Goal: Task Accomplishment & Management: Manage account settings

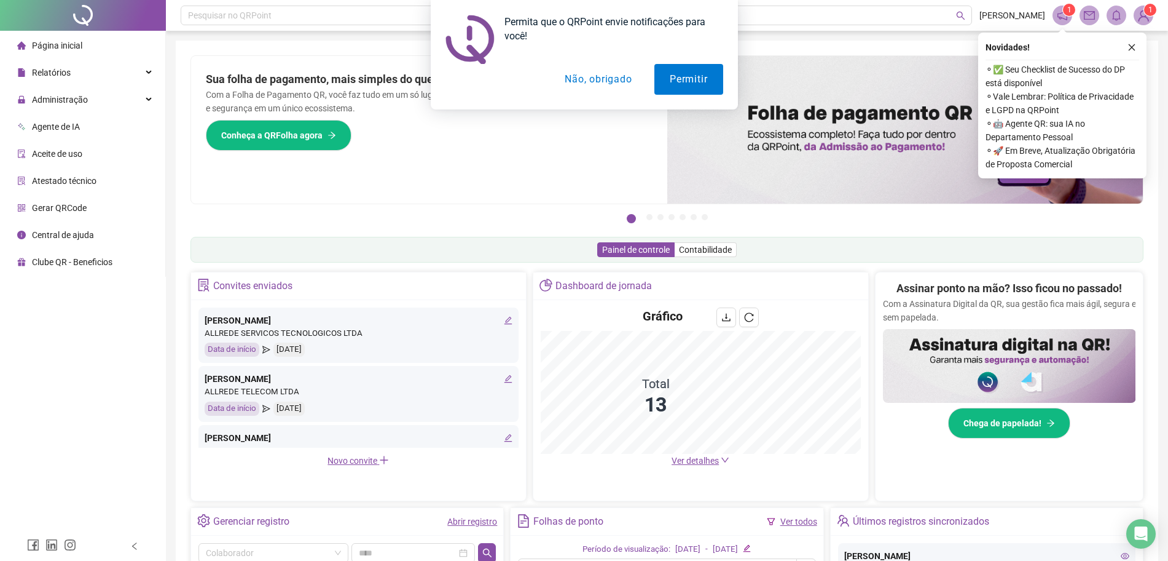
click at [1134, 47] on div "Permita que o QRPoint envie notificações para você! Permitir Não, obrigado" at bounding box center [584, 54] width 1168 height 109
click at [121, 97] on div "Permita que o QRPoint envie notificações para você! Permitir Não, obrigado" at bounding box center [584, 54] width 1168 height 109
click at [65, 88] on div "Permita que o QRPoint envie notificações para você! Permitir Não, obrigado" at bounding box center [584, 54] width 1168 height 109
click at [63, 103] on div "Permita que o QRPoint envie notificações para você! Permitir Não, obrigado" at bounding box center [584, 54] width 1168 height 109
click at [52, 94] on div "Permita que o QRPoint envie notificações para você! Permitir Não, obrigado" at bounding box center [584, 54] width 1168 height 109
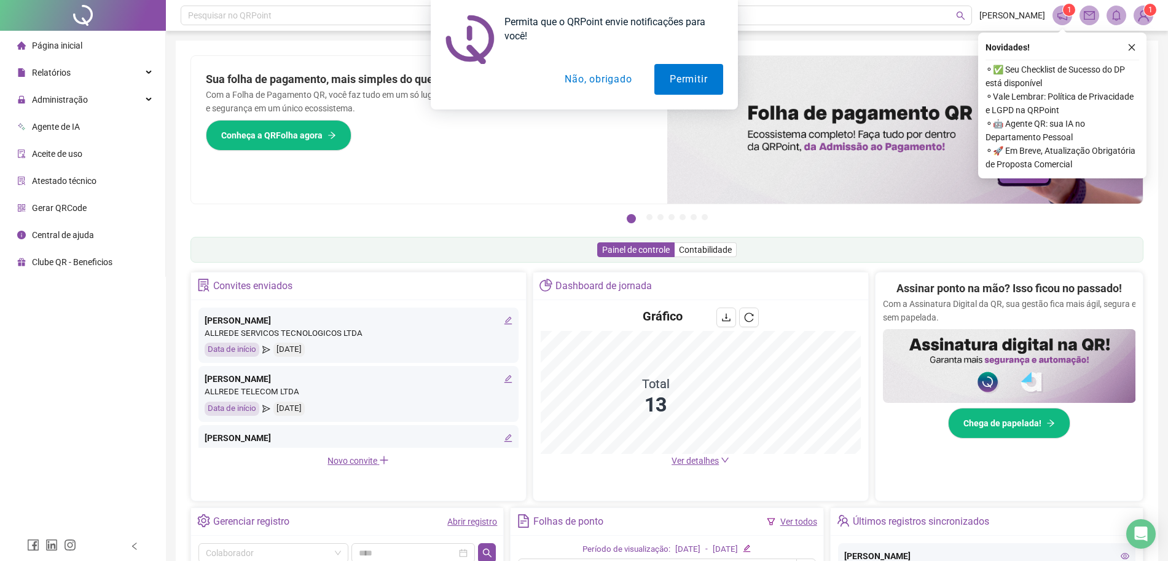
click at [576, 89] on button "Não, obrigado" at bounding box center [598, 79] width 98 height 31
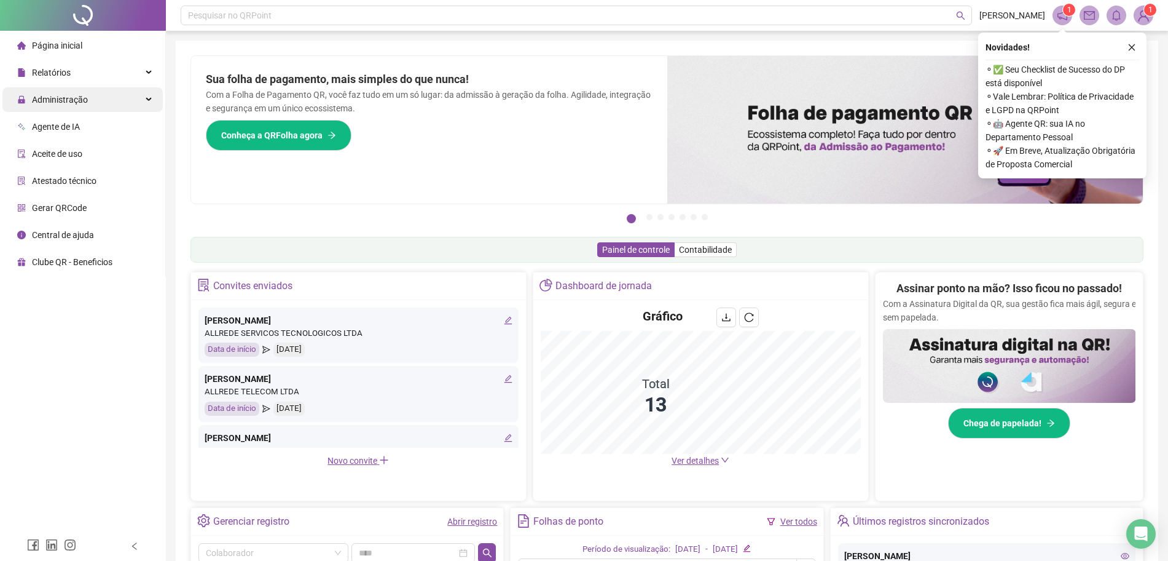
click at [64, 103] on span "Administração" at bounding box center [60, 100] width 56 height 10
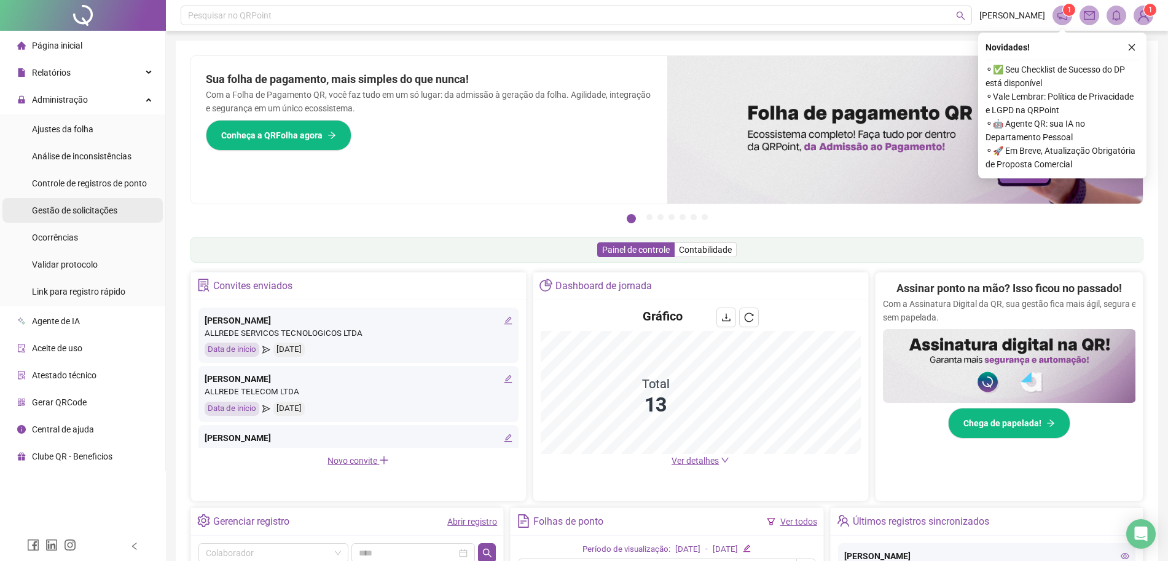
click at [114, 213] on span "Gestão de solicitações" at bounding box center [74, 210] width 85 height 10
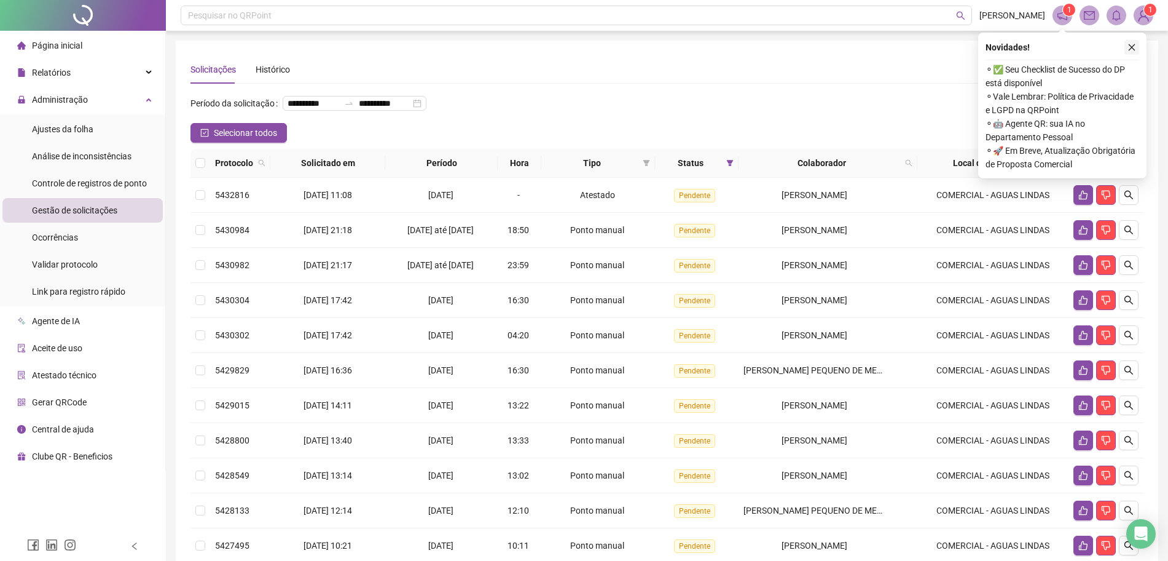
click at [1131, 49] on icon "close" at bounding box center [1132, 47] width 9 height 9
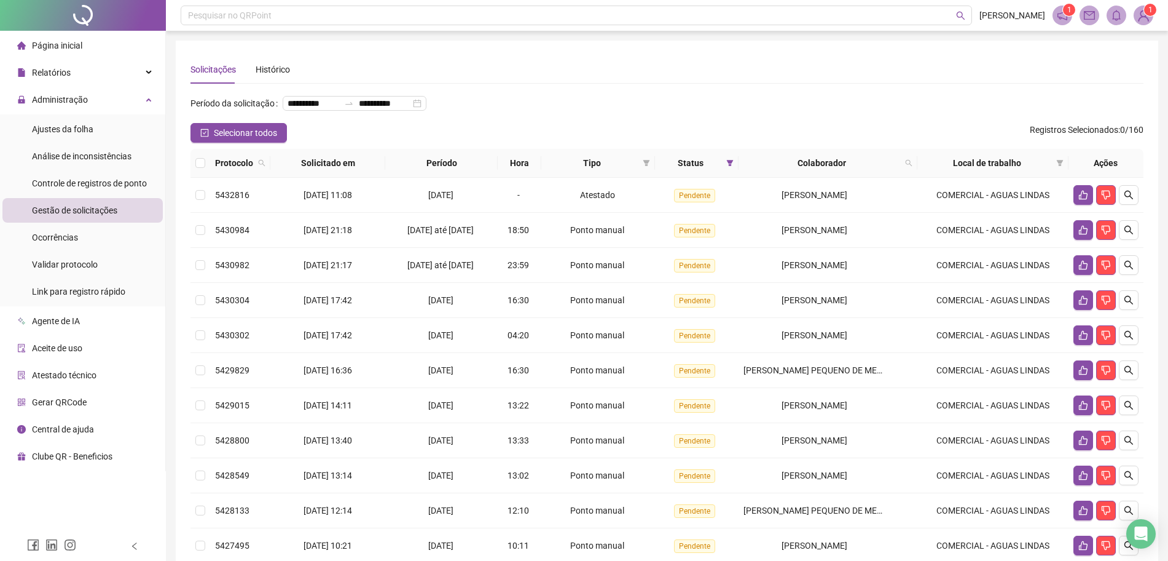
click at [207, 178] on th at bounding box center [201, 163] width 20 height 29
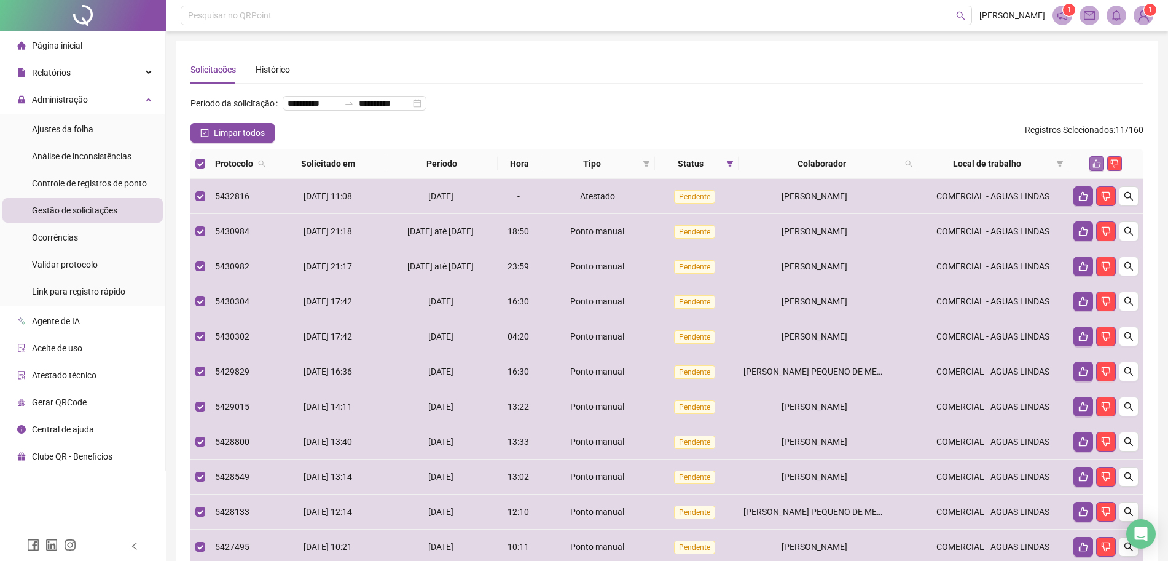
click at [1095, 168] on icon "like" at bounding box center [1097, 164] width 8 height 8
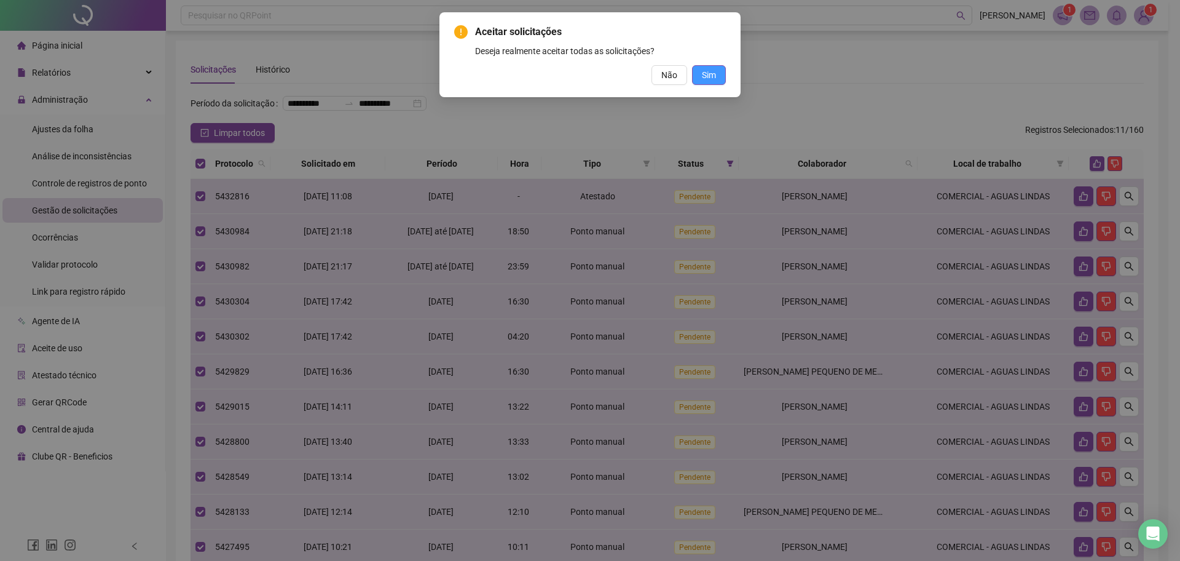
click at [711, 68] on span "Sim" at bounding box center [709, 75] width 14 height 14
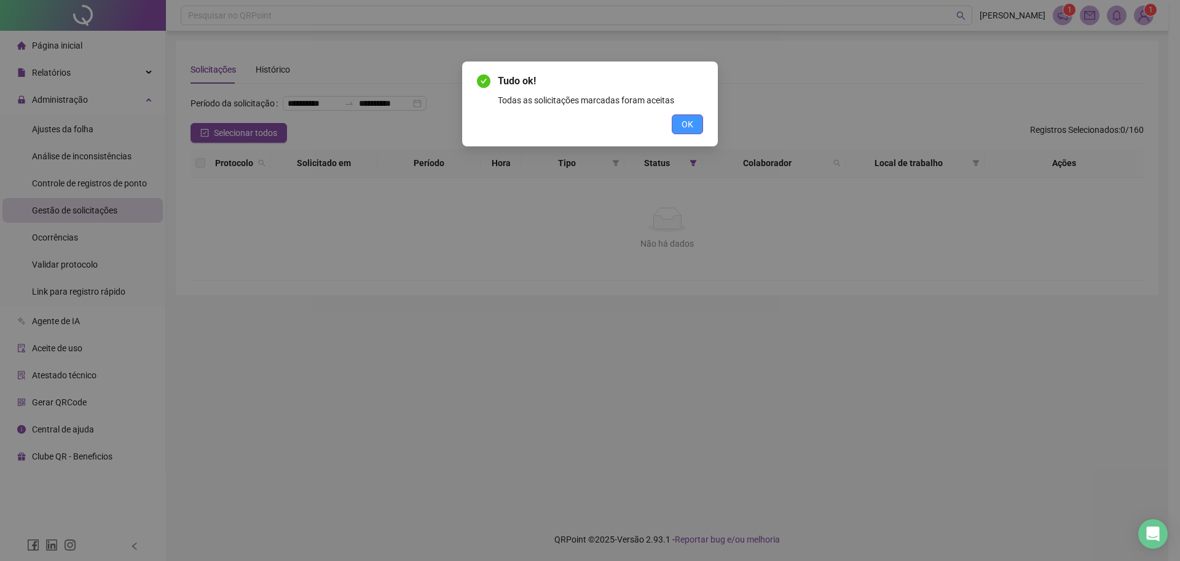
click at [675, 128] on button "OK" at bounding box center [687, 124] width 31 height 20
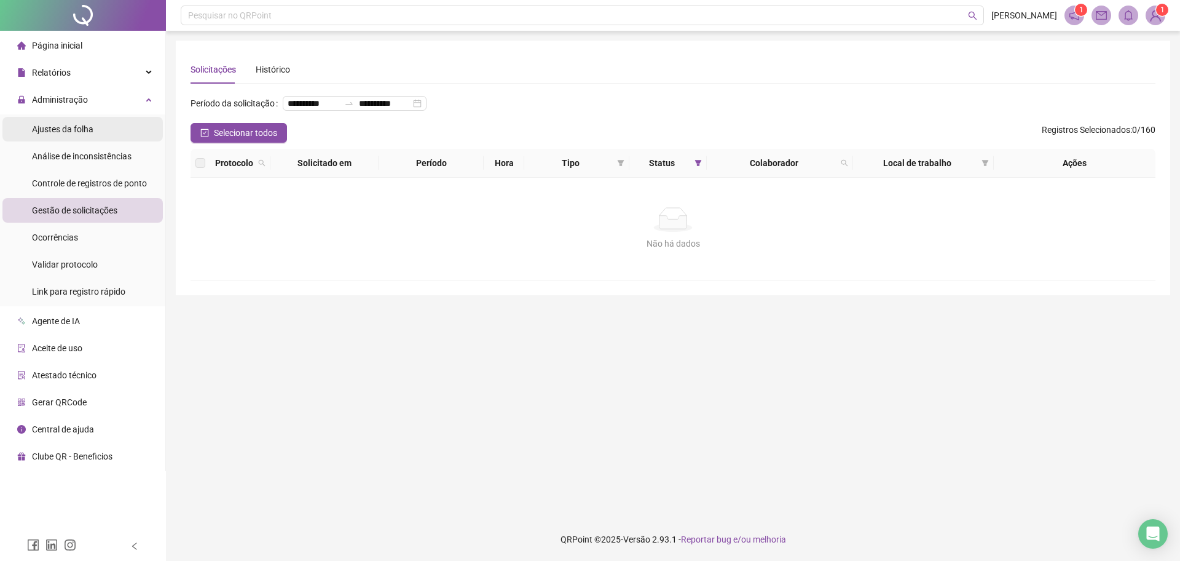
click at [30, 136] on li "Ajustes da folha" at bounding box center [82, 129] width 160 height 25
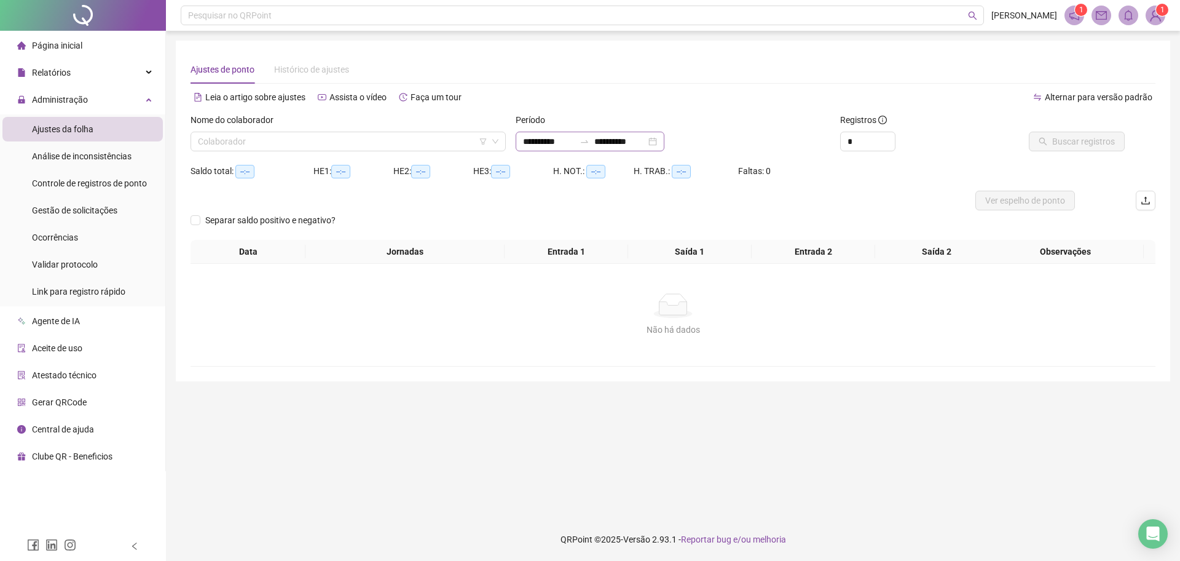
click at [593, 135] on div "**********" at bounding box center [590, 142] width 149 height 20
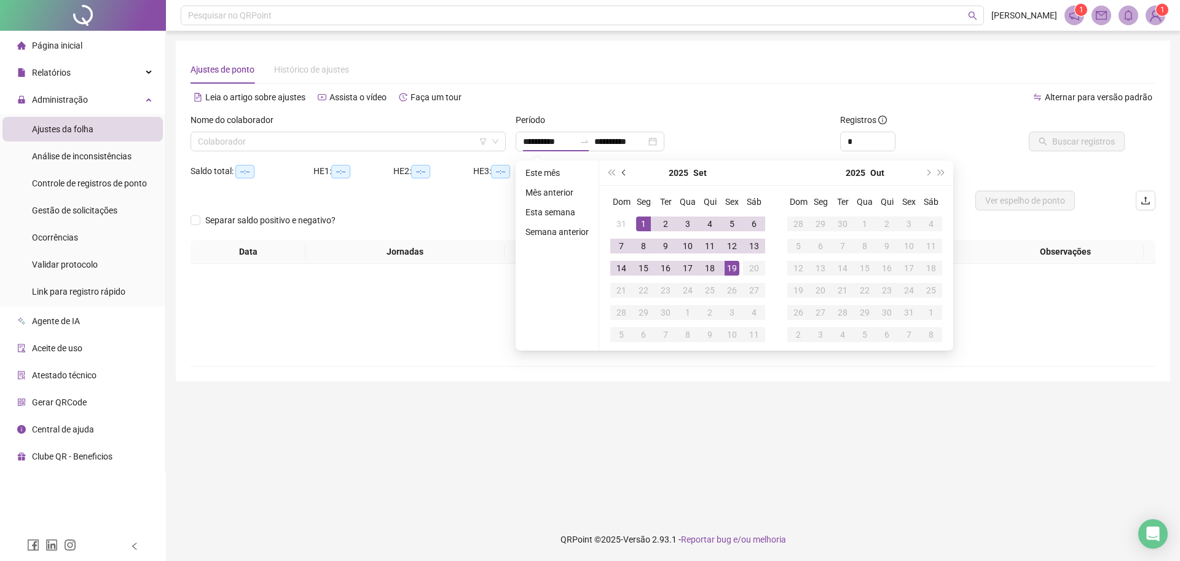
click at [627, 172] on button "prev-year" at bounding box center [625, 172] width 14 height 25
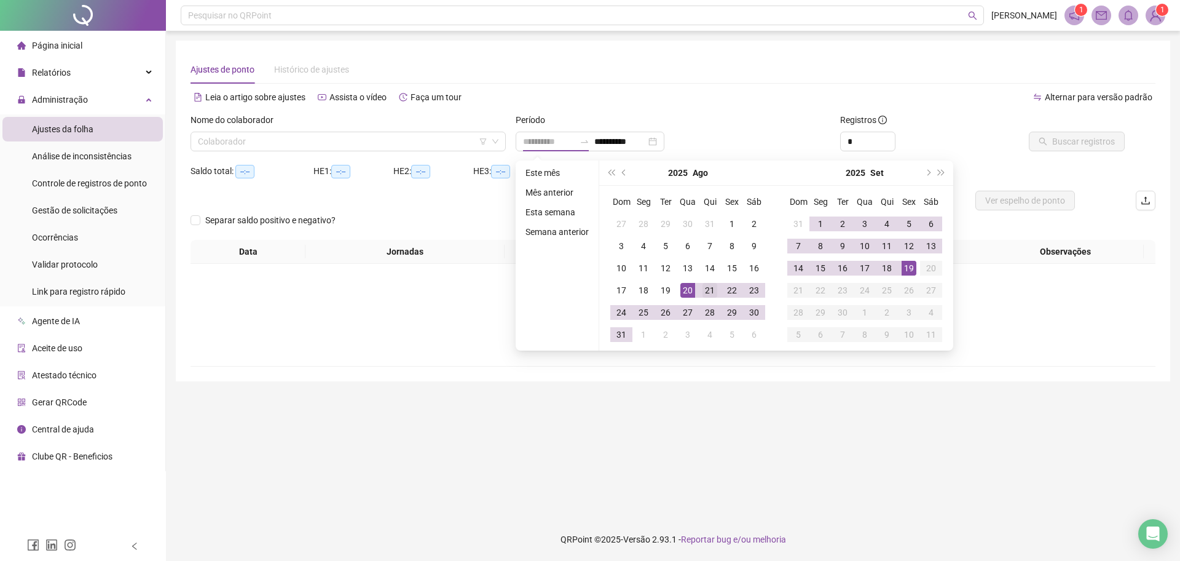
type input "**********"
click at [700, 291] on td "21" at bounding box center [710, 290] width 22 height 22
type input "**********"
click at [905, 390] on main "**********" at bounding box center [673, 274] width 994 height 467
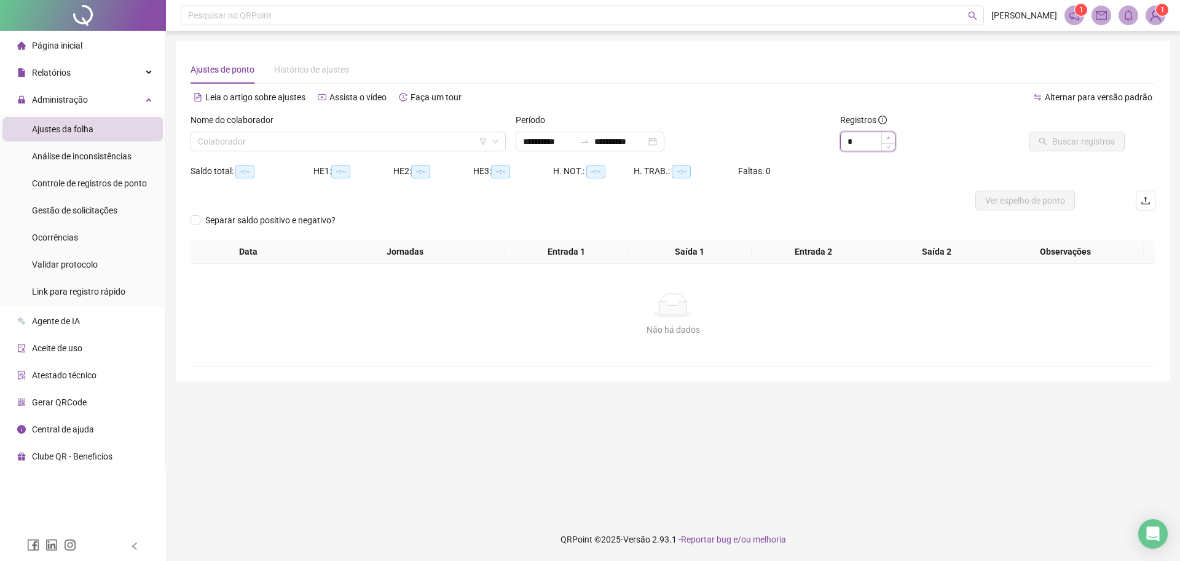
click at [894, 140] on span "Increase Value" at bounding box center [888, 137] width 14 height 11
type input "**"
click at [894, 140] on span "Increase Value" at bounding box center [888, 137] width 14 height 11
click at [329, 148] on input "search" at bounding box center [342, 141] width 289 height 18
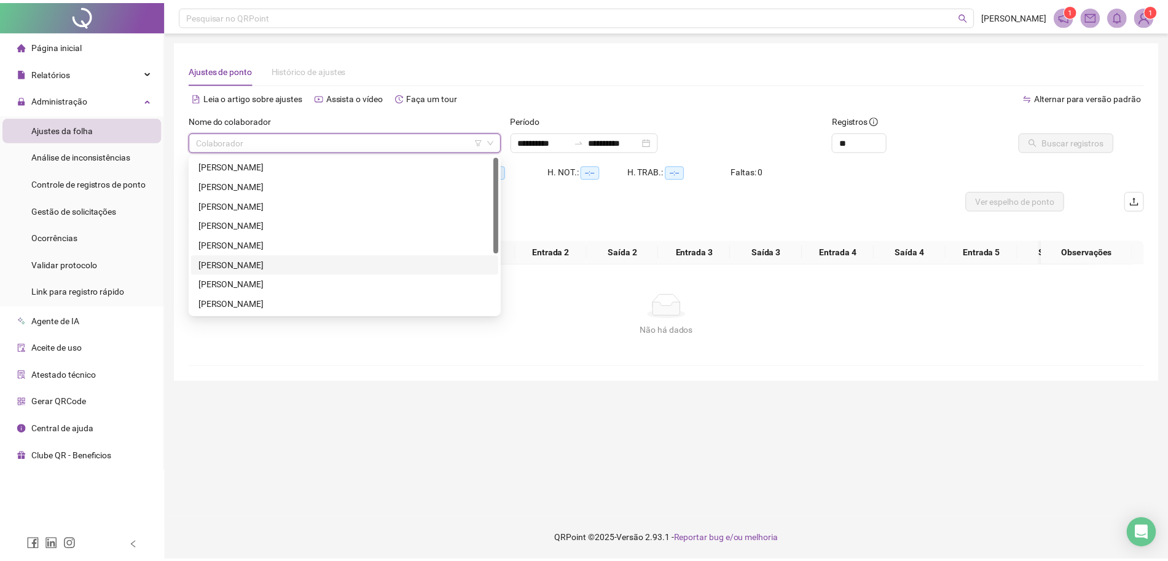
scroll to position [98, 0]
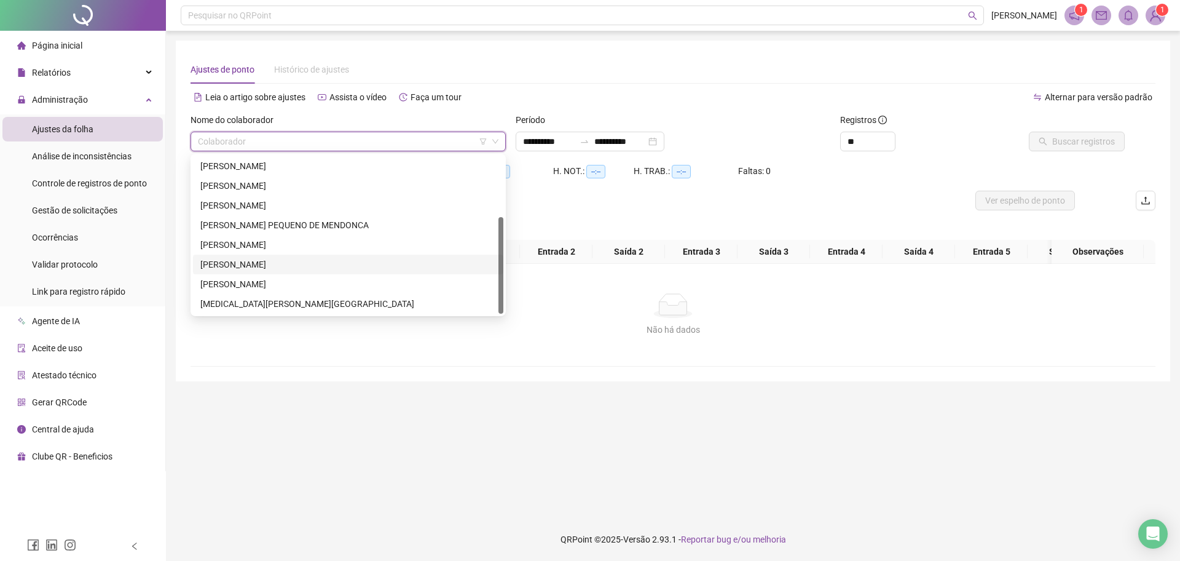
click at [271, 269] on div "[PERSON_NAME]" at bounding box center [348, 265] width 296 height 14
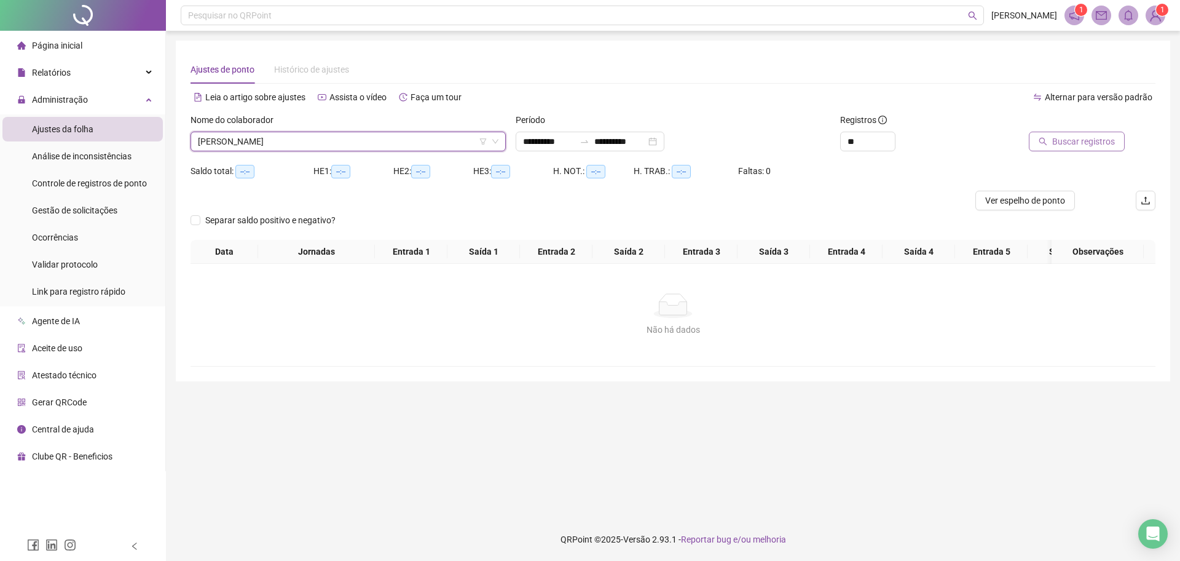
click at [1068, 141] on span "Buscar registros" at bounding box center [1083, 142] width 63 height 14
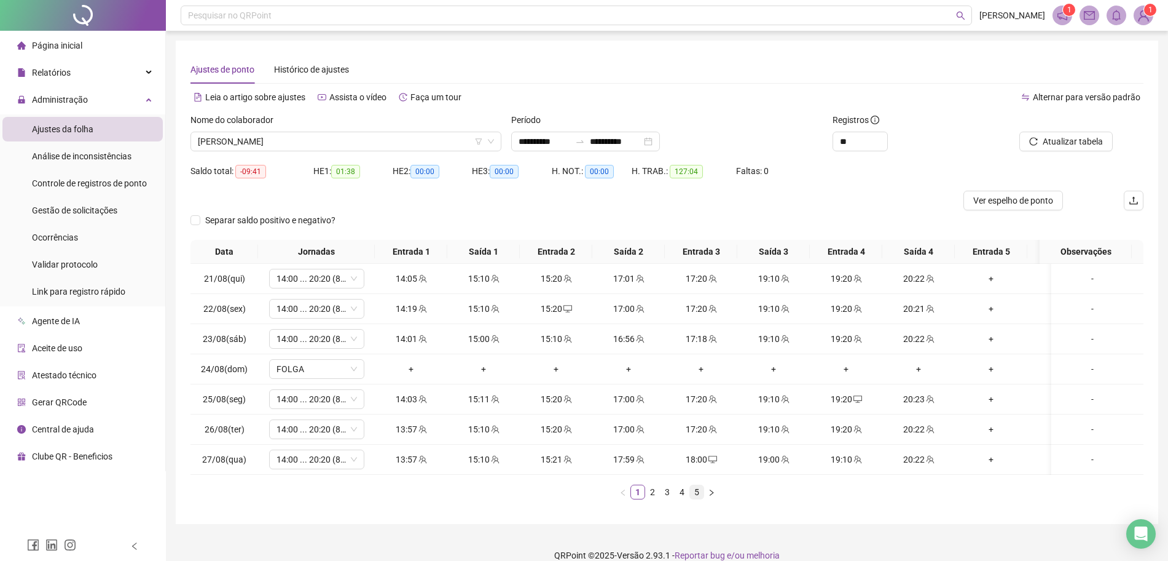
click at [693, 498] on link "5" at bounding box center [697, 492] width 14 height 14
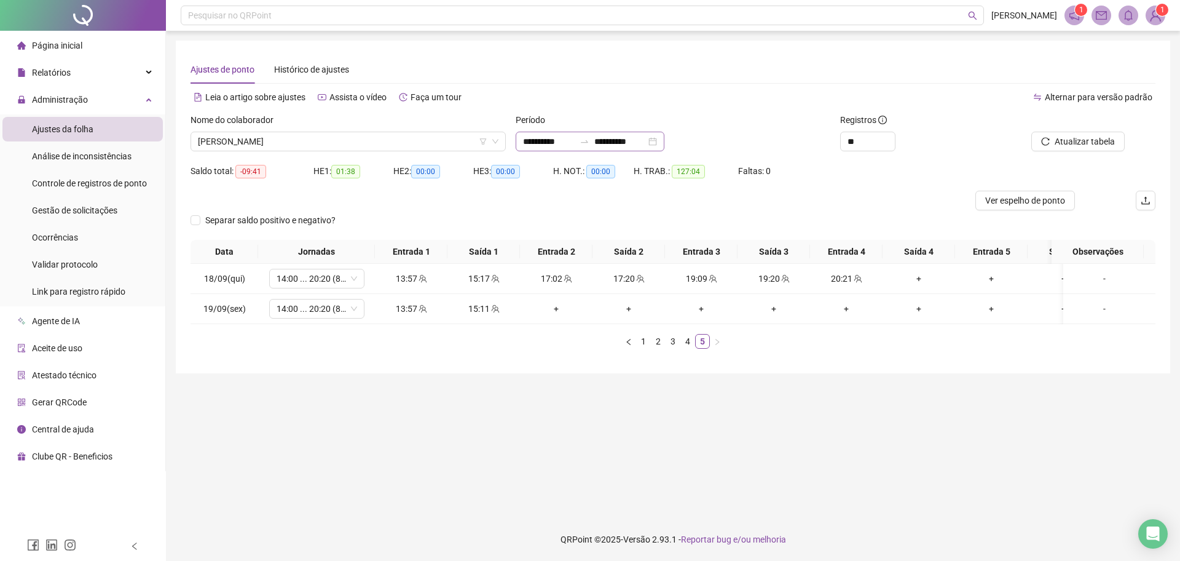
click at [664, 143] on div "**********" at bounding box center [590, 142] width 149 height 20
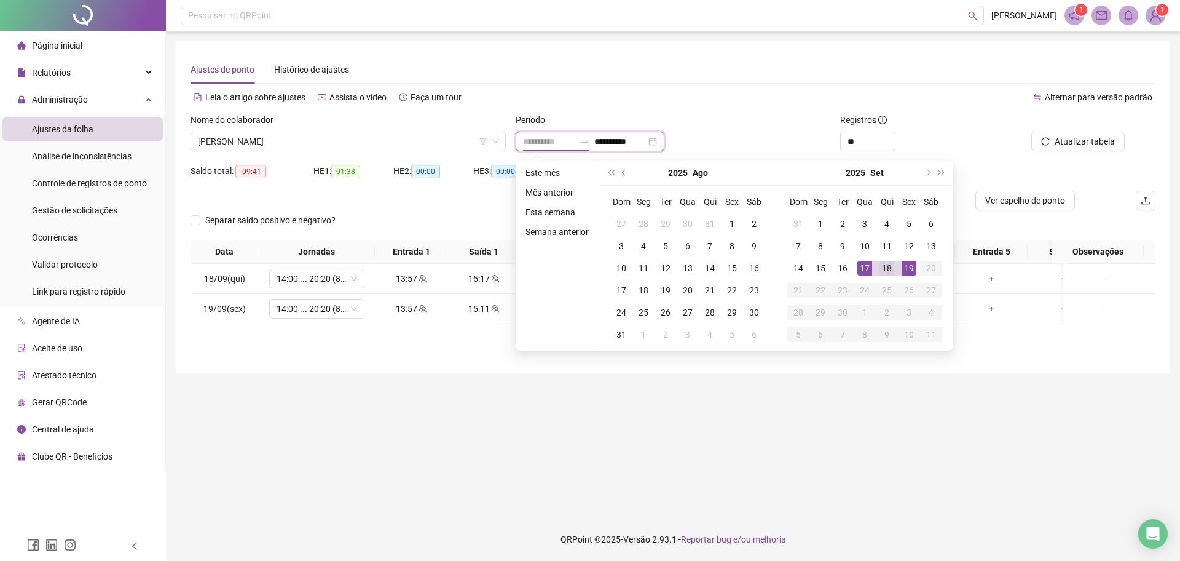
type input "**********"
click at [887, 272] on div "18" at bounding box center [886, 268] width 15 height 15
type input "**********"
click at [892, 275] on div "18" at bounding box center [886, 268] width 15 height 15
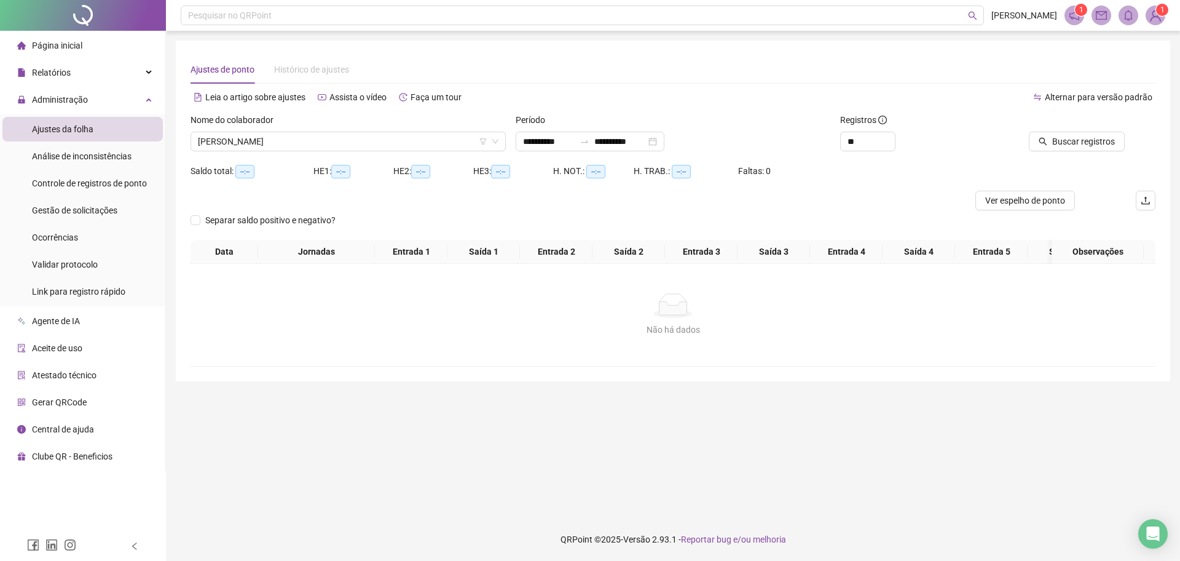
click at [798, 456] on main "**********" at bounding box center [673, 274] width 994 height 467
click at [589, 145] on icon "swap-right" at bounding box center [585, 141] width 10 height 10
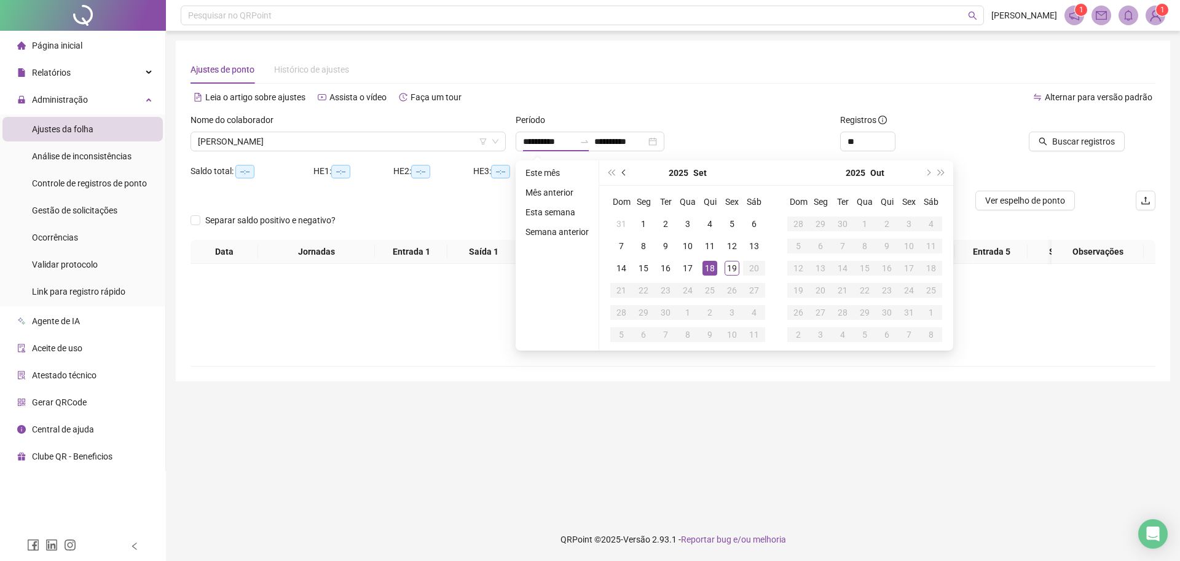
click at [624, 176] on button "prev-year" at bounding box center [625, 172] width 14 height 25
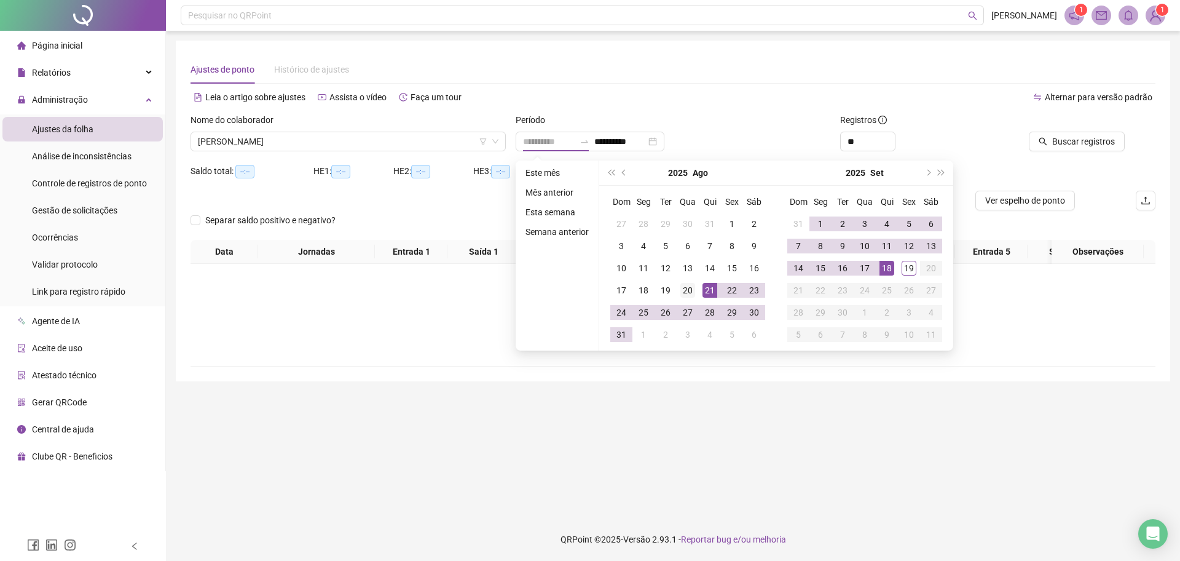
type input "**********"
click at [689, 289] on div "20" at bounding box center [687, 290] width 15 height 15
type input "**********"
click at [829, 381] on div "**********" at bounding box center [673, 211] width 994 height 340
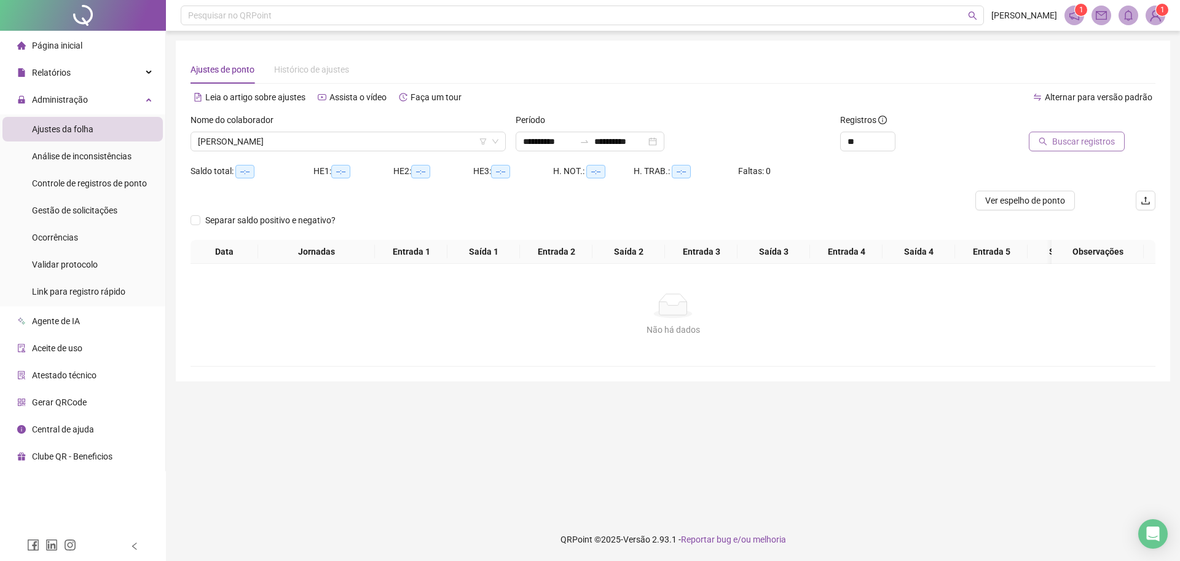
click at [1071, 138] on span "Buscar registros" at bounding box center [1083, 142] width 63 height 14
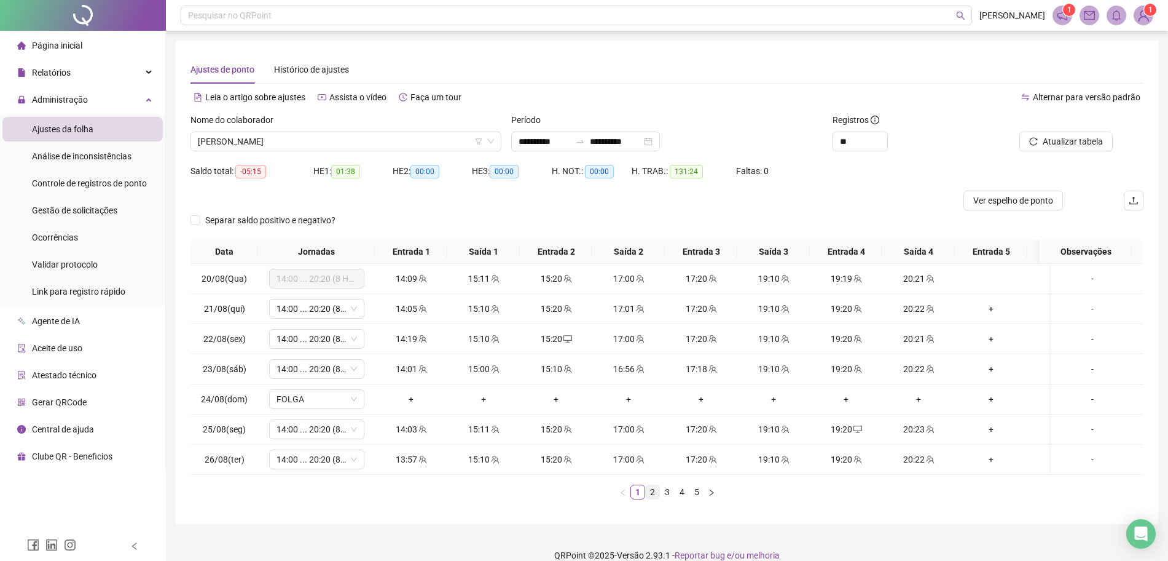
click at [648, 498] on link "2" at bounding box center [653, 492] width 14 height 14
click at [666, 498] on link "3" at bounding box center [668, 492] width 14 height 14
click at [681, 498] on link "4" at bounding box center [682, 492] width 14 height 14
click at [695, 498] on link "5" at bounding box center [697, 492] width 14 height 14
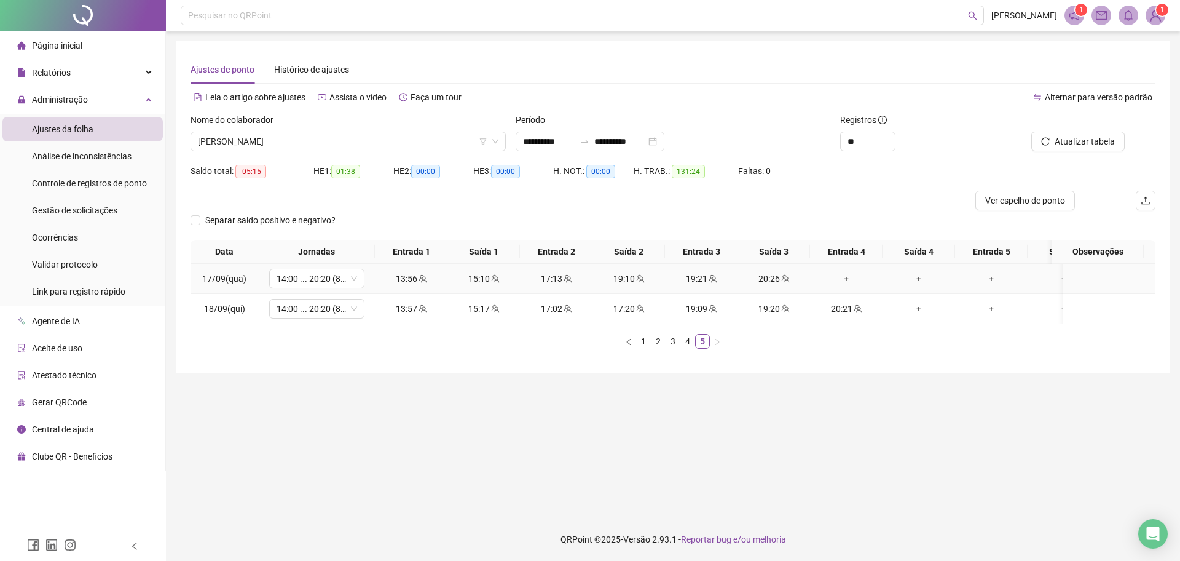
click at [842, 283] on div "+" at bounding box center [846, 279] width 63 height 14
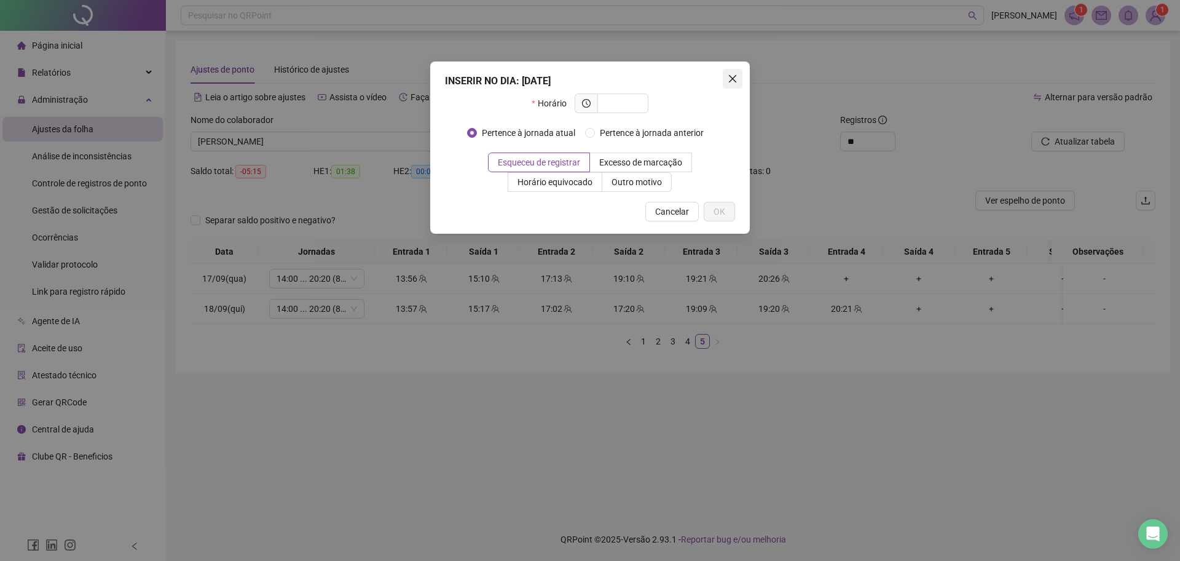
click at [734, 84] on button "Close" at bounding box center [733, 79] width 20 height 20
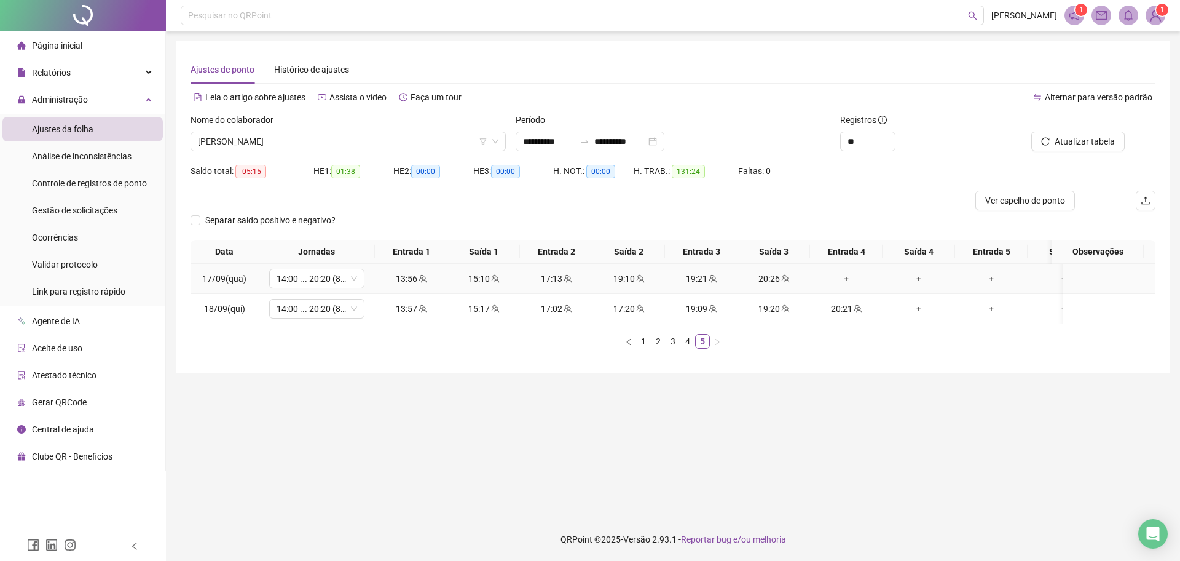
click at [833, 283] on div "+" at bounding box center [846, 279] width 63 height 14
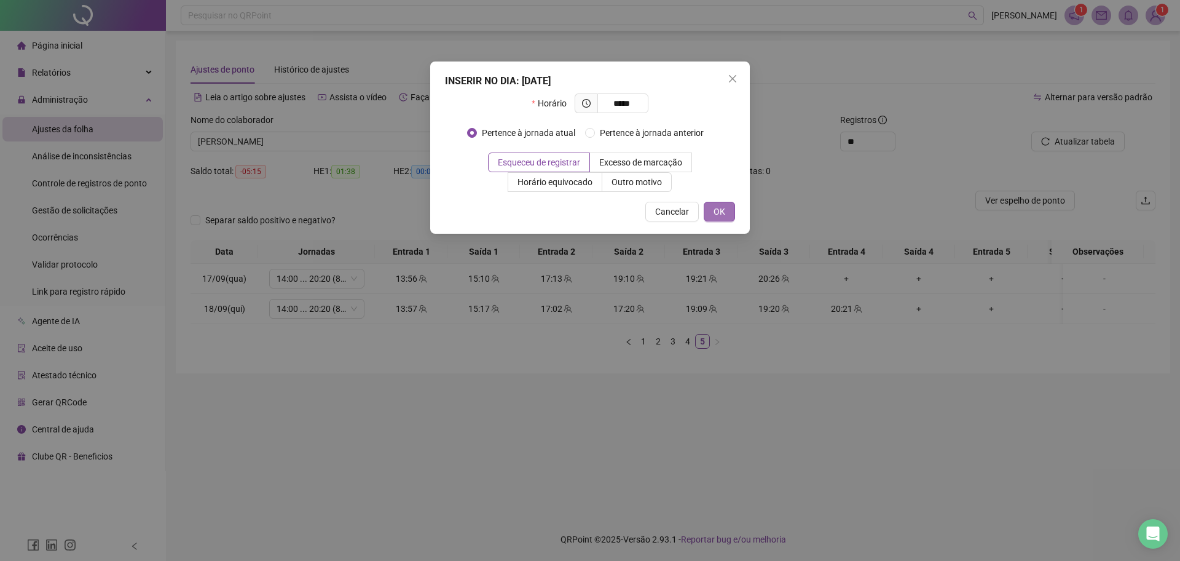
type input "*****"
click at [724, 217] on span "OK" at bounding box center [720, 212] width 12 height 14
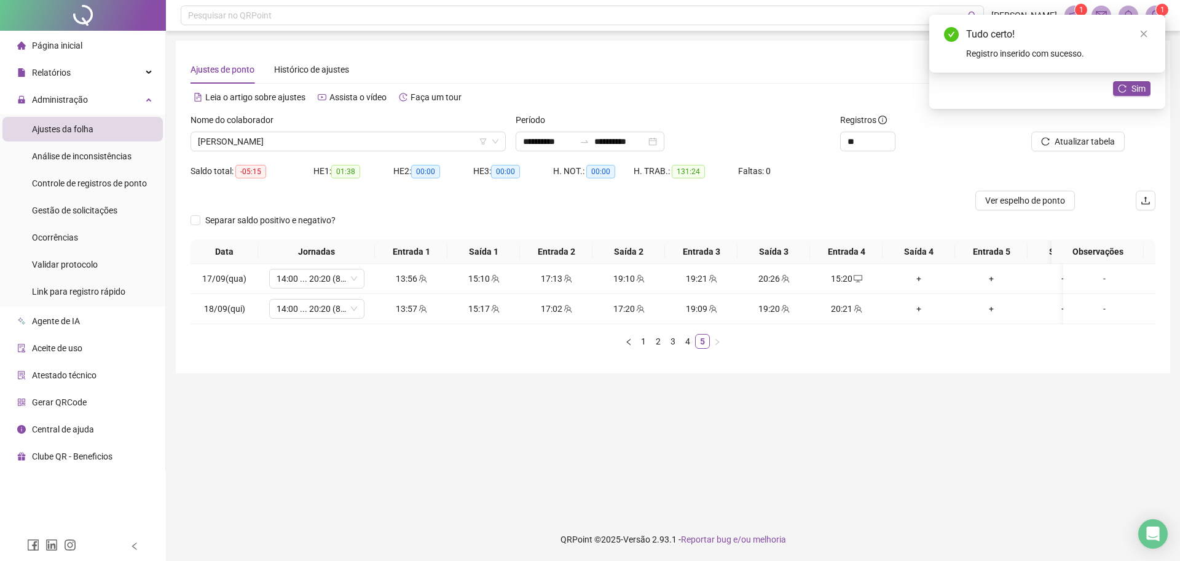
click at [1127, 73] on div "Tudo certo! Registro inserido com sucesso." at bounding box center [1047, 44] width 236 height 58
click at [1088, 141] on span "Atualizar tabela" at bounding box center [1085, 142] width 60 height 14
click at [923, 277] on div "+" at bounding box center [918, 279] width 63 height 14
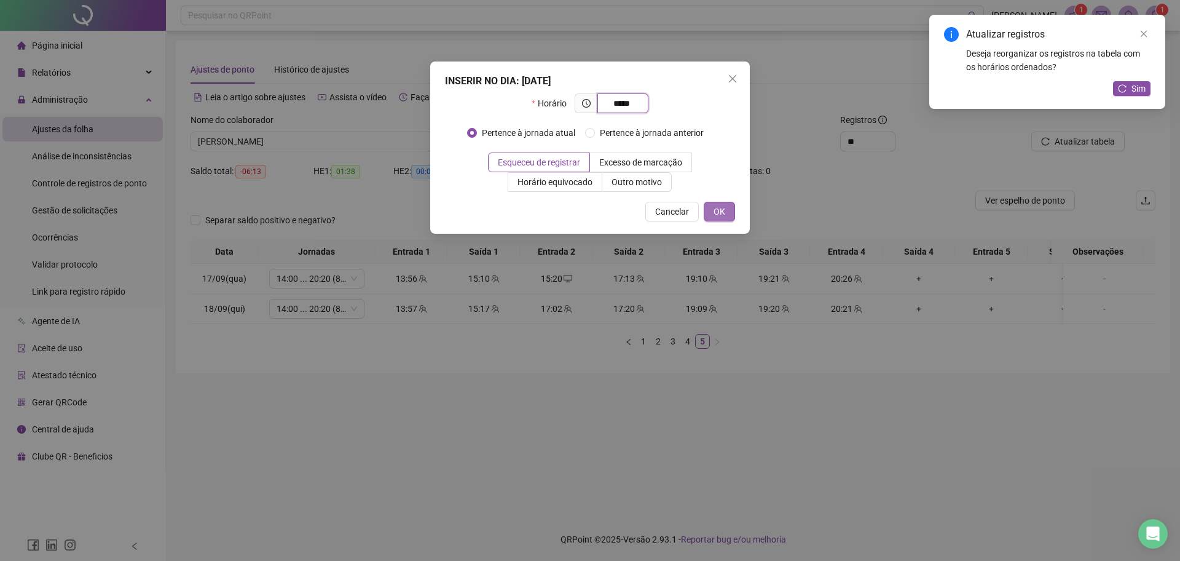
type input "*****"
click at [715, 212] on span "OK" at bounding box center [720, 212] width 12 height 14
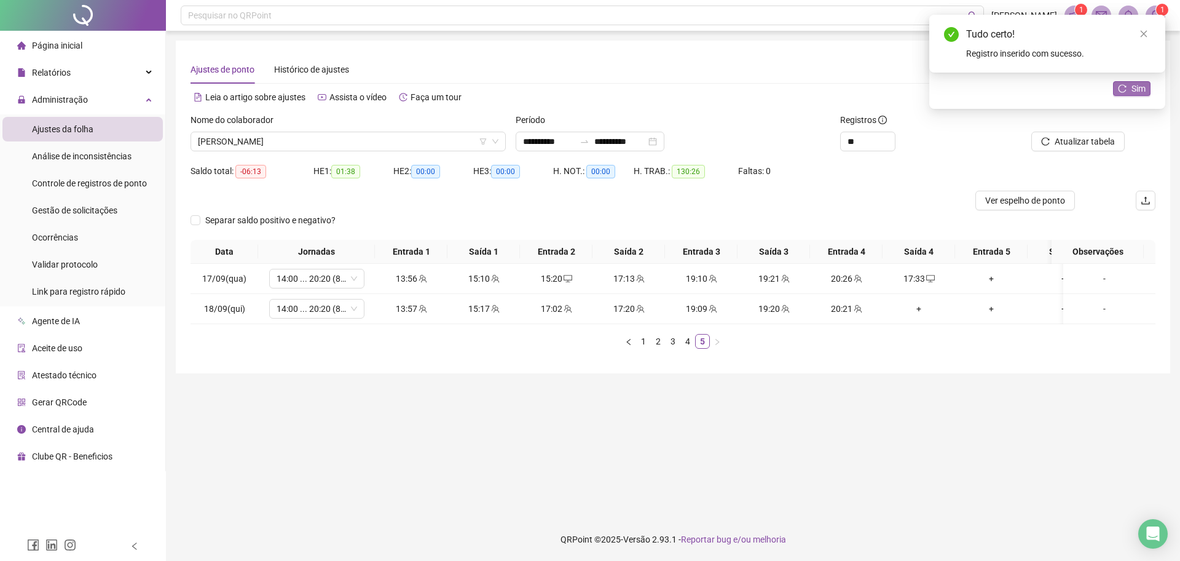
click at [1127, 87] on button "Sim" at bounding box center [1131, 88] width 37 height 15
click at [915, 311] on div "+" at bounding box center [918, 309] width 63 height 14
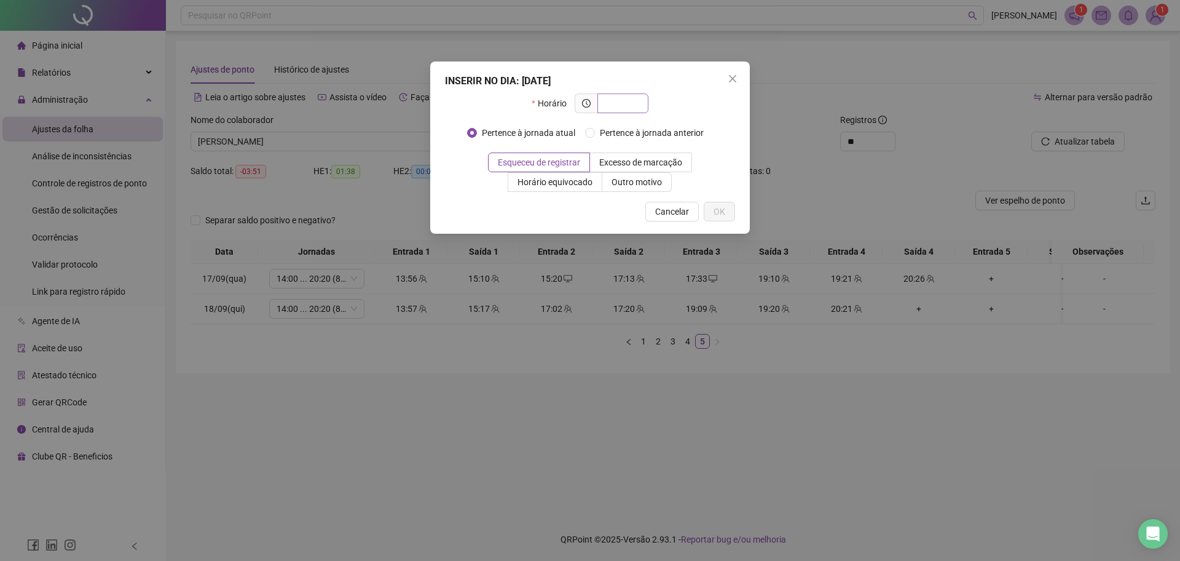
click at [626, 106] on input "text" at bounding box center [622, 103] width 34 height 14
type input "*****"
click at [719, 214] on span "OK" at bounding box center [720, 212] width 12 height 14
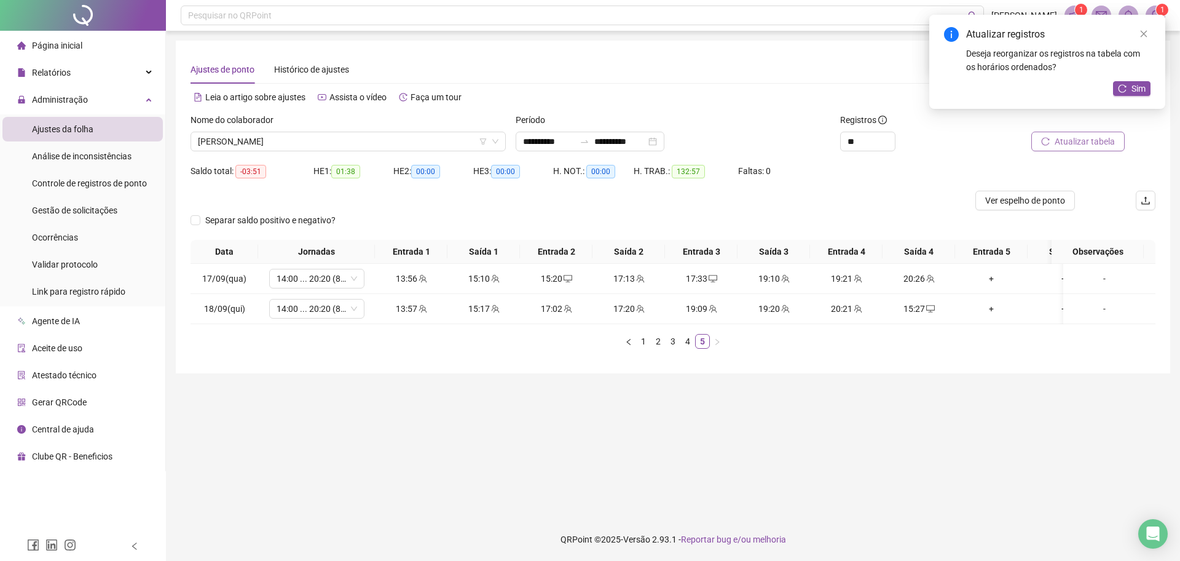
click at [1111, 140] on span "Atualizar tabela" at bounding box center [1085, 142] width 60 height 14
click at [1050, 401] on main "**********" at bounding box center [673, 274] width 994 height 467
click at [1127, 93] on button "Sim" at bounding box center [1131, 88] width 37 height 15
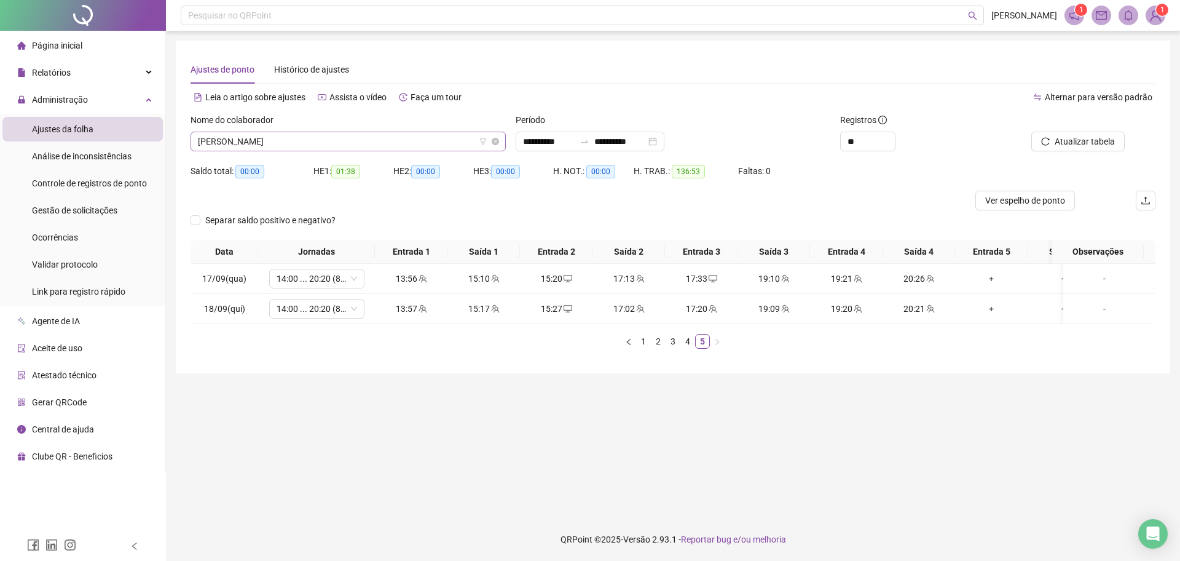
click at [428, 143] on span "[PERSON_NAME]" at bounding box center [348, 141] width 301 height 18
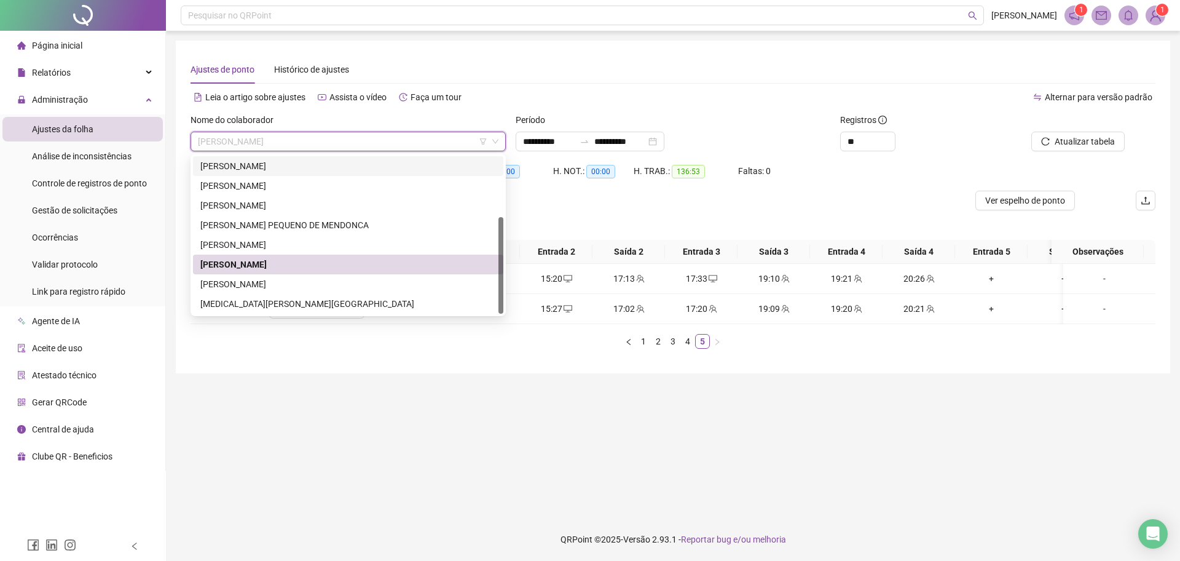
click at [301, 173] on div "[PERSON_NAME]" at bounding box center [348, 166] width 310 height 20
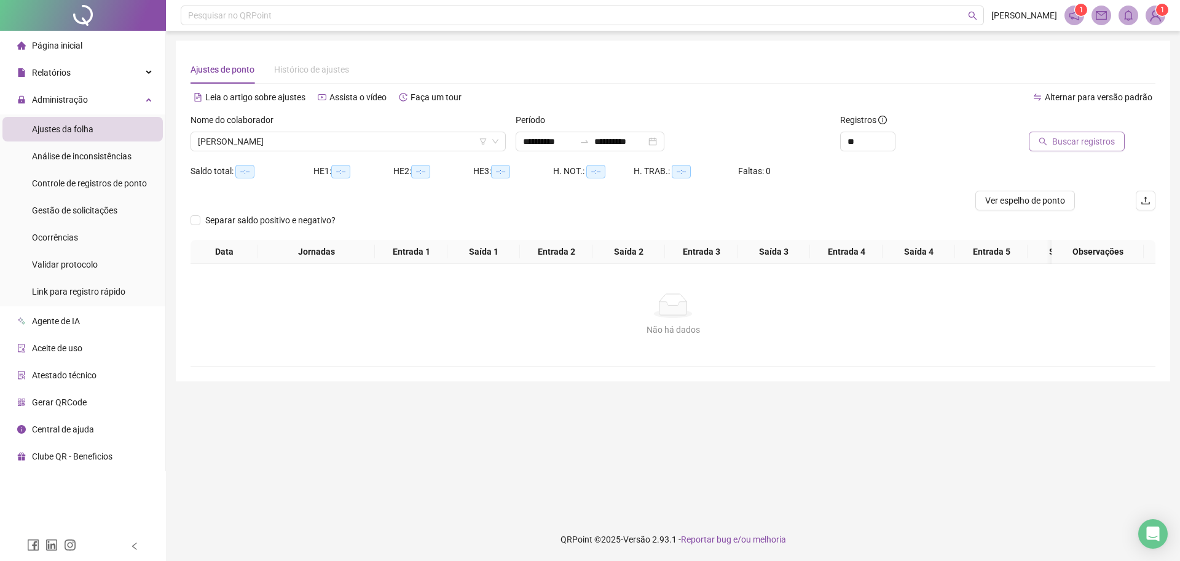
click at [1047, 146] on button "Buscar registros" at bounding box center [1077, 142] width 96 height 20
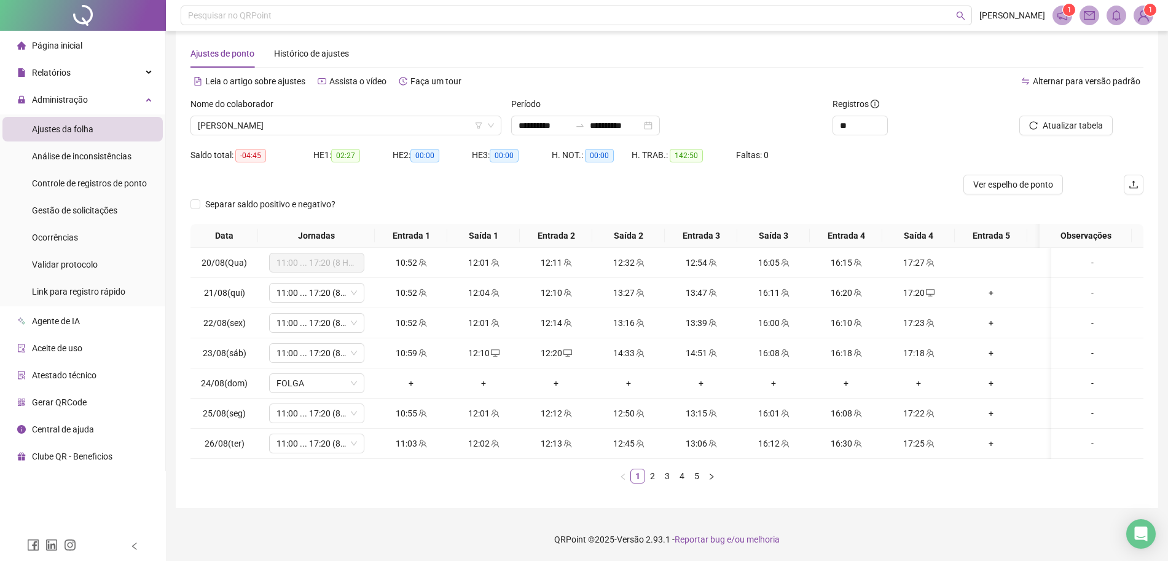
scroll to position [28, 0]
click at [700, 479] on link "5" at bounding box center [697, 476] width 14 height 14
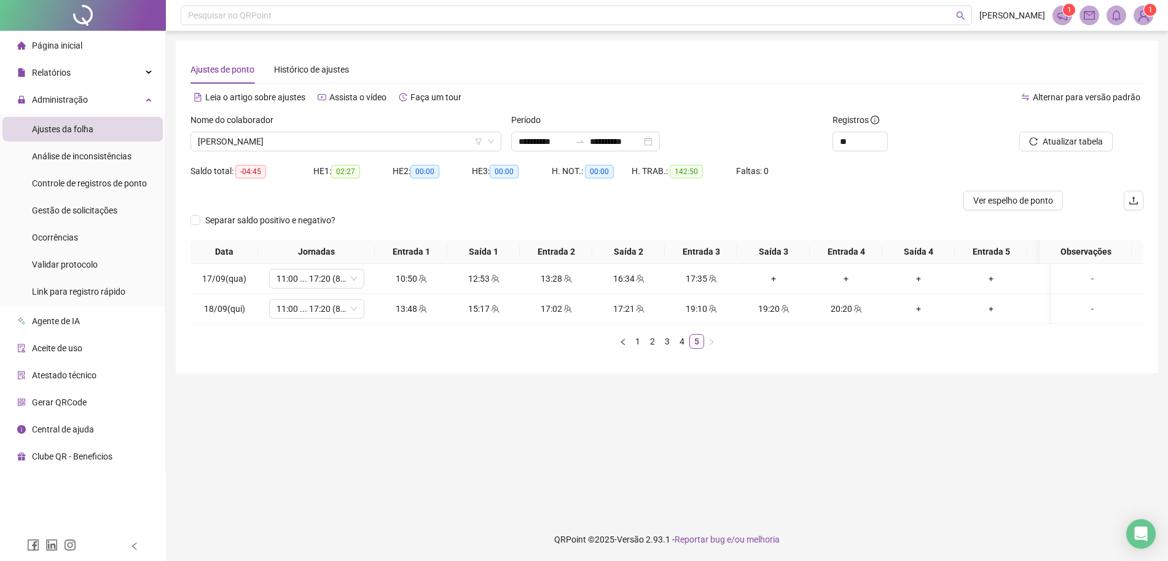
scroll to position [0, 0]
click at [777, 275] on div "+" at bounding box center [773, 279] width 63 height 14
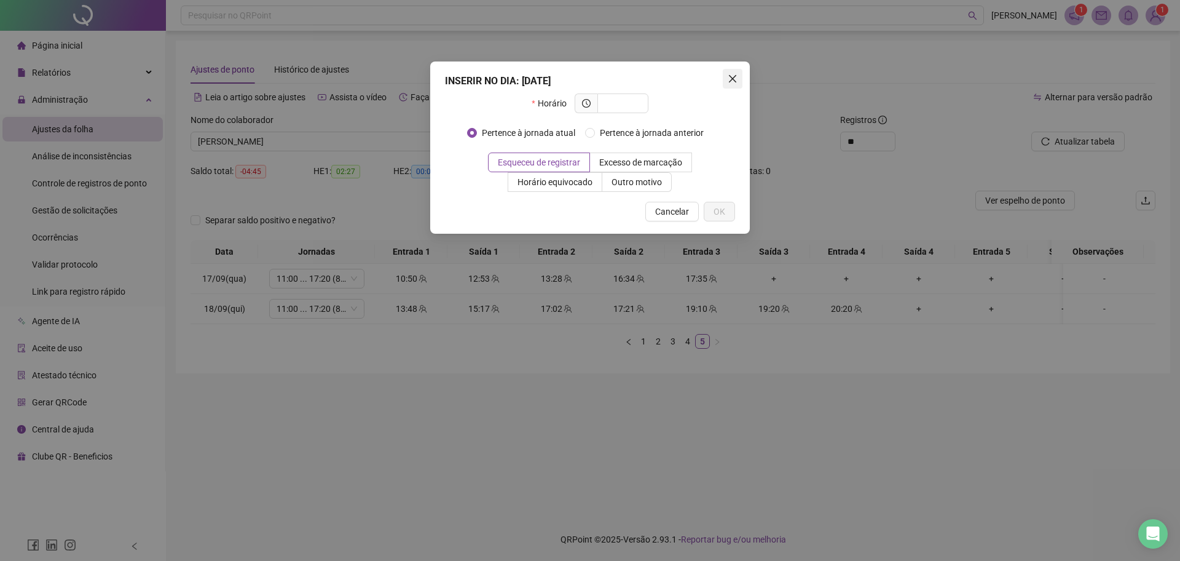
click at [725, 74] on span "Close" at bounding box center [733, 79] width 20 height 10
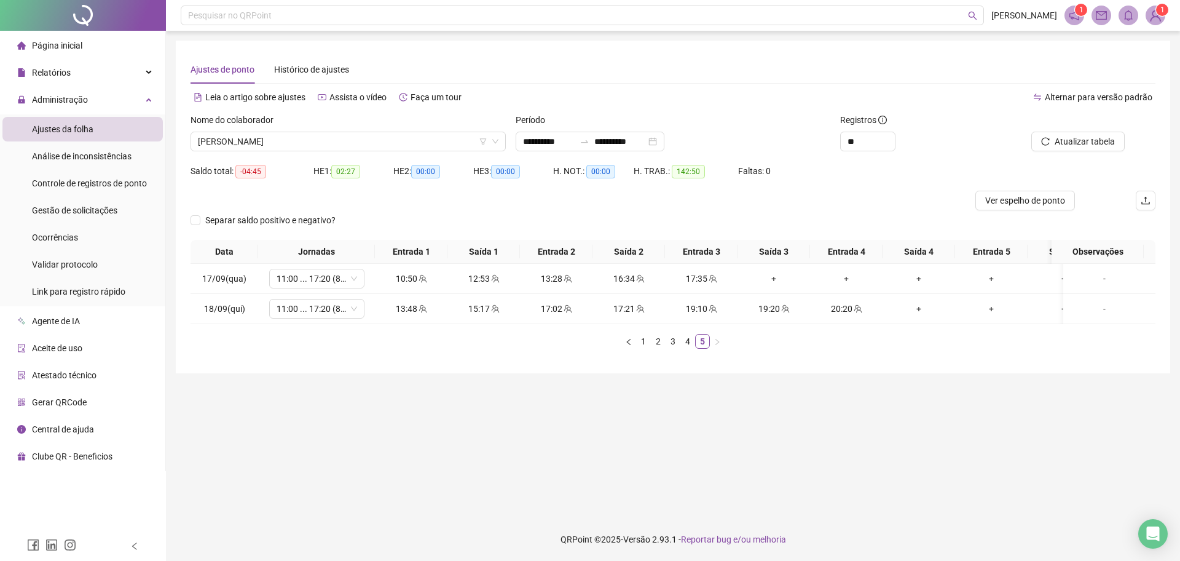
click at [734, 73] on div "Ajustes de ponto Histórico de ajustes" at bounding box center [673, 69] width 965 height 28
click at [774, 281] on div "+" at bounding box center [773, 279] width 63 height 14
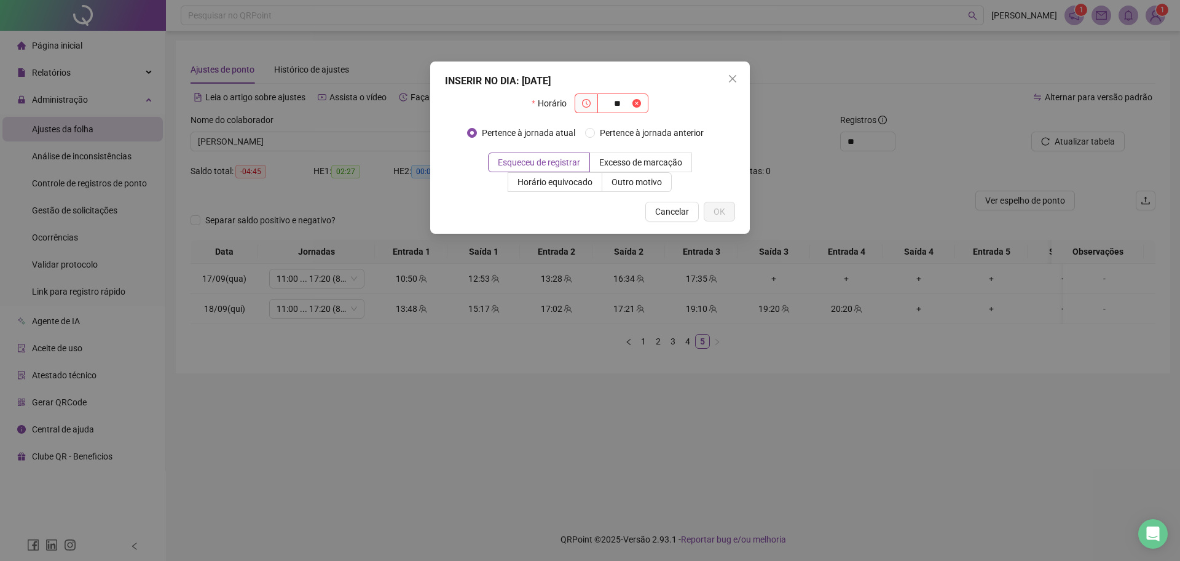
type input "*"
click at [722, 85] on div "INSERIR NO DIA : [DATE] Horário Pertence à jornada atual Pertence à jornada ant…" at bounding box center [590, 147] width 320 height 172
click at [725, 83] on span "Close" at bounding box center [733, 79] width 20 height 10
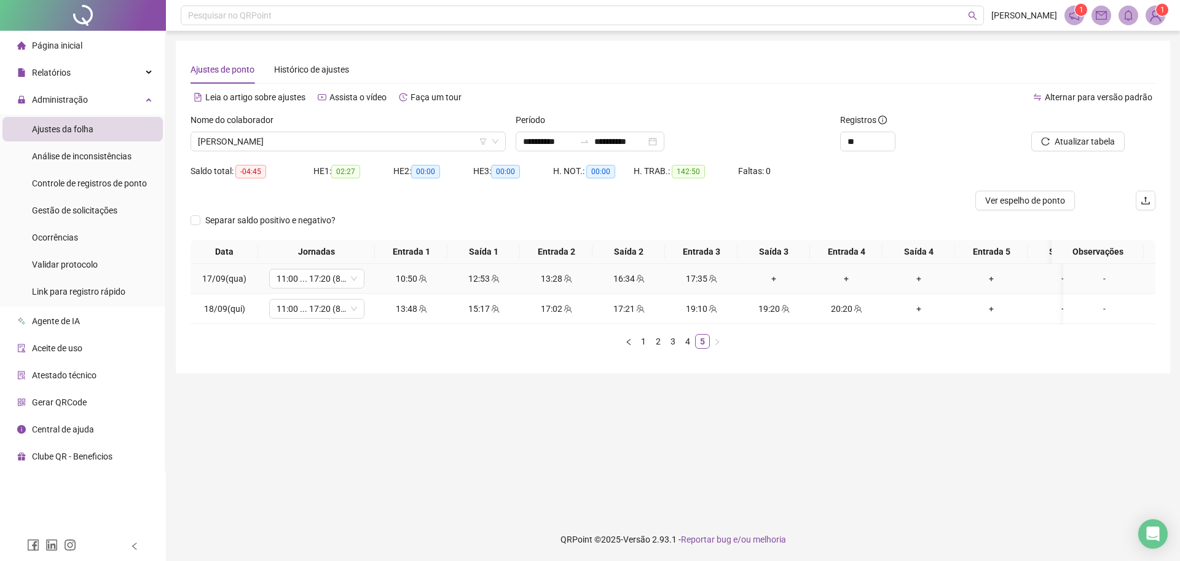
click at [781, 276] on div "+" at bounding box center [773, 279] width 63 height 14
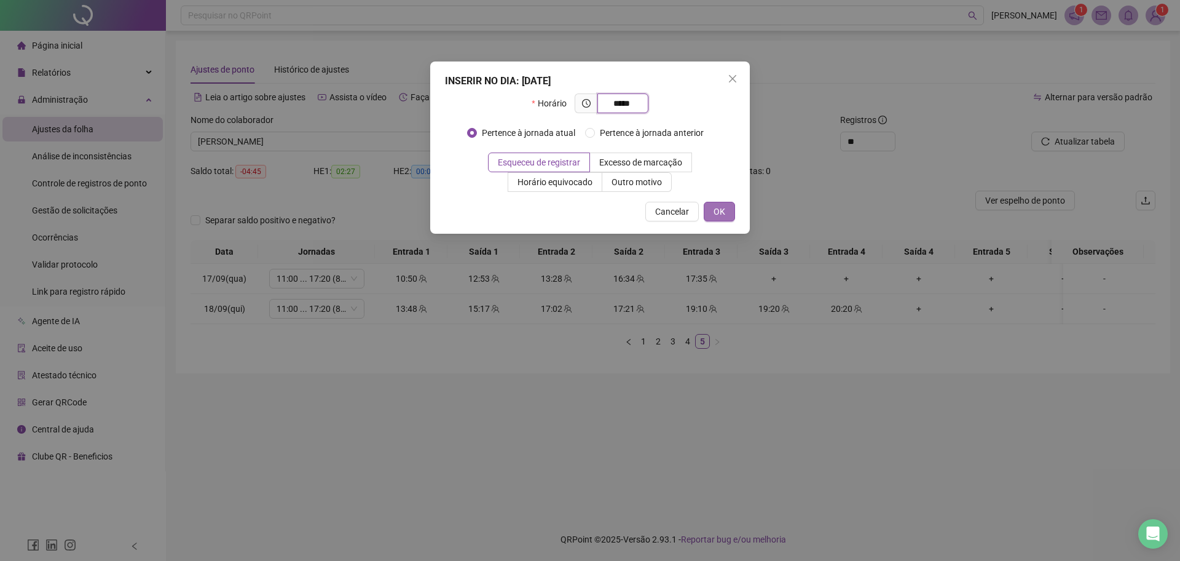
type input "*****"
click at [719, 211] on span "OK" at bounding box center [720, 212] width 12 height 14
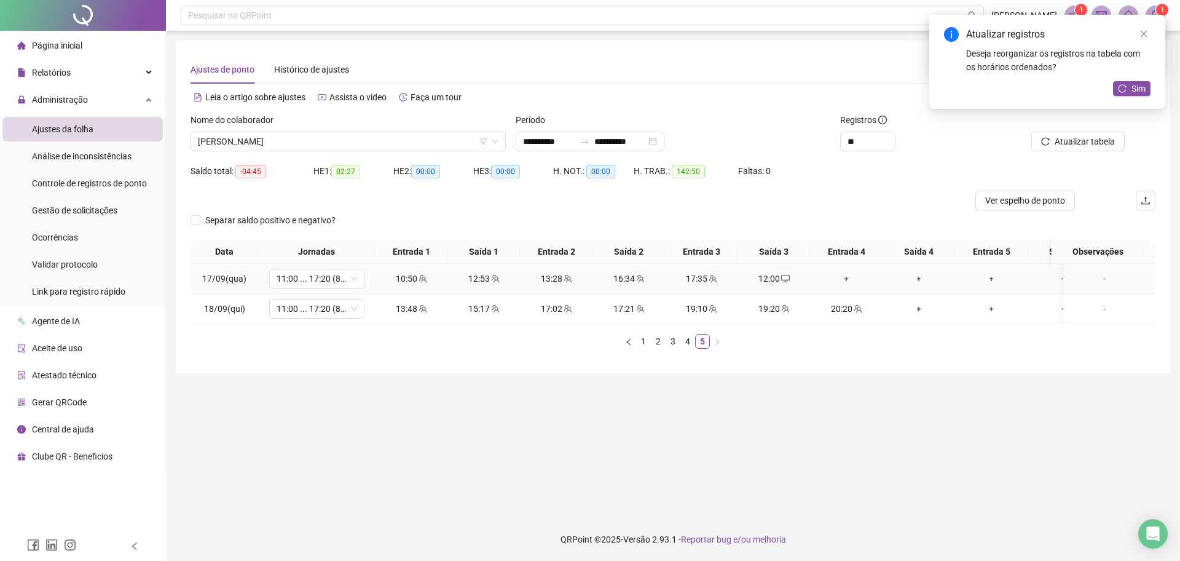
click at [837, 280] on div "+" at bounding box center [846, 279] width 63 height 14
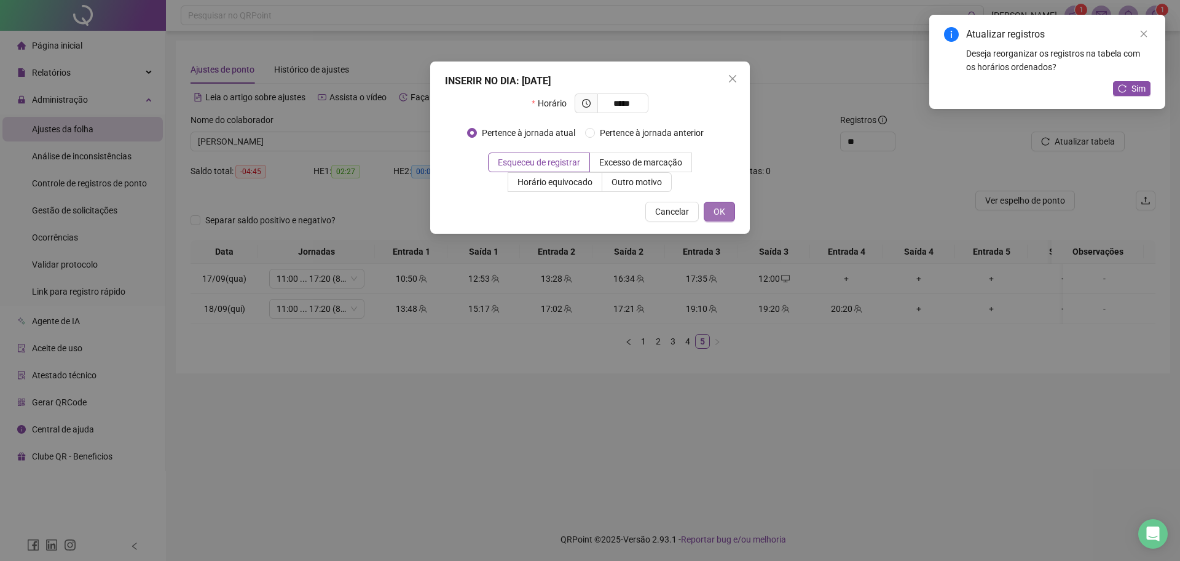
type input "*****"
click at [714, 216] on span "OK" at bounding box center [720, 212] width 12 height 14
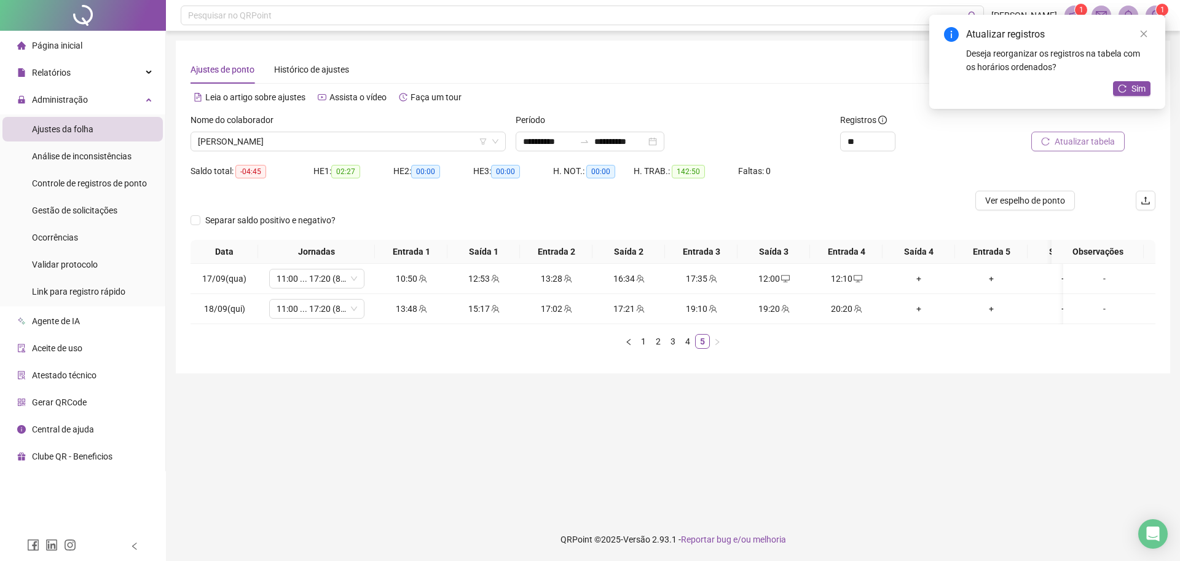
click at [1084, 141] on span "Atualizar tabela" at bounding box center [1085, 142] width 60 height 14
click at [684, 348] on link "4" at bounding box center [688, 341] width 14 height 14
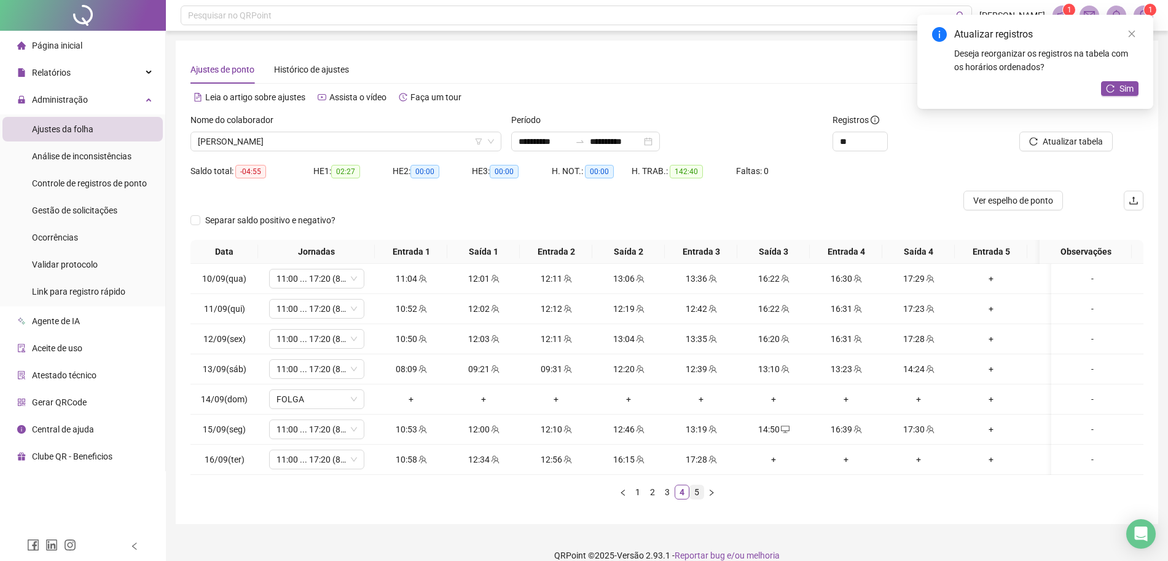
click at [697, 499] on li "5" at bounding box center [697, 491] width 15 height 15
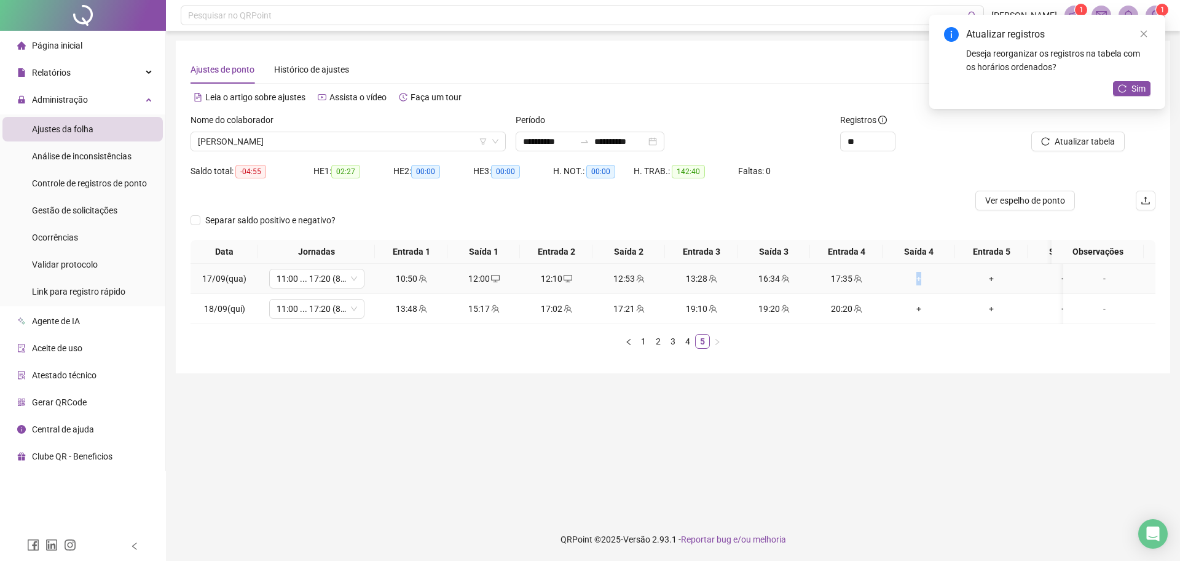
click at [919, 277] on div "+" at bounding box center [918, 279] width 63 height 14
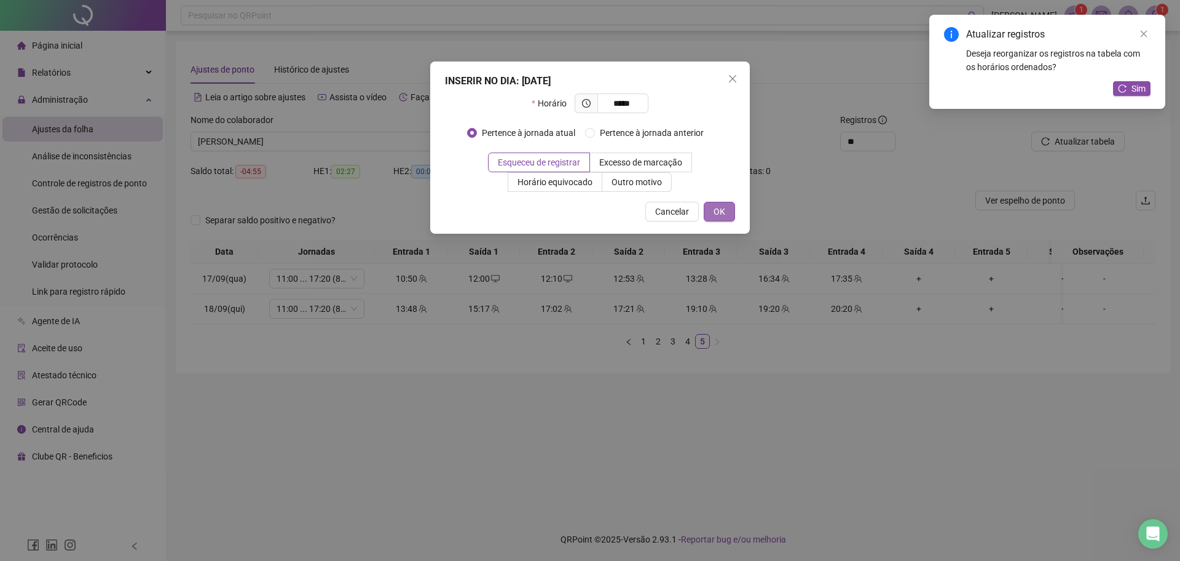
type input "*****"
click at [721, 213] on span "OK" at bounding box center [720, 212] width 12 height 14
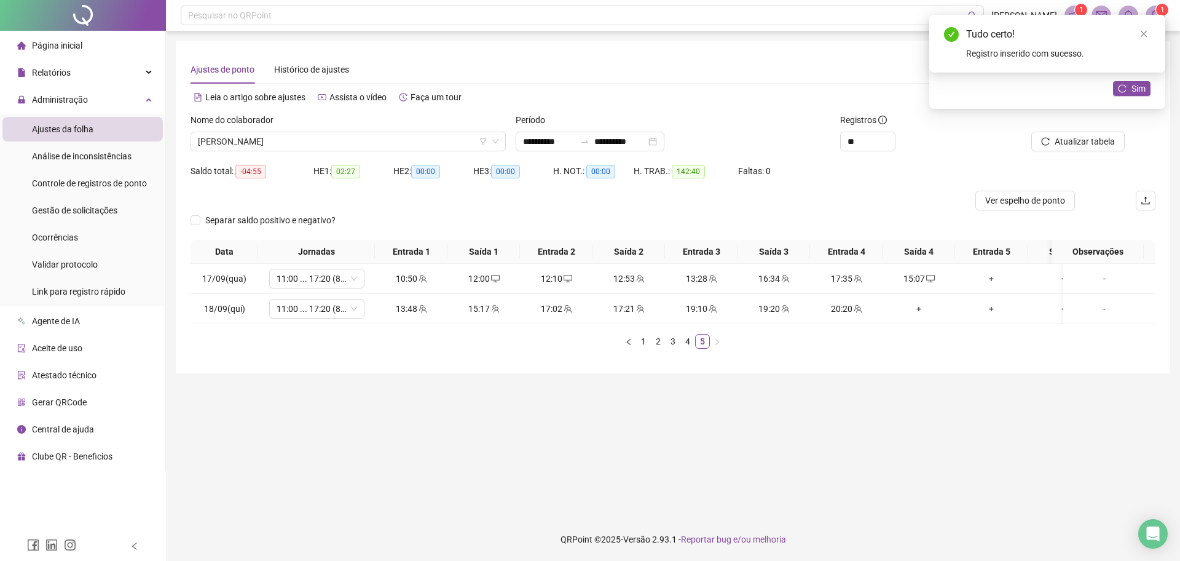
click at [1072, 153] on div "Atualizar tabela" at bounding box center [1079, 137] width 162 height 48
click at [1074, 143] on span "Atualizar tabela" at bounding box center [1085, 142] width 60 height 14
click at [924, 306] on div "+" at bounding box center [918, 309] width 63 height 14
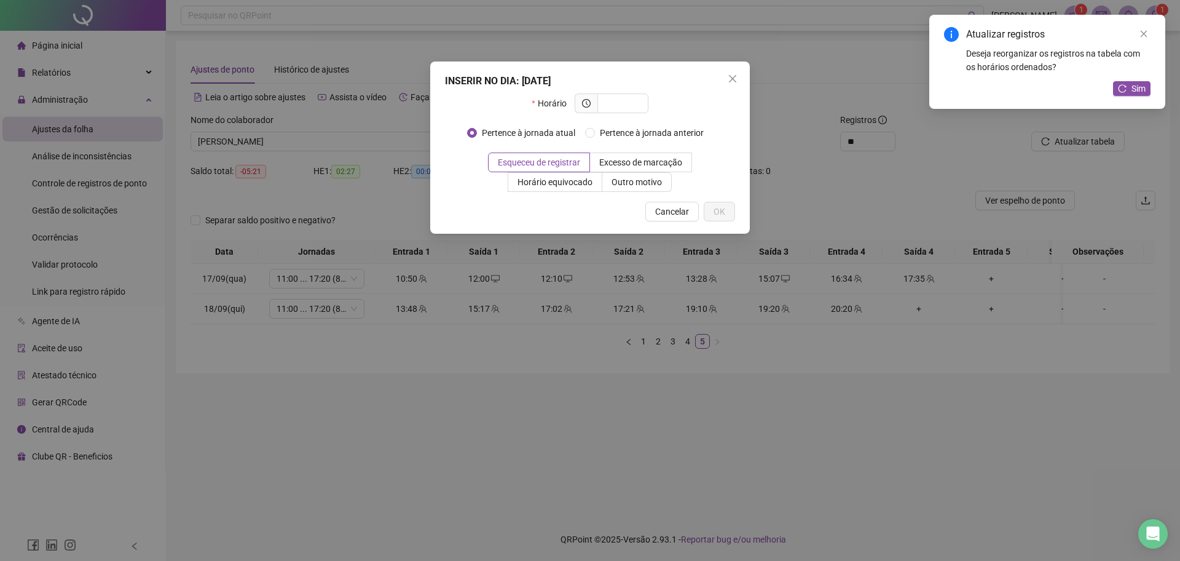
click at [780, 415] on div "INSERIR NO DIA : [DATE] Horário Pertence à jornada atual Pertence à jornada ant…" at bounding box center [590, 280] width 1180 height 561
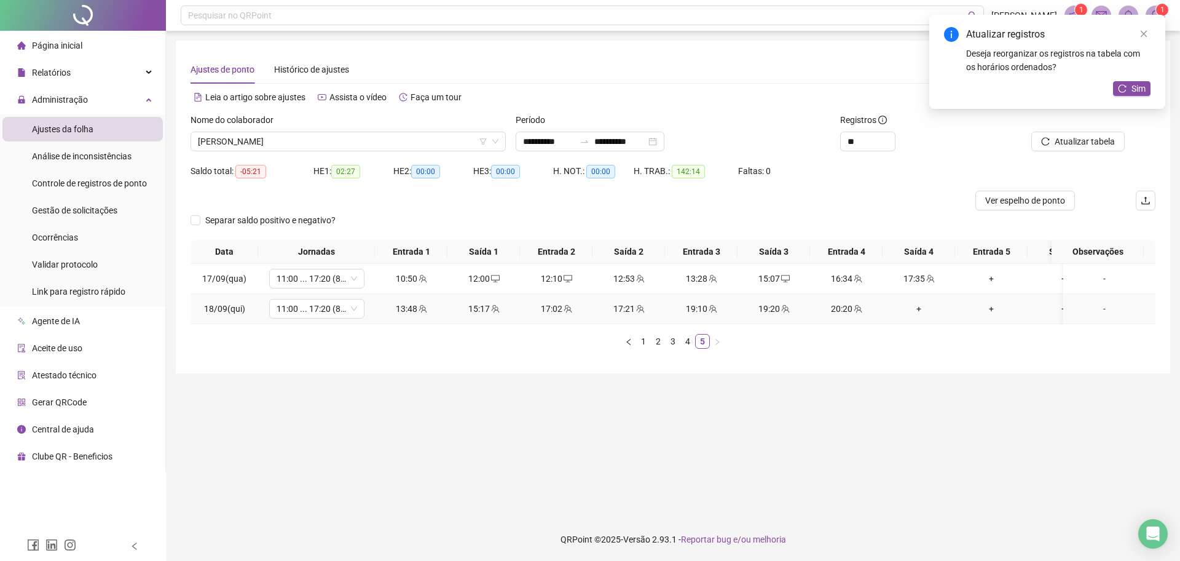
click at [915, 309] on div "+" at bounding box center [918, 309] width 63 height 14
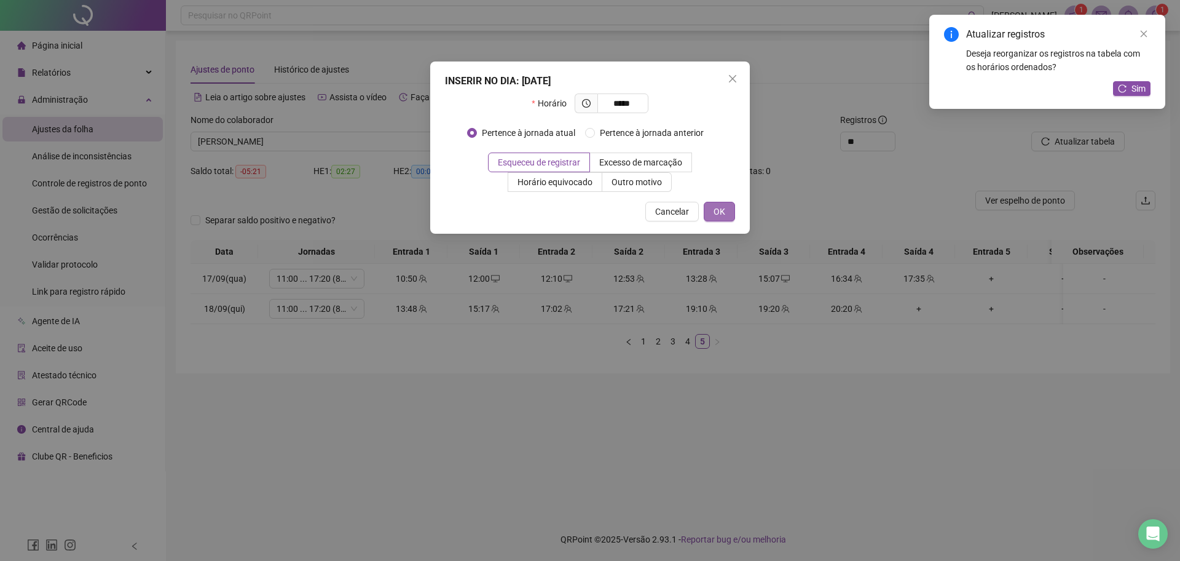
type input "*****"
click at [729, 219] on button "OK" at bounding box center [719, 212] width 31 height 20
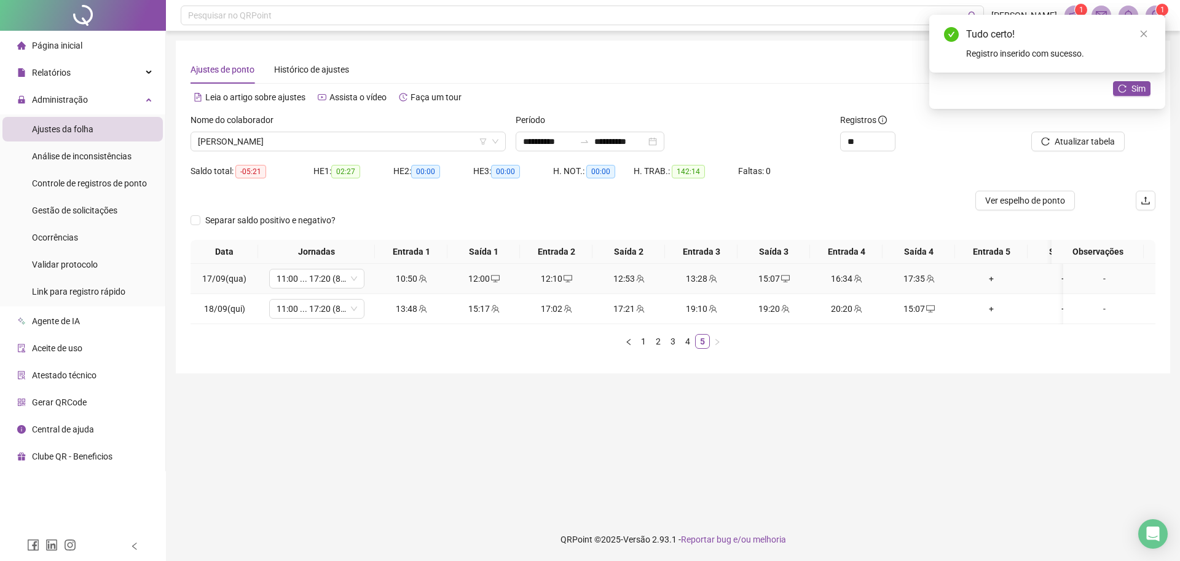
click at [788, 278] on icon "desktop" at bounding box center [785, 278] width 9 height 9
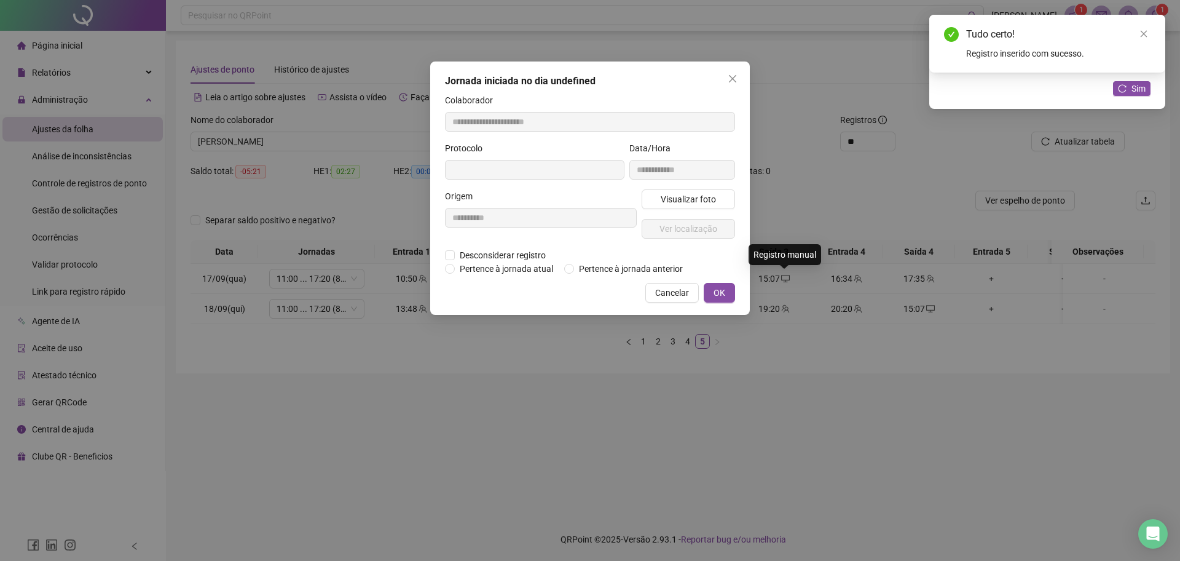
type input "**********"
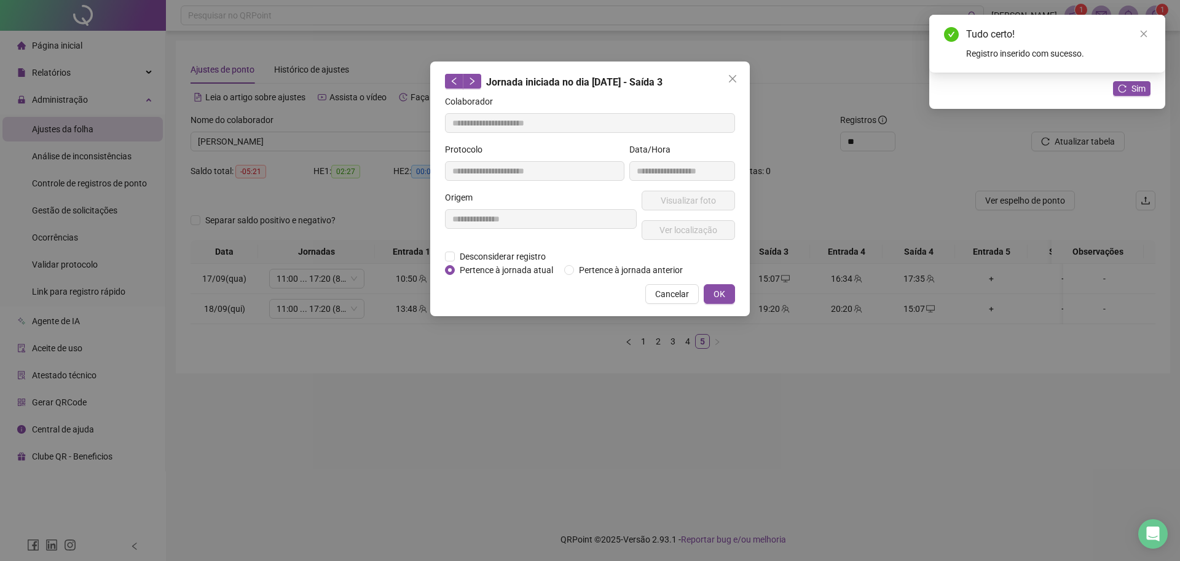
click at [498, 246] on div "**********" at bounding box center [541, 220] width 197 height 59
click at [482, 256] on span "Desconsiderar registro" at bounding box center [503, 257] width 96 height 14
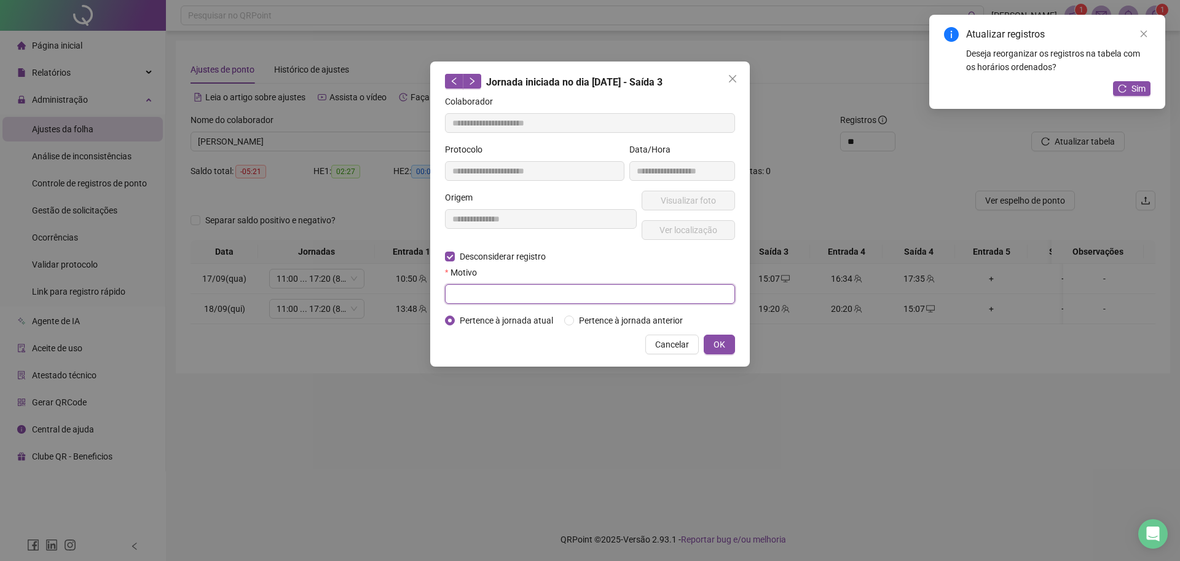
click at [494, 287] on input "text" at bounding box center [590, 294] width 290 height 20
type input "******"
click at [736, 342] on div "**********" at bounding box center [590, 213] width 320 height 305
click at [732, 343] on button "OK" at bounding box center [719, 344] width 31 height 20
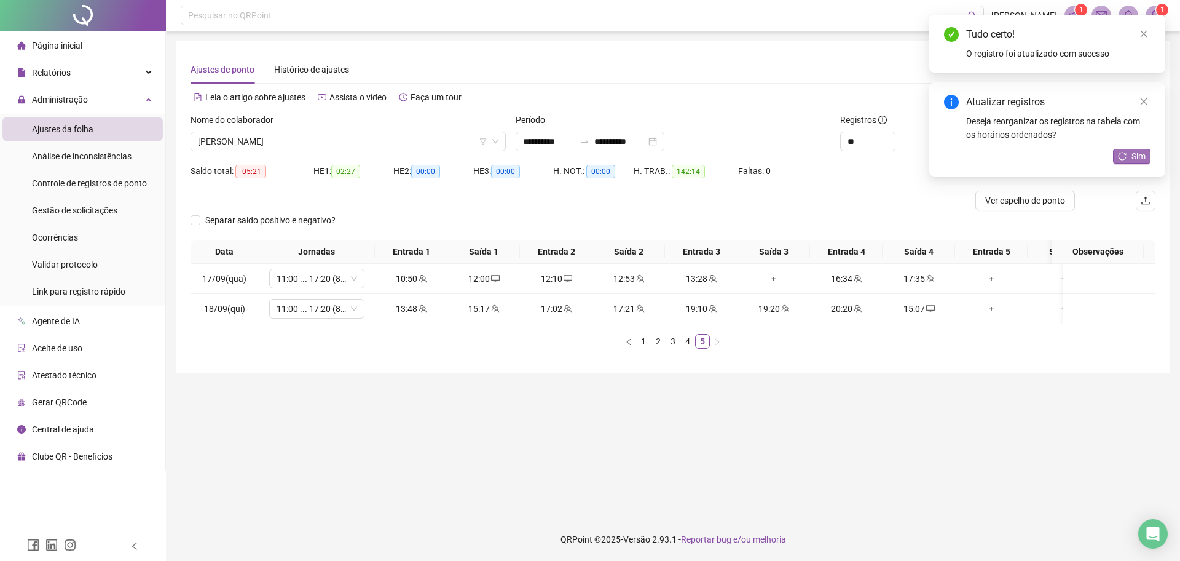
click at [1135, 162] on button "Sim" at bounding box center [1131, 156] width 37 height 15
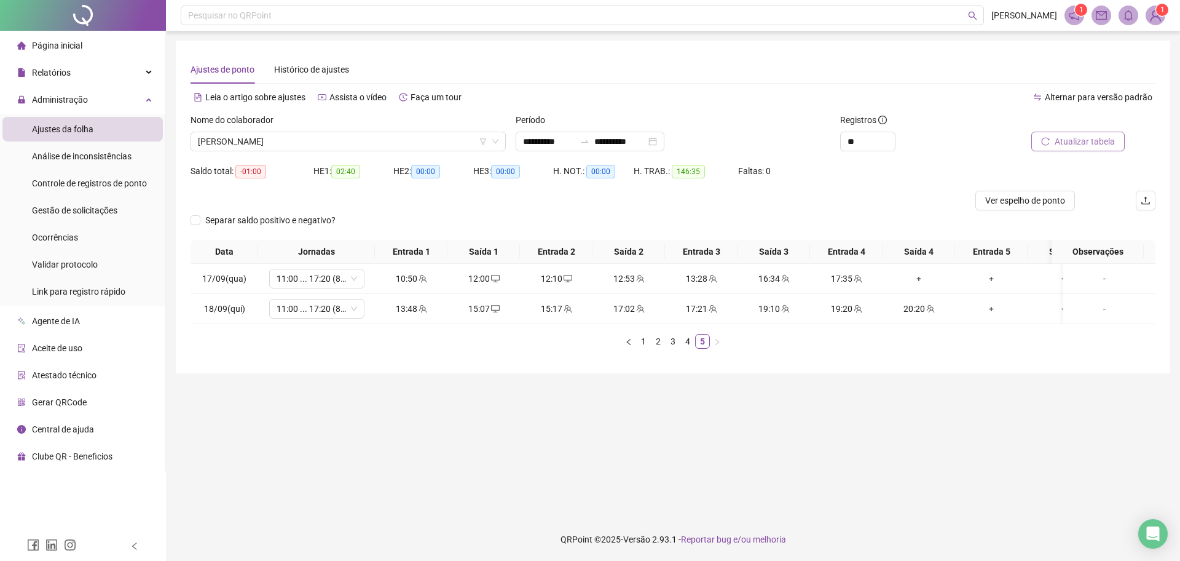
click at [1101, 143] on span "Atualizar tabela" at bounding box center [1085, 142] width 60 height 14
click at [915, 278] on div "+" at bounding box center [918, 279] width 63 height 14
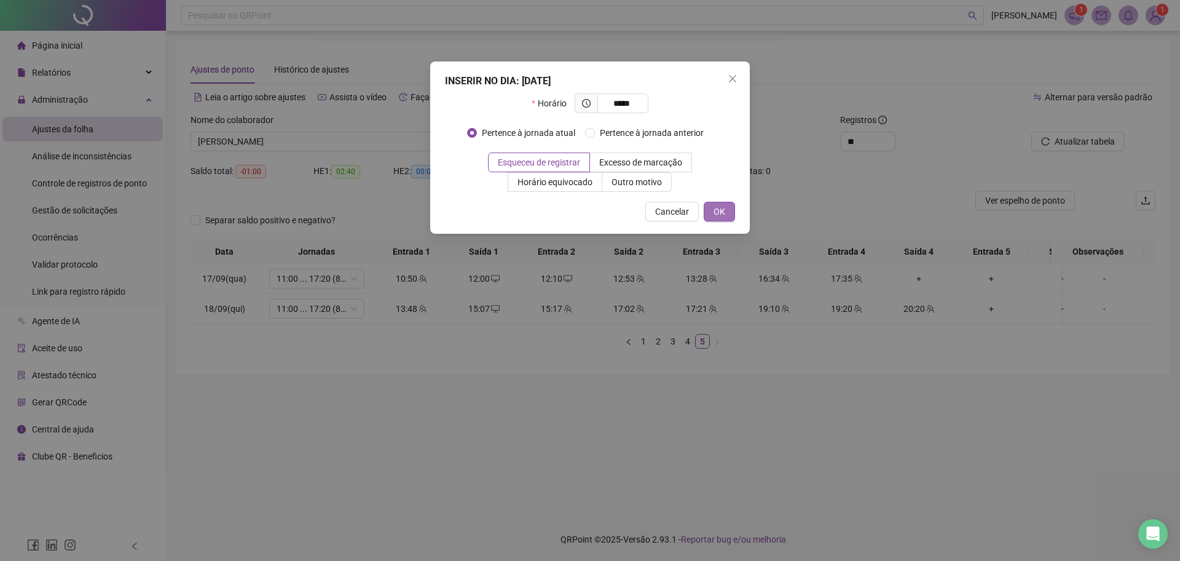
type input "*****"
click at [728, 216] on button "OK" at bounding box center [719, 212] width 31 height 20
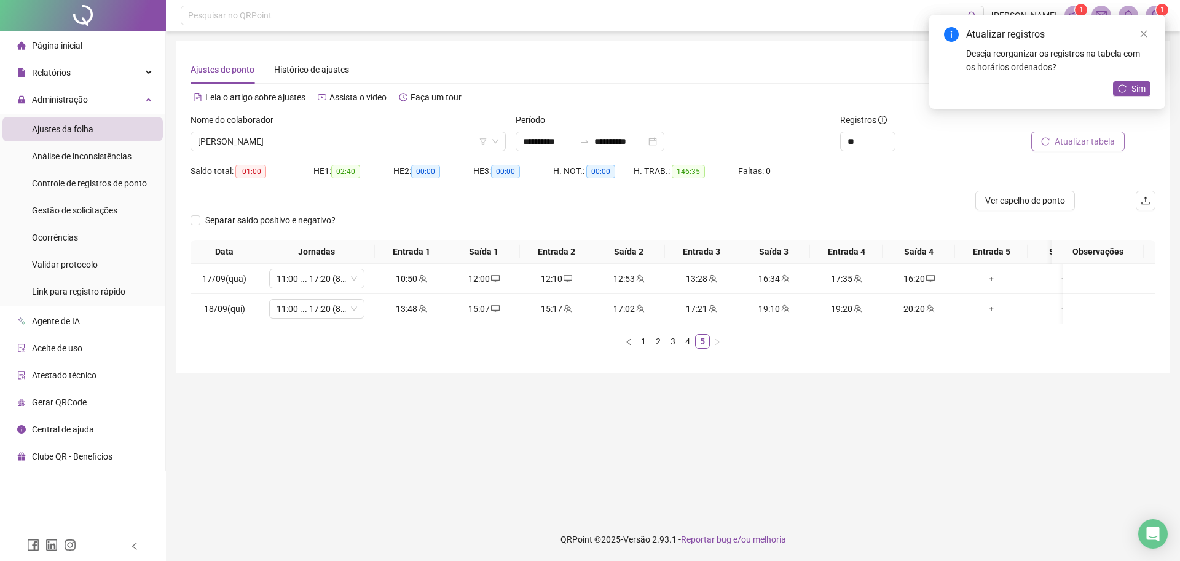
click at [1072, 136] on span "Atualizar tabela" at bounding box center [1085, 142] width 60 height 14
click at [434, 138] on span "[PERSON_NAME]" at bounding box center [348, 141] width 301 height 18
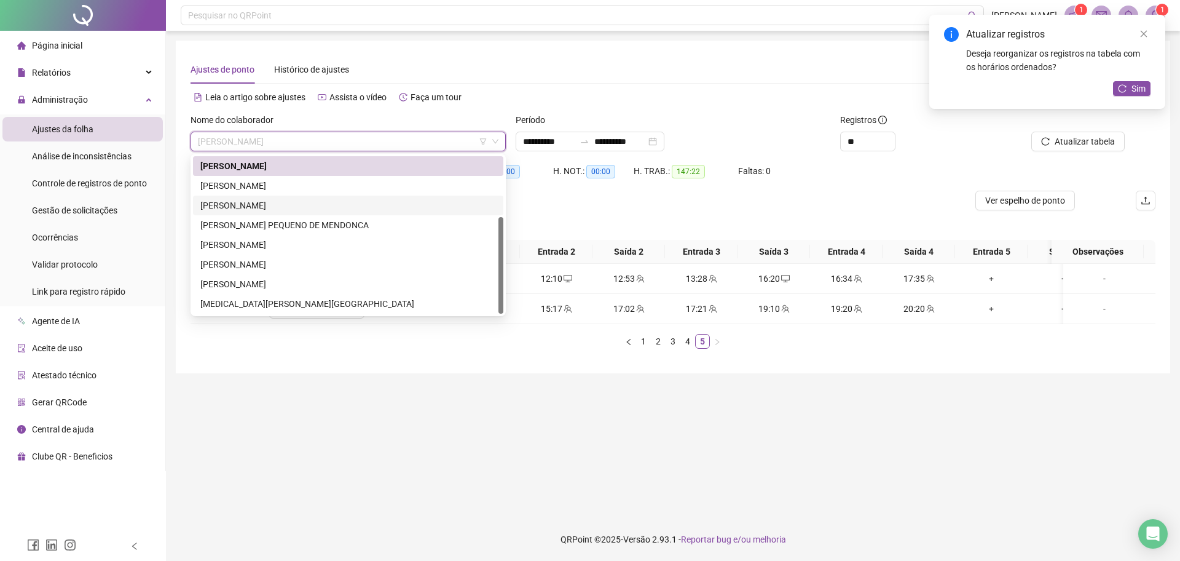
click at [243, 208] on div "[PERSON_NAME]" at bounding box center [348, 206] width 296 height 14
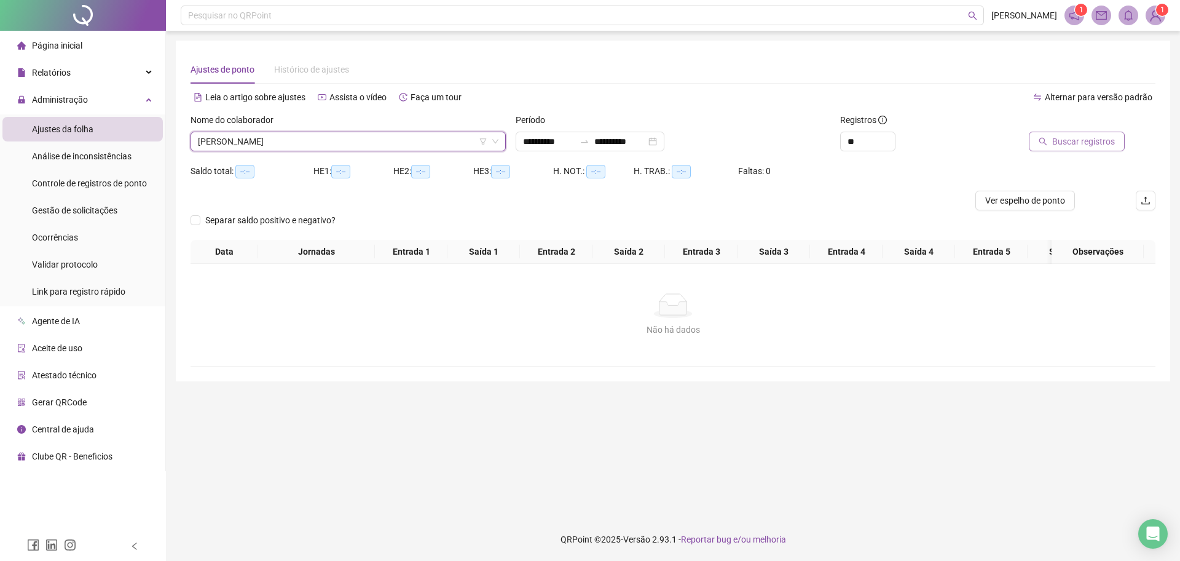
click at [1056, 141] on span "Buscar registros" at bounding box center [1083, 142] width 63 height 14
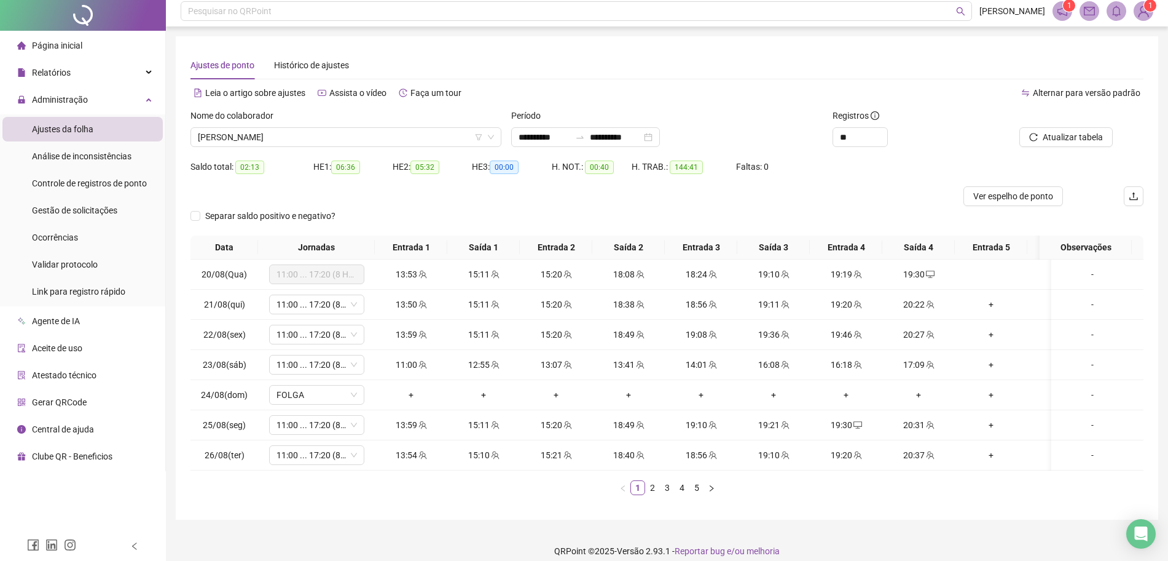
scroll to position [28, 0]
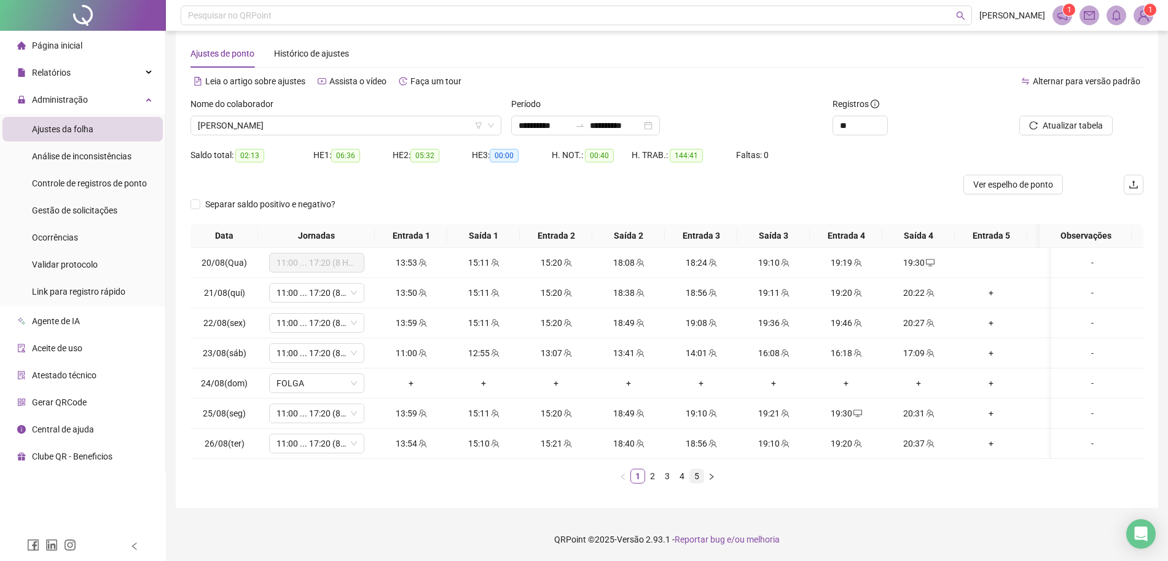
click at [694, 474] on link "5" at bounding box center [697, 476] width 14 height 14
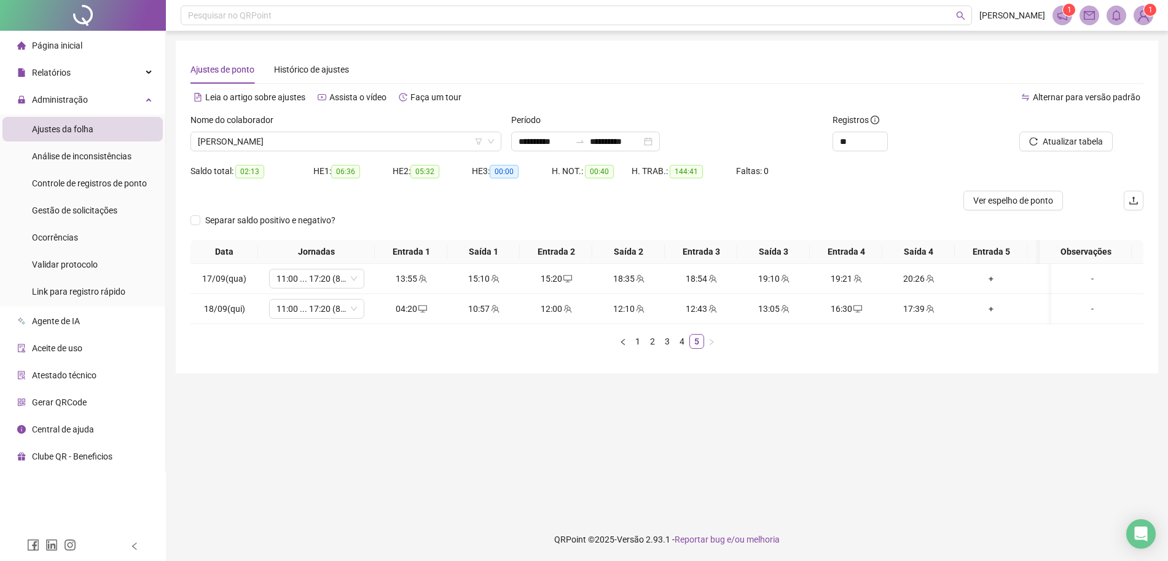
scroll to position [0, 0]
click at [415, 313] on div "04:20" at bounding box center [411, 309] width 63 height 14
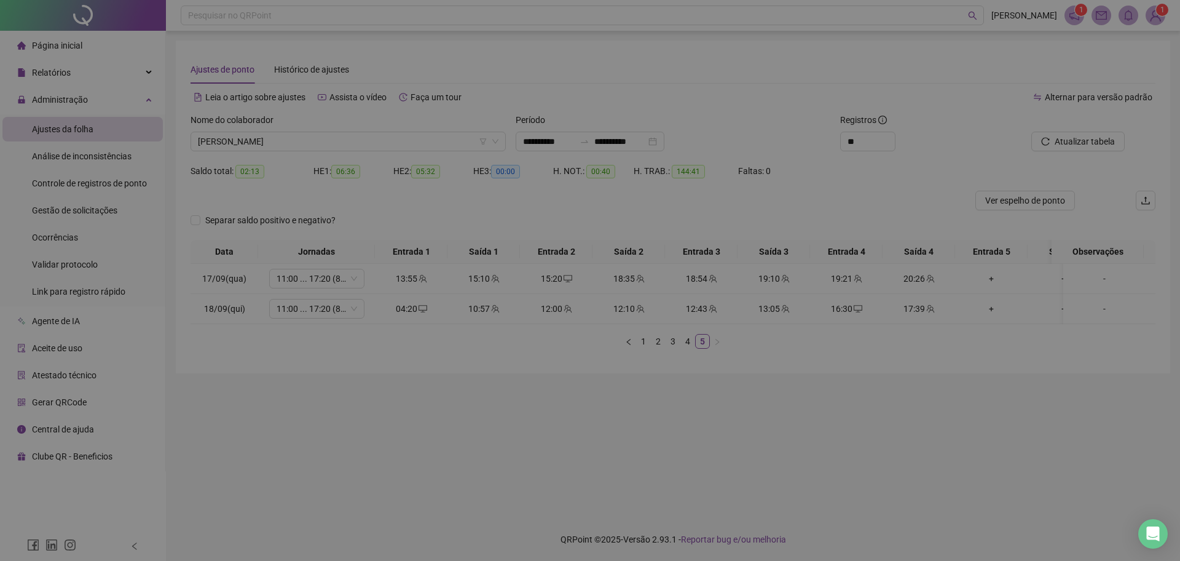
type input "**********"
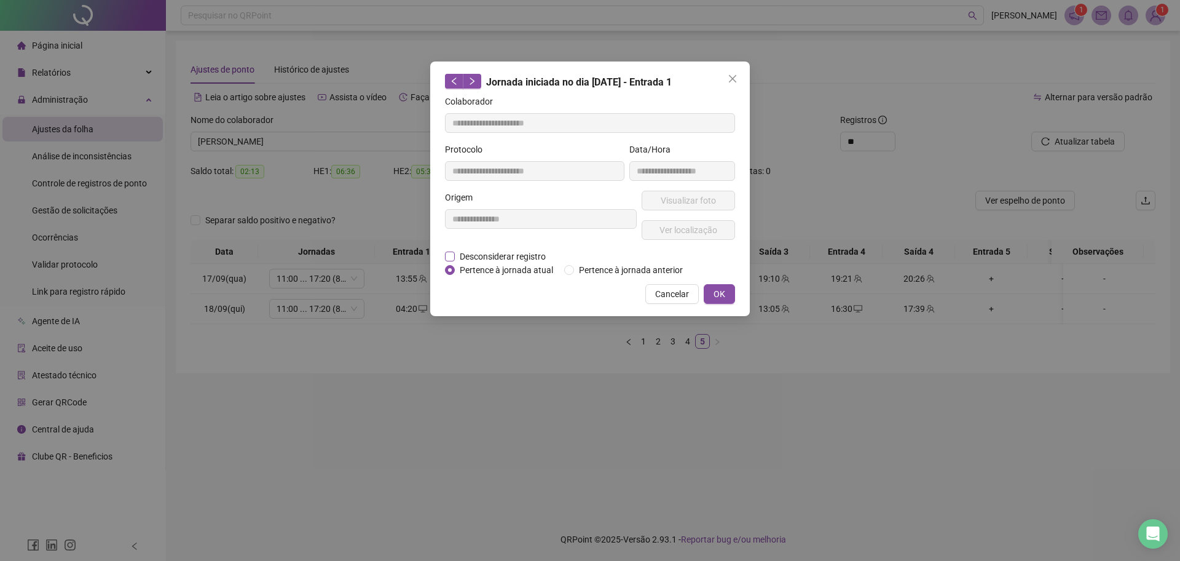
click at [525, 254] on span "Desconsiderar registro" at bounding box center [503, 257] width 96 height 14
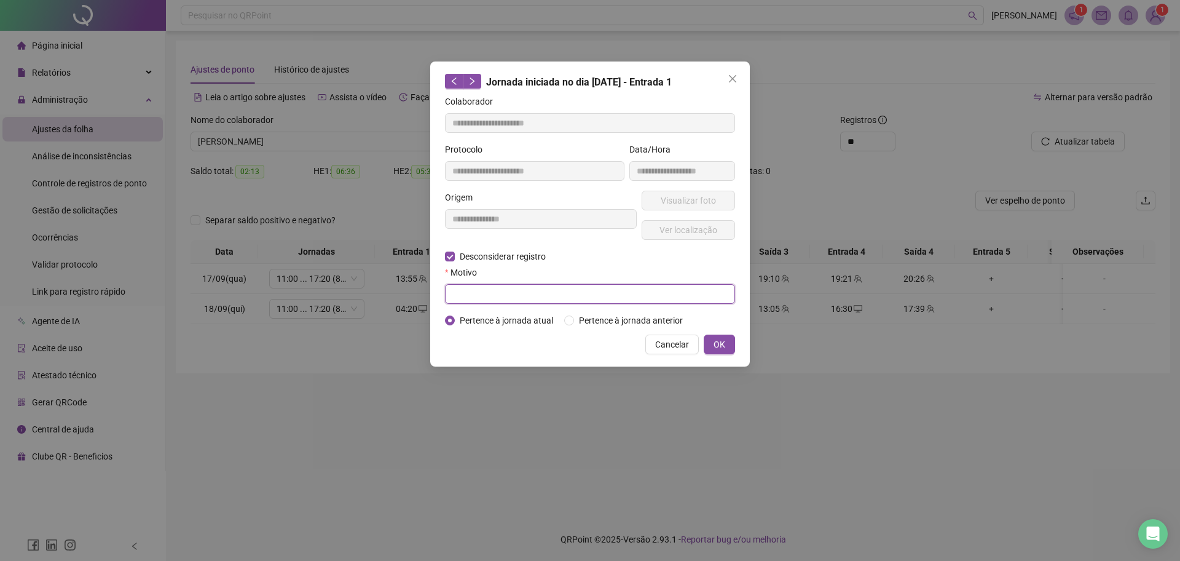
click at [505, 299] on input "text" at bounding box center [590, 294] width 290 height 20
type input "****"
click at [724, 346] on span "OK" at bounding box center [720, 344] width 12 height 14
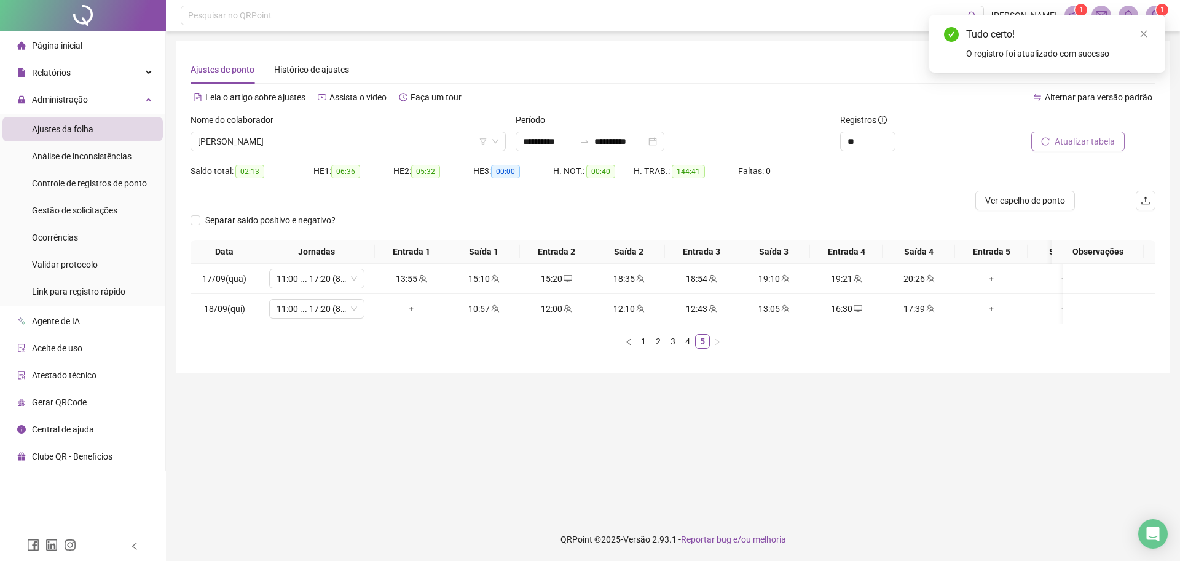
click at [1087, 136] on span "Atualizar tabela" at bounding box center [1085, 142] width 60 height 14
click at [925, 310] on div "+" at bounding box center [918, 309] width 63 height 14
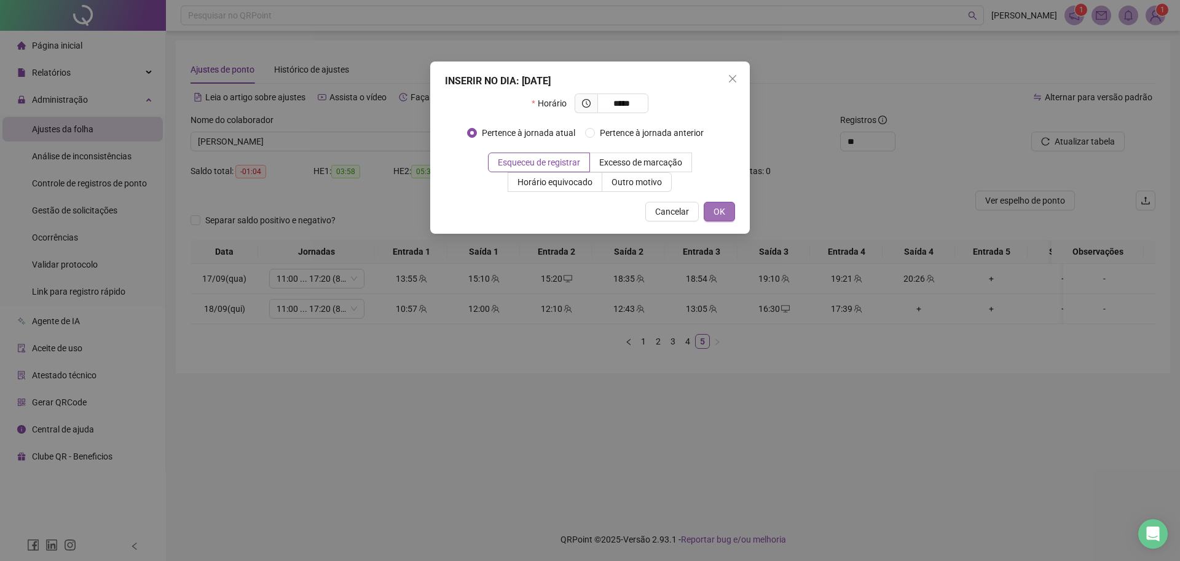
type input "*****"
click at [713, 214] on button "OK" at bounding box center [719, 212] width 31 height 20
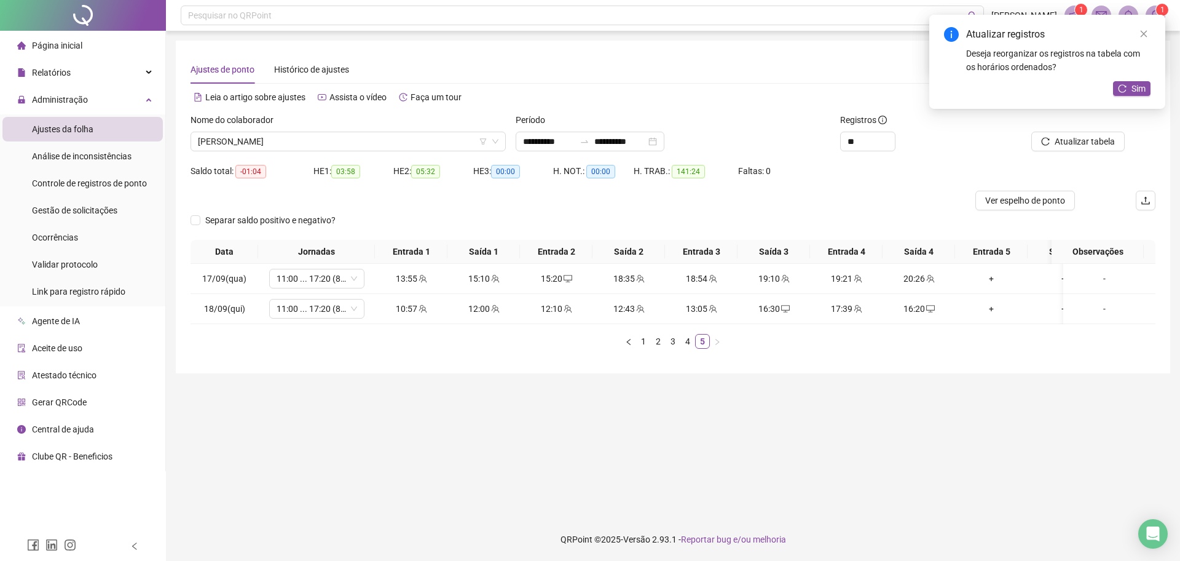
click at [1059, 122] on div at bounding box center [1064, 122] width 122 height 18
click at [1055, 132] on button "Atualizar tabela" at bounding box center [1077, 142] width 93 height 20
click at [1123, 100] on div "Atualizar registros Deseja reorganizar os registros na tabela com os horários o…" at bounding box center [1047, 62] width 236 height 94
click at [1122, 100] on div "Atualizar registros Deseja reorganizar os registros na tabela com os horários o…" at bounding box center [1047, 62] width 236 height 94
click at [1127, 85] on icon "reload" at bounding box center [1122, 88] width 9 height 9
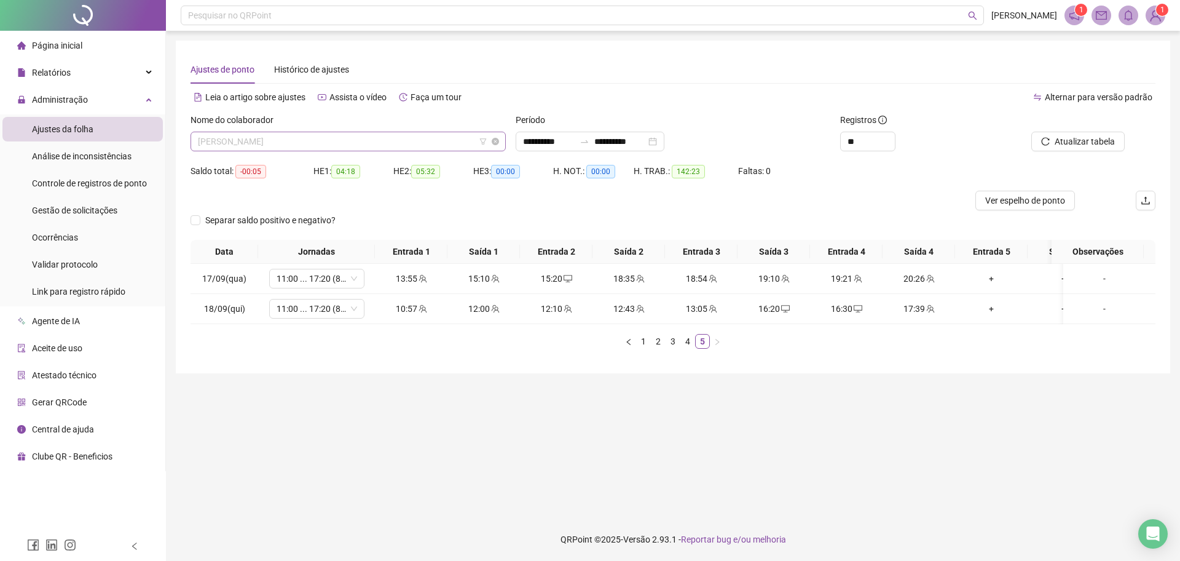
click at [359, 138] on span "[PERSON_NAME]" at bounding box center [348, 141] width 301 height 18
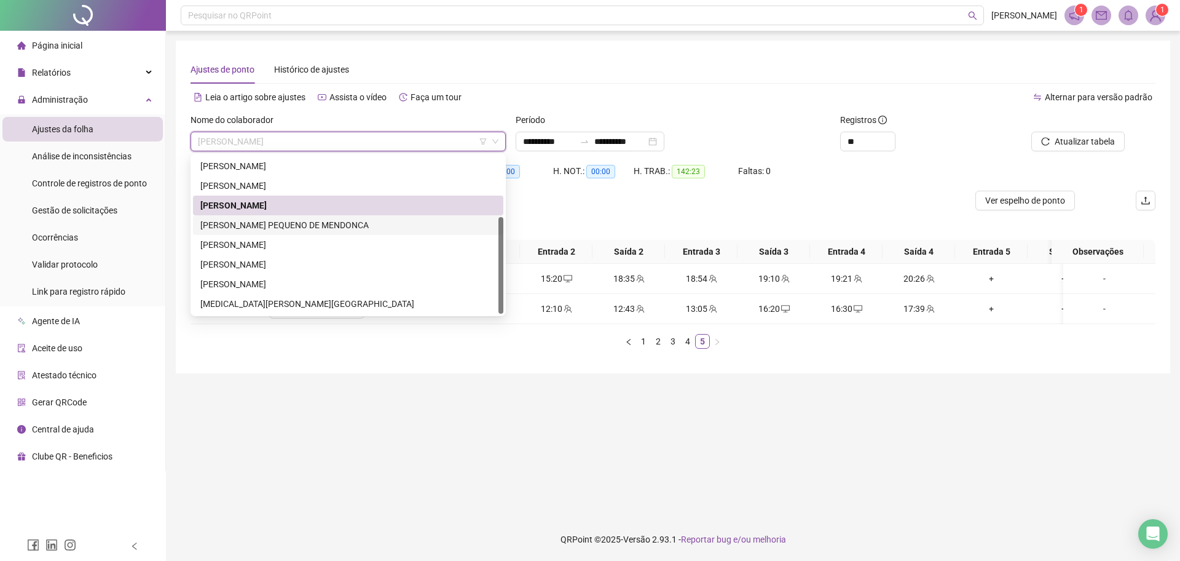
click at [301, 219] on div "[PERSON_NAME] PEQUENO DE MENDONCA" at bounding box center [348, 225] width 296 height 14
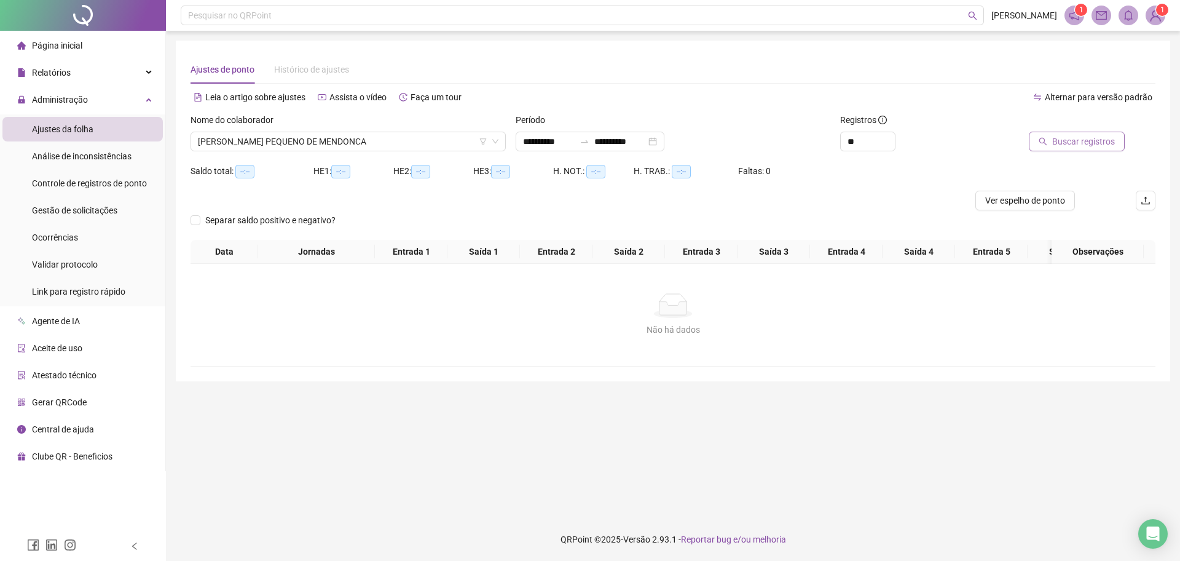
click at [1064, 139] on span "Buscar registros" at bounding box center [1083, 142] width 63 height 14
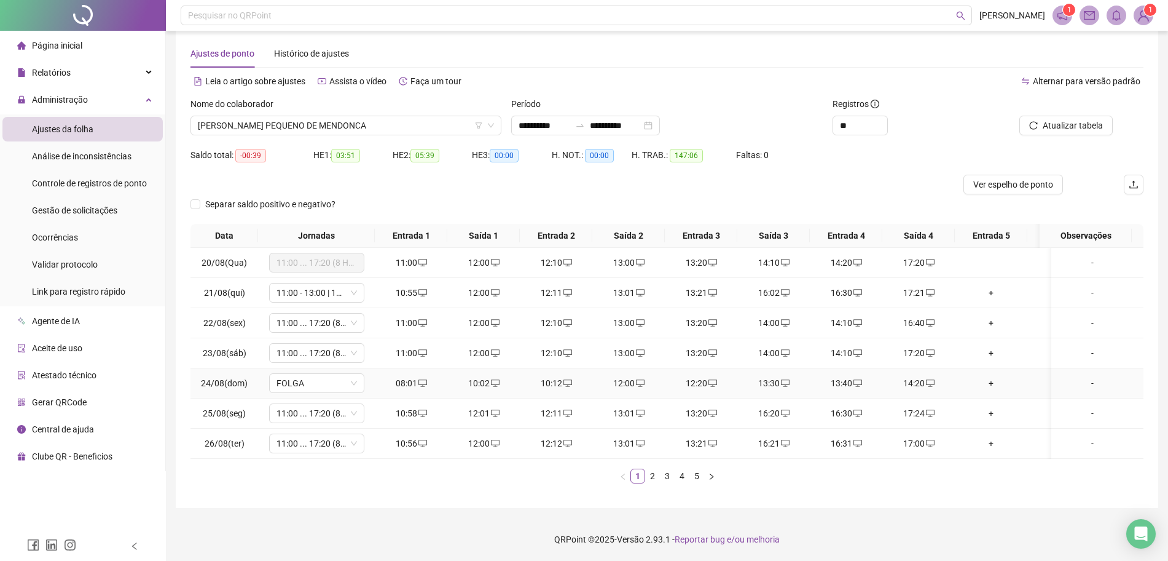
scroll to position [28, 0]
click at [699, 474] on link "5" at bounding box center [697, 476] width 14 height 14
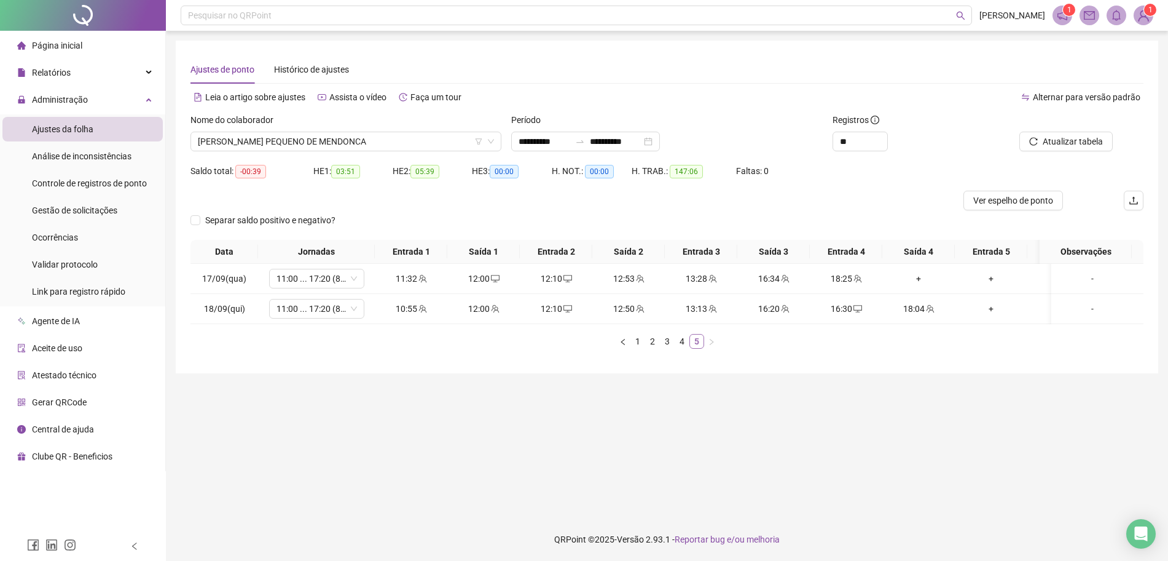
scroll to position [0, 0]
click at [920, 278] on div "+" at bounding box center [918, 279] width 63 height 14
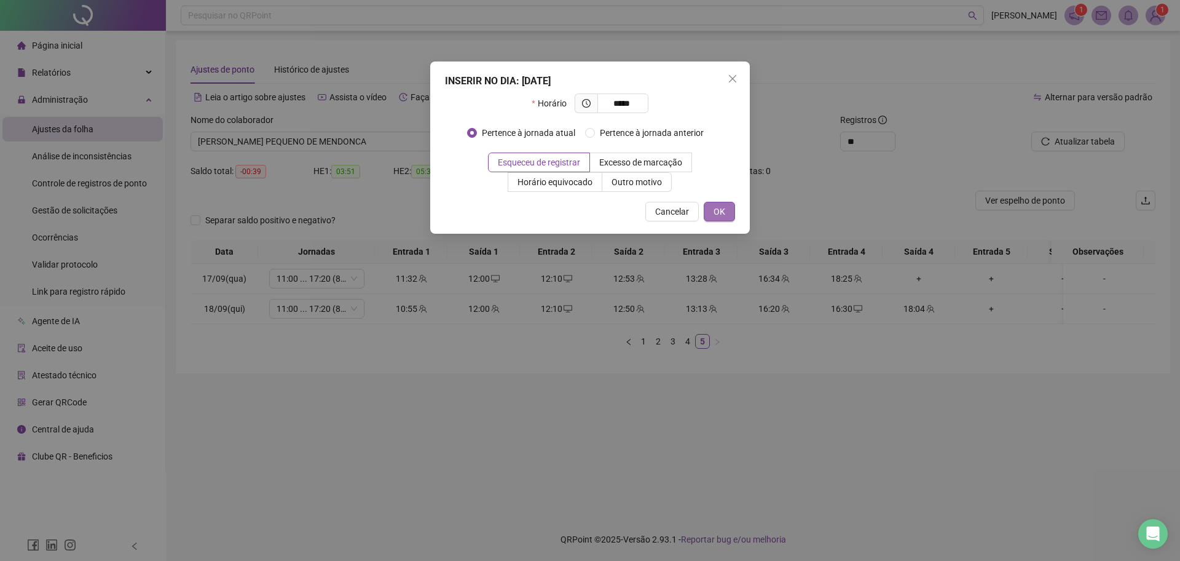
type input "*****"
click at [721, 219] on button "OK" at bounding box center [719, 212] width 31 height 20
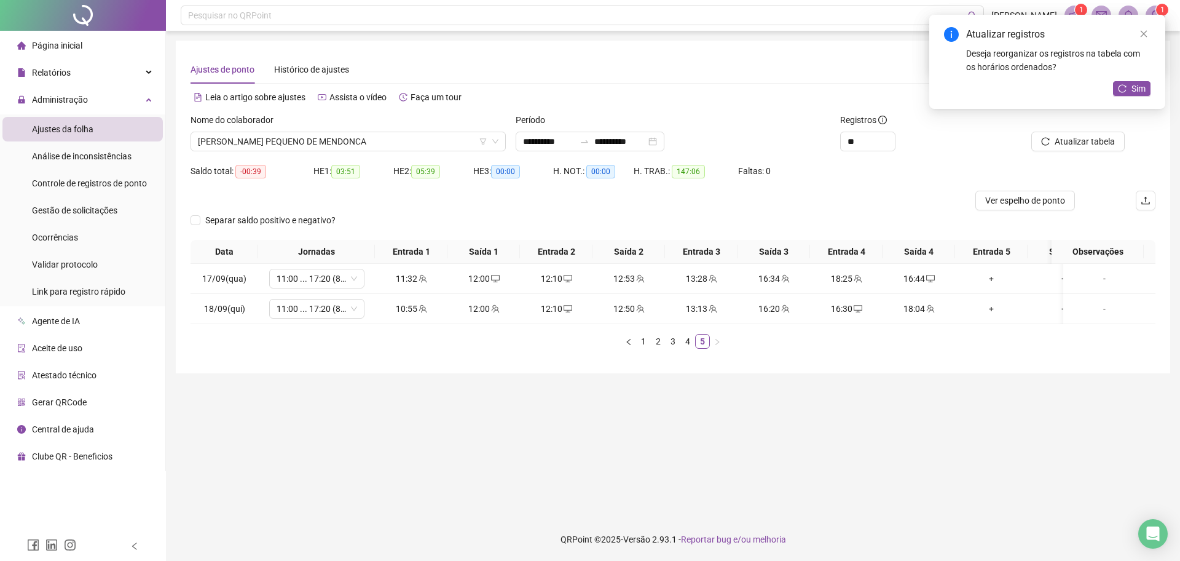
click at [1066, 154] on div "Atualizar tabela" at bounding box center [1079, 137] width 162 height 48
click at [1066, 140] on span "Atualizar tabela" at bounding box center [1085, 142] width 60 height 14
click at [863, 276] on div "16:44" at bounding box center [846, 279] width 63 height 14
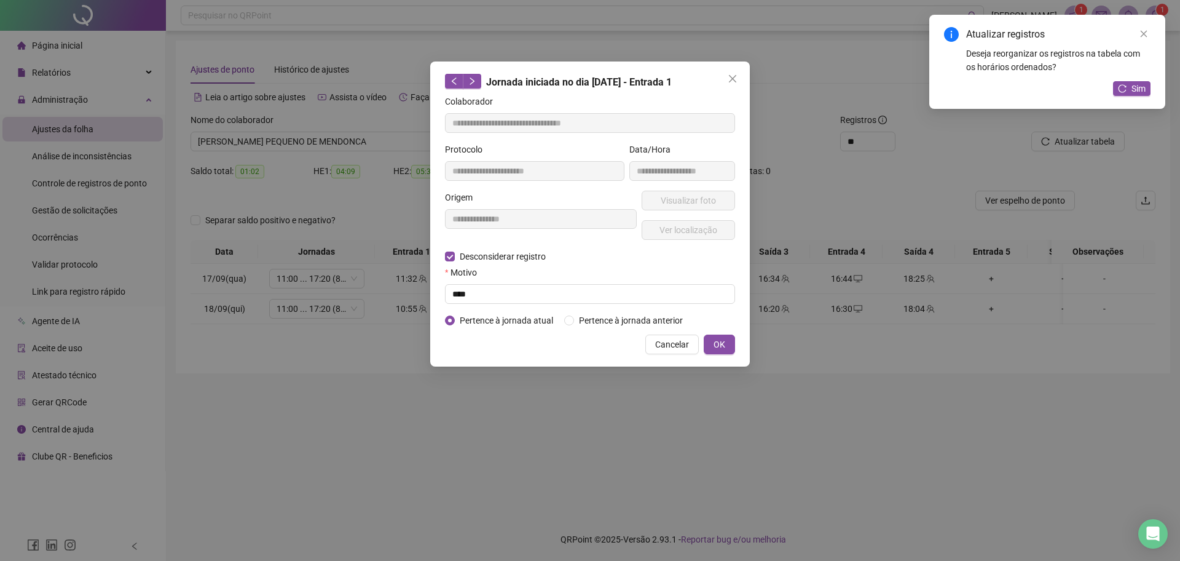
type input "**********"
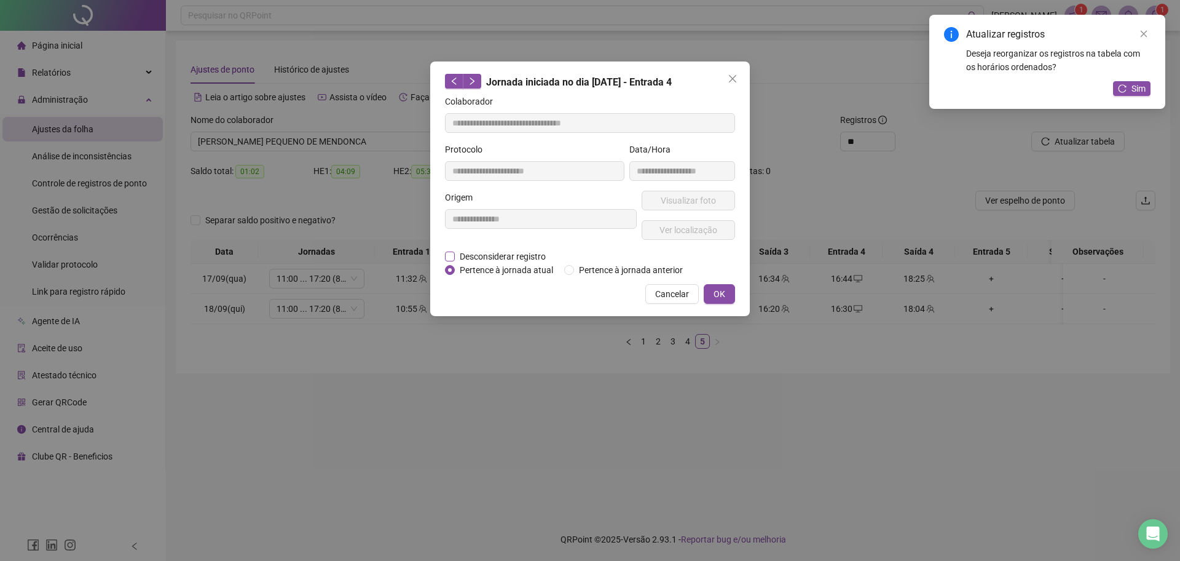
click at [541, 256] on span "Desconsiderar registro" at bounding box center [503, 257] width 96 height 14
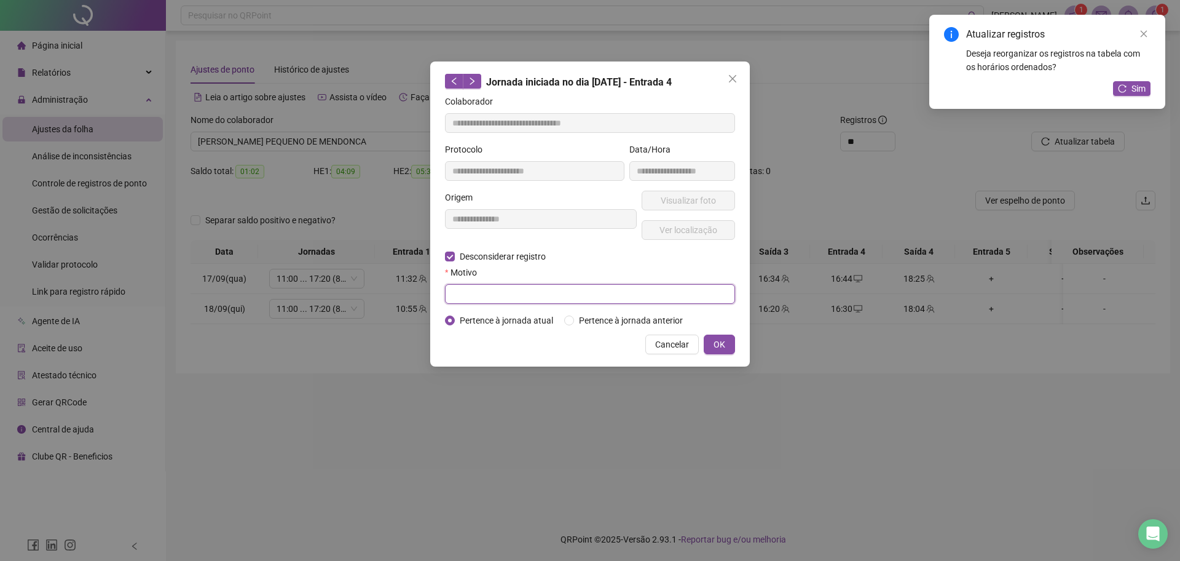
drag, startPoint x: 497, startPoint y: 302, endPoint x: 497, endPoint y: 293, distance: 8.6
click at [497, 300] on input "text" at bounding box center [590, 294] width 290 height 20
type input "****"
click at [708, 336] on button "OK" at bounding box center [719, 344] width 31 height 20
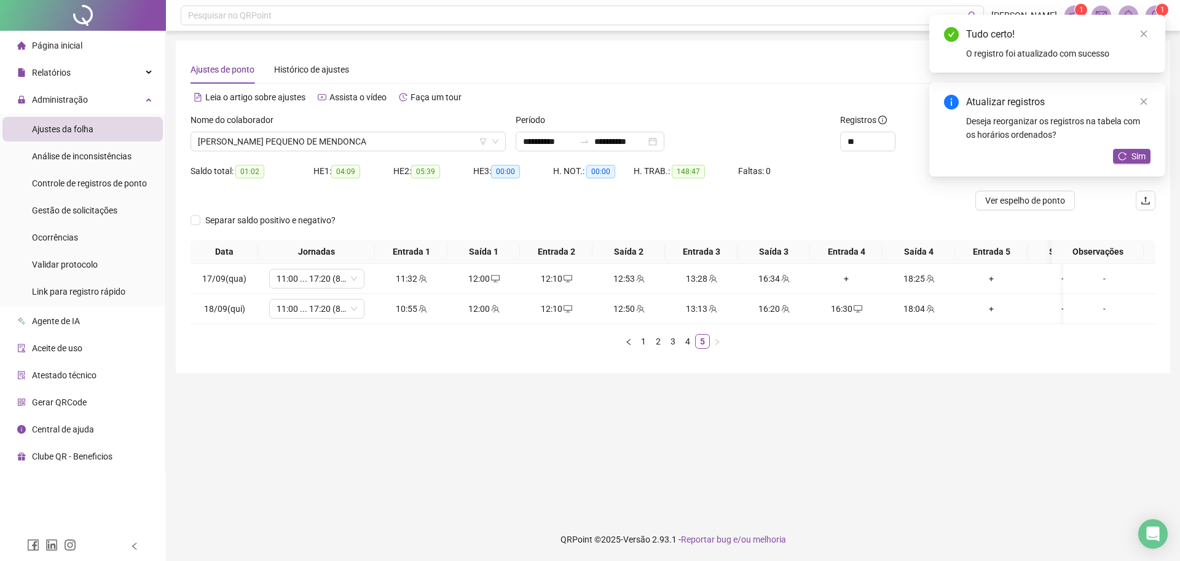
click at [1008, 462] on main "**********" at bounding box center [673, 274] width 994 height 467
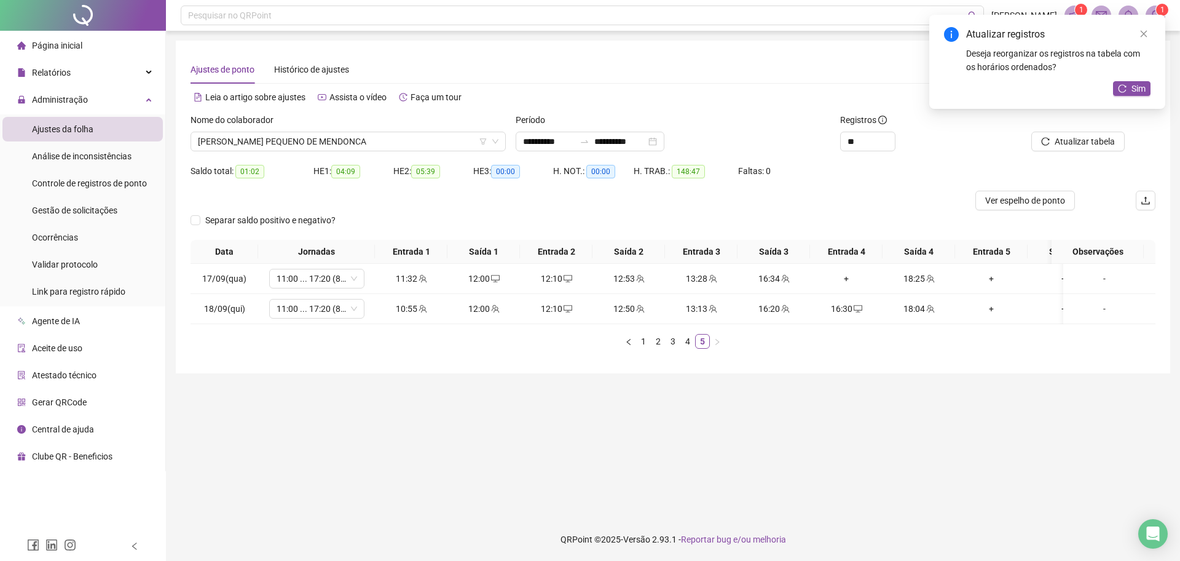
click at [756, 448] on main "**********" at bounding box center [673, 274] width 994 height 467
click at [854, 277] on div "+" at bounding box center [846, 279] width 63 height 14
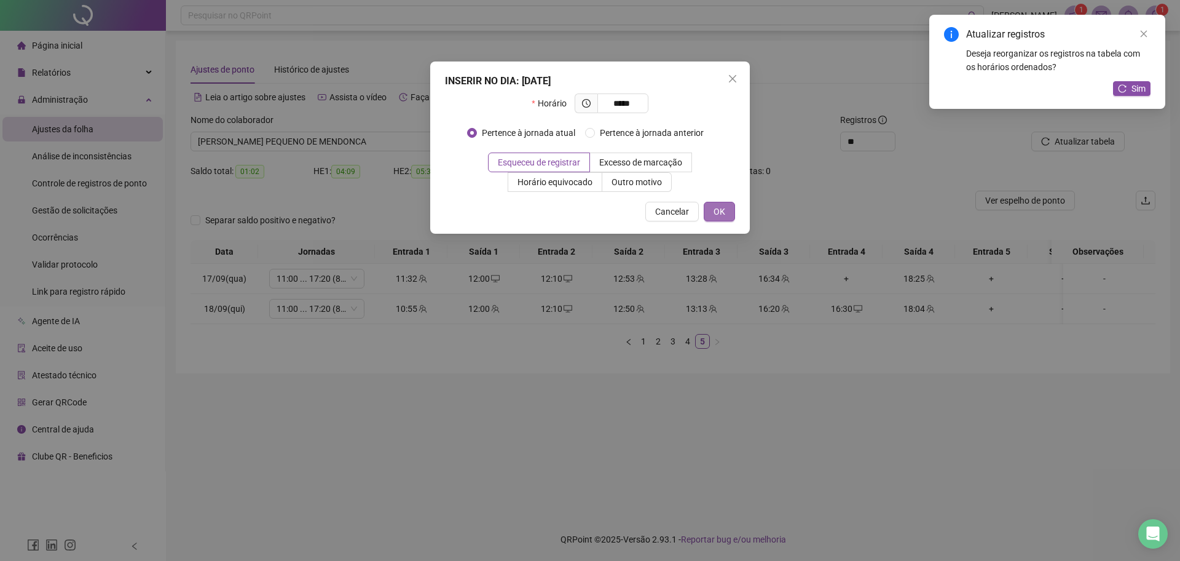
type input "*****"
click at [719, 218] on button "OK" at bounding box center [719, 212] width 31 height 20
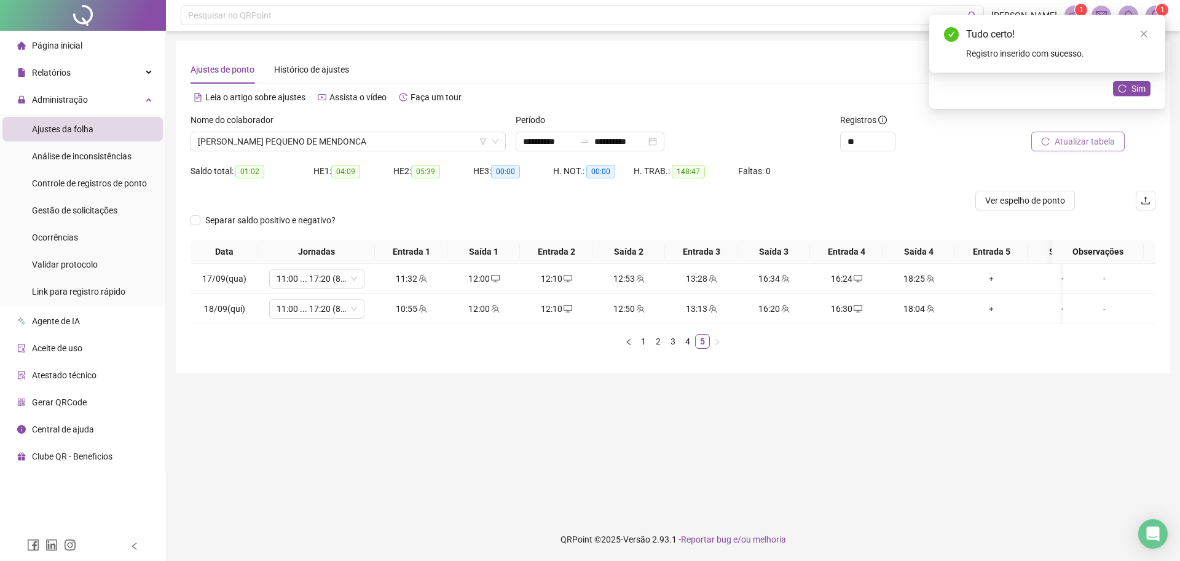
click at [1070, 148] on button "Atualizar tabela" at bounding box center [1077, 142] width 93 height 20
click at [1092, 132] on button "Atualizar tabela" at bounding box center [1077, 142] width 93 height 20
click at [998, 391] on main "**********" at bounding box center [673, 274] width 994 height 467
click at [681, 348] on link "4" at bounding box center [688, 341] width 14 height 14
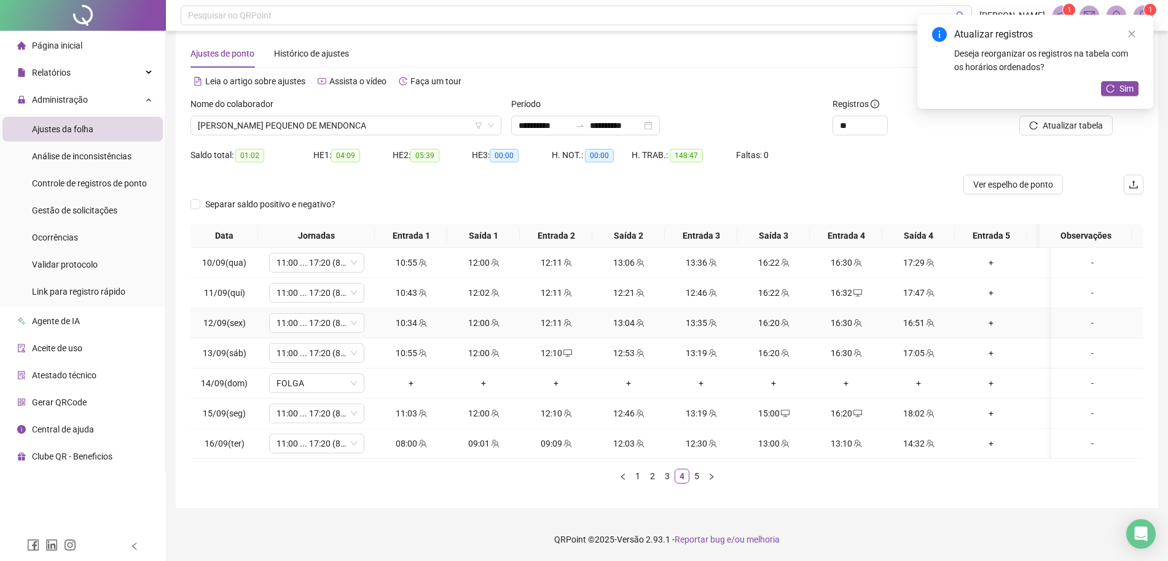
scroll to position [28, 0]
click at [665, 484] on div "Data Jornadas Entrada 1 Saída 1 Entrada 2 Saída 2 Entrada 3 Saída 3 Entrada 4 S…" at bounding box center [667, 358] width 953 height 269
click at [665, 471] on link "3" at bounding box center [668, 476] width 14 height 14
click at [650, 474] on link "2" at bounding box center [653, 476] width 14 height 14
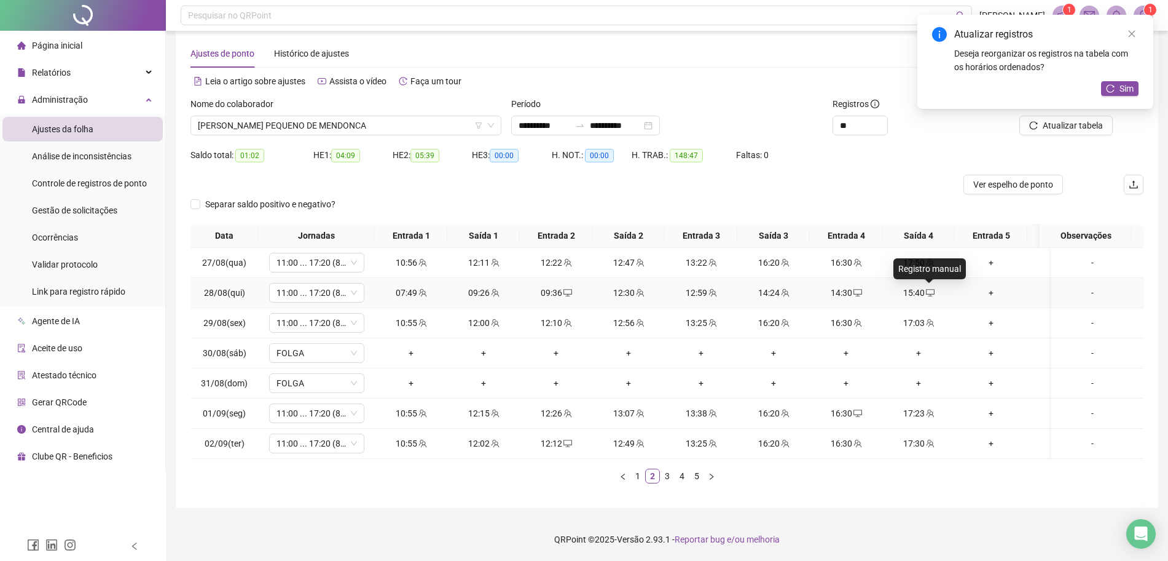
click at [930, 288] on icon "desktop" at bounding box center [930, 292] width 9 height 9
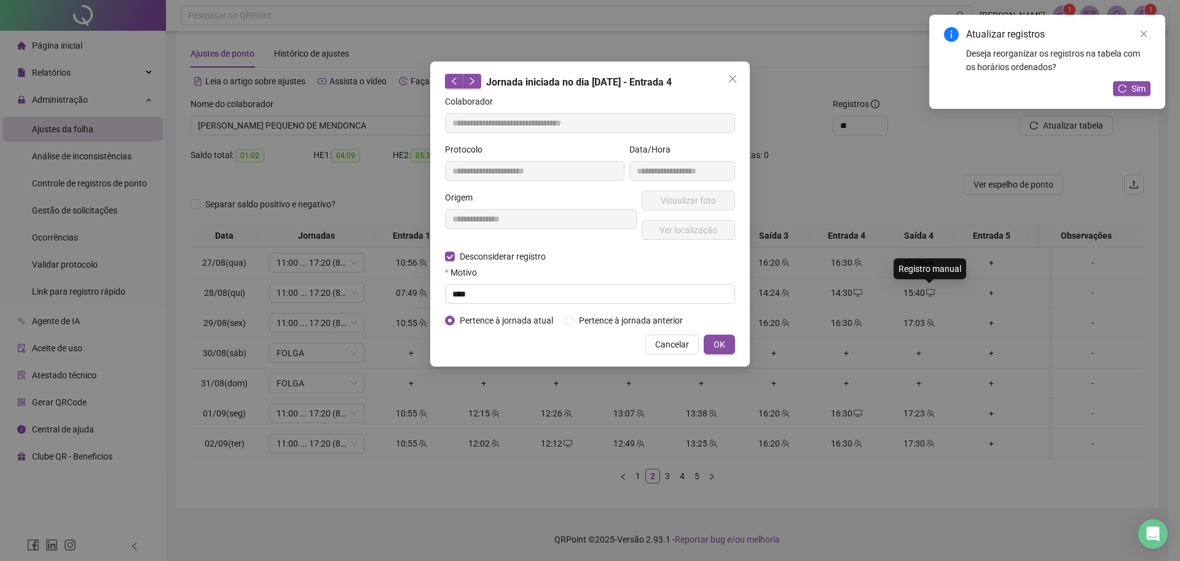
type input "**********"
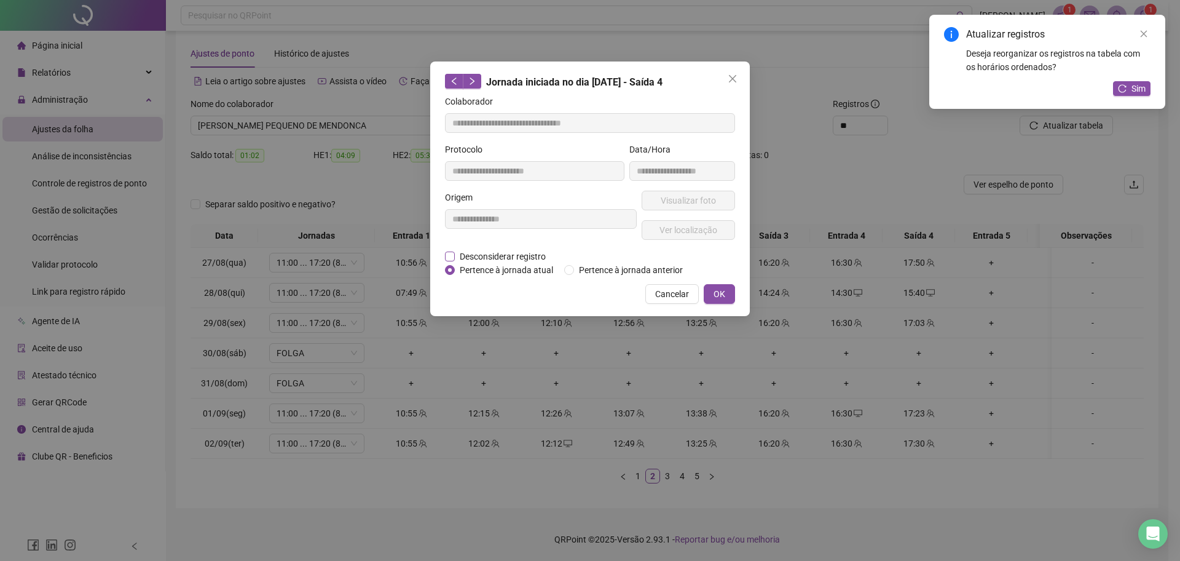
click at [529, 252] on span "Desconsiderar registro" at bounding box center [503, 257] width 96 height 14
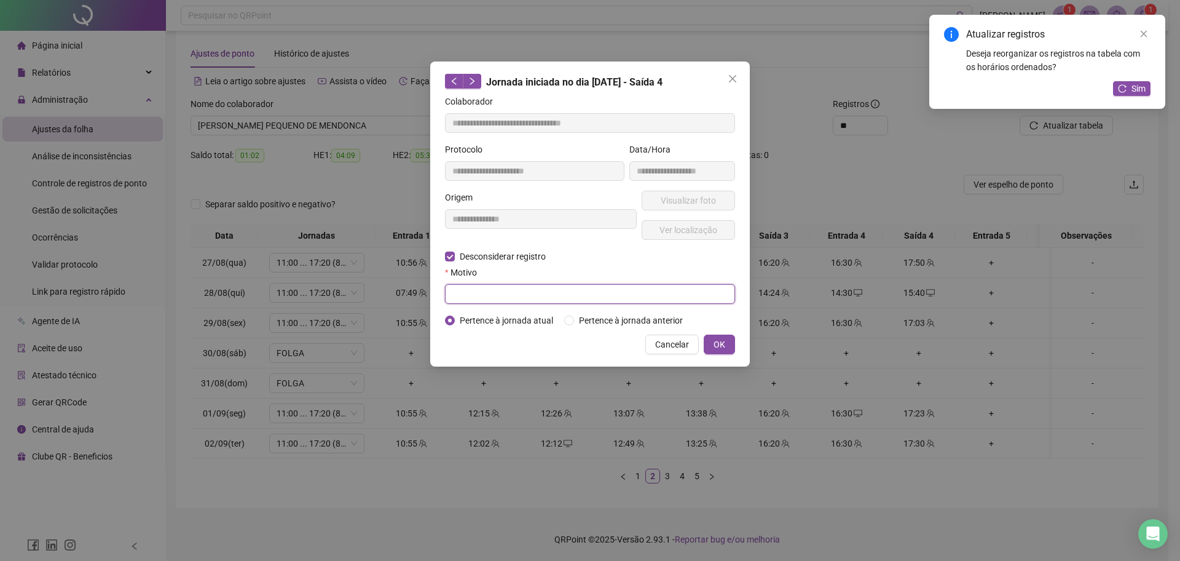
click at [500, 292] on input "text" at bounding box center [590, 294] width 290 height 20
type input "****"
click at [709, 334] on button "OK" at bounding box center [719, 344] width 31 height 20
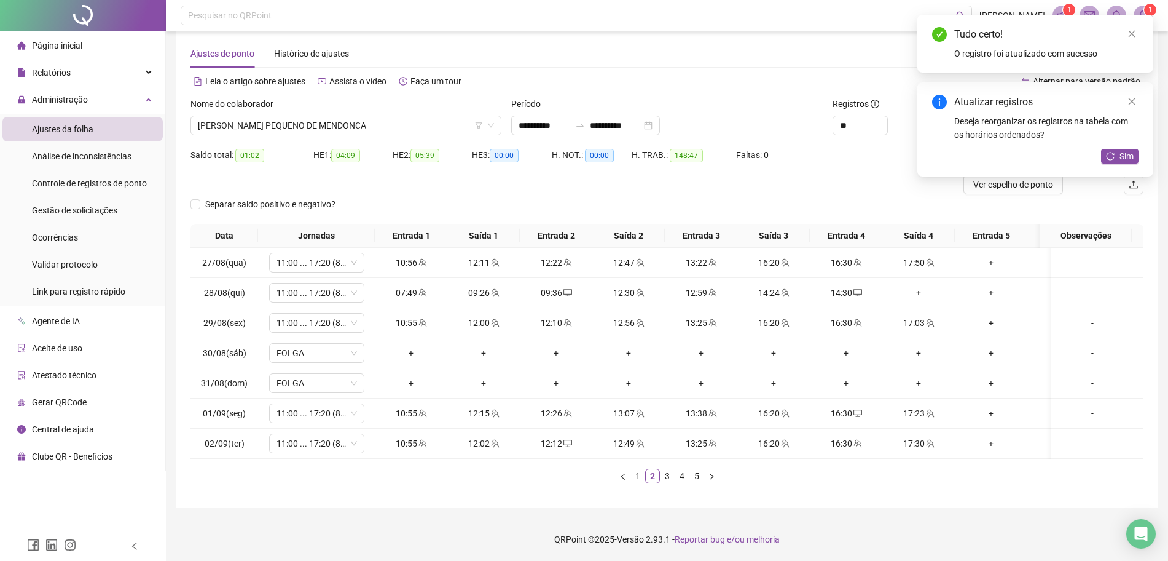
click at [1096, 157] on div "Atualizar registros Deseja reorganizar os registros na tabela com os horários o…" at bounding box center [1036, 129] width 236 height 94
click at [1118, 167] on div "Atualizar registros Deseja reorganizar os registros na tabela com os horários o…" at bounding box center [1036, 129] width 236 height 94
drag, startPoint x: 1133, startPoint y: 144, endPoint x: 1131, endPoint y: 155, distance: 11.8
click at [1132, 144] on div "Atualizar registros Deseja reorganizar os registros na tabela com os horários o…" at bounding box center [1036, 129] width 236 height 94
click at [1131, 155] on span "Sim" at bounding box center [1127, 156] width 14 height 14
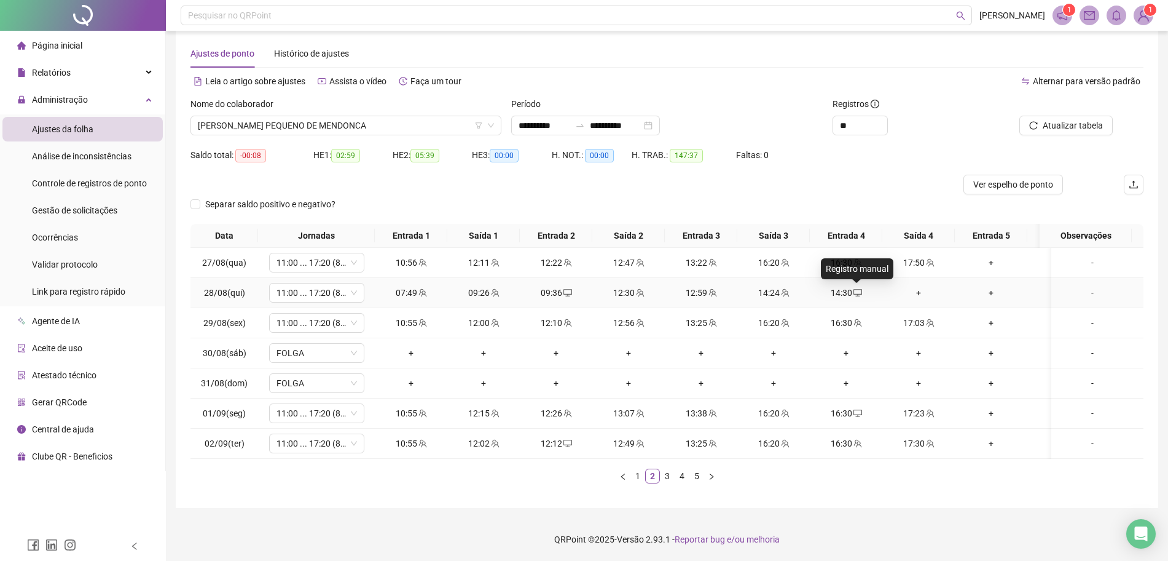
click at [858, 289] on icon "desktop" at bounding box center [858, 292] width 9 height 7
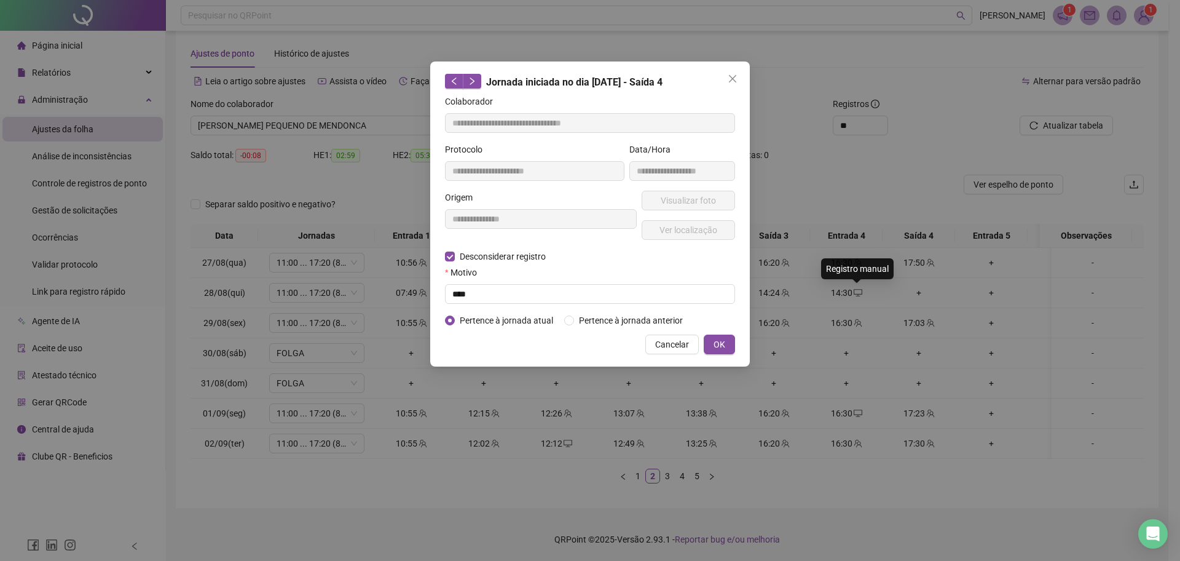
type input "**********"
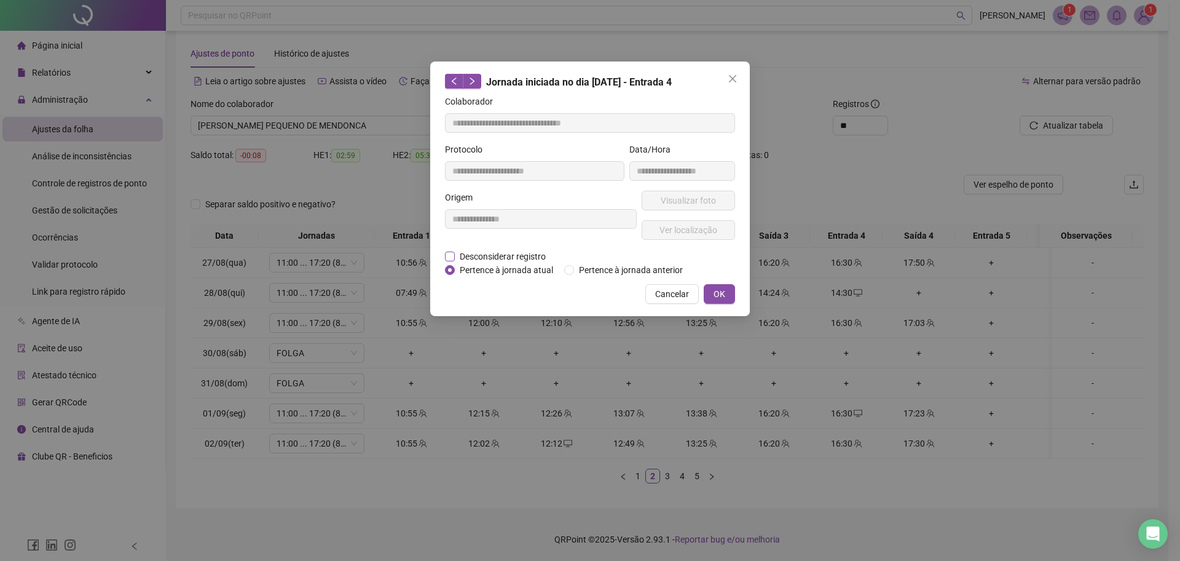
click at [530, 252] on span "Desconsiderar registro" at bounding box center [503, 257] width 96 height 14
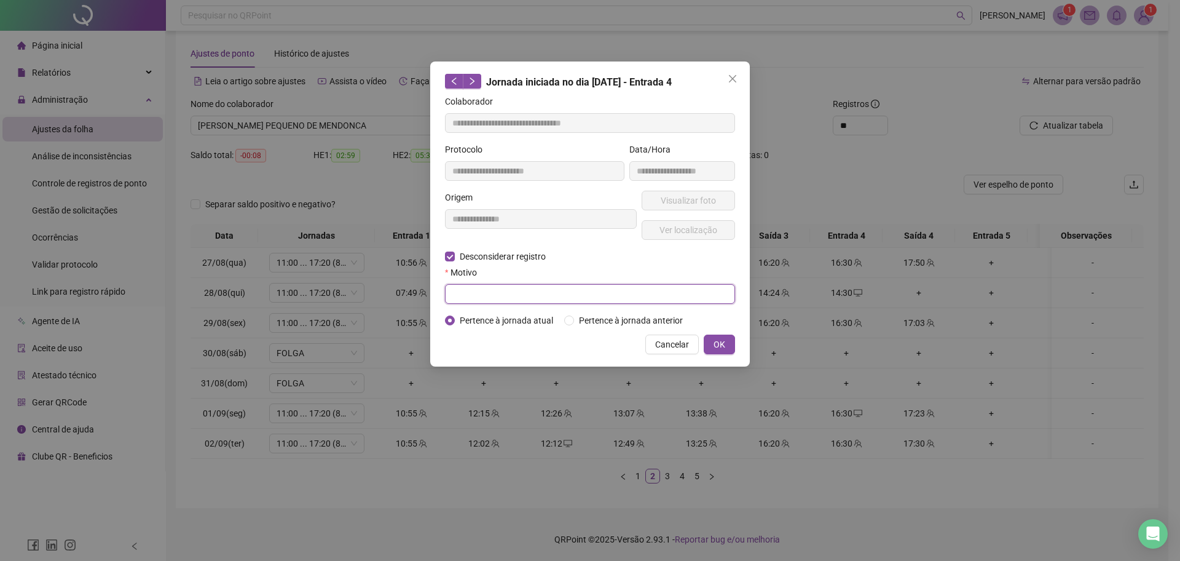
click at [499, 289] on input "text" at bounding box center [590, 294] width 290 height 20
type input "****"
click at [709, 345] on button "OK" at bounding box center [719, 344] width 31 height 20
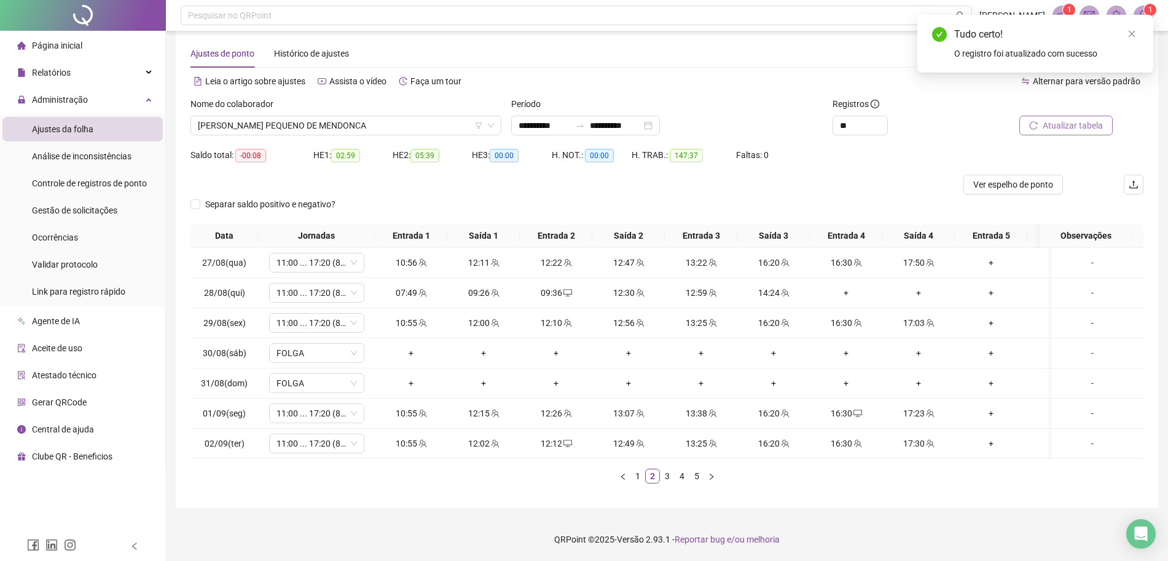
click at [1046, 119] on span "Atualizar tabela" at bounding box center [1073, 126] width 60 height 14
click at [1058, 97] on div at bounding box center [1053, 106] width 120 height 18
click at [1061, 116] on button "Atualizar tabela" at bounding box center [1066, 126] width 93 height 20
click at [1064, 119] on span "Atualizar tabela" at bounding box center [1073, 126] width 60 height 14
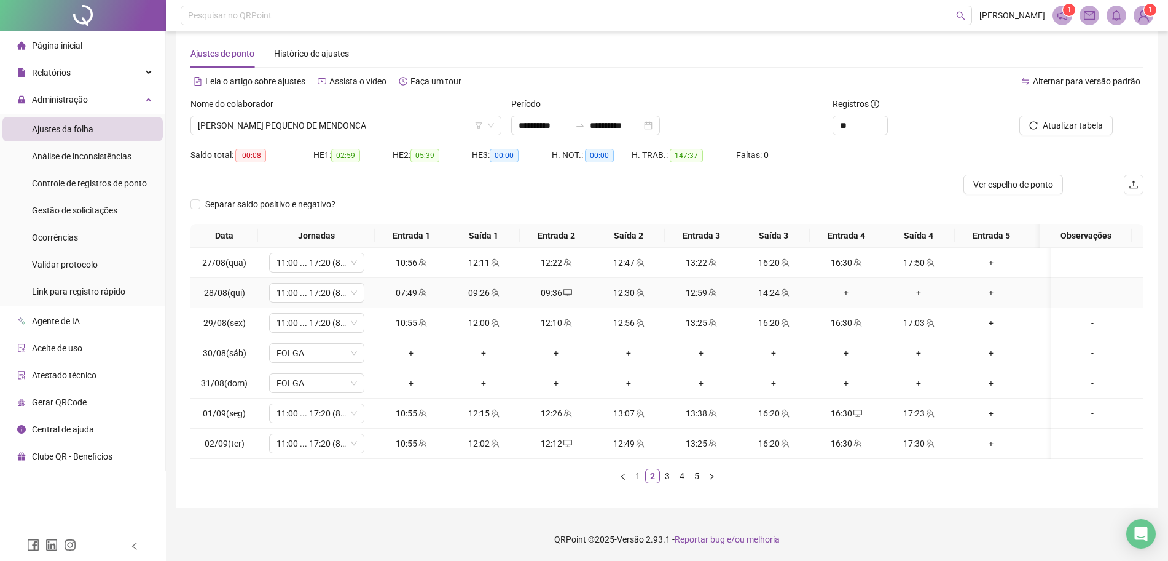
click at [843, 286] on div "+" at bounding box center [846, 293] width 63 height 14
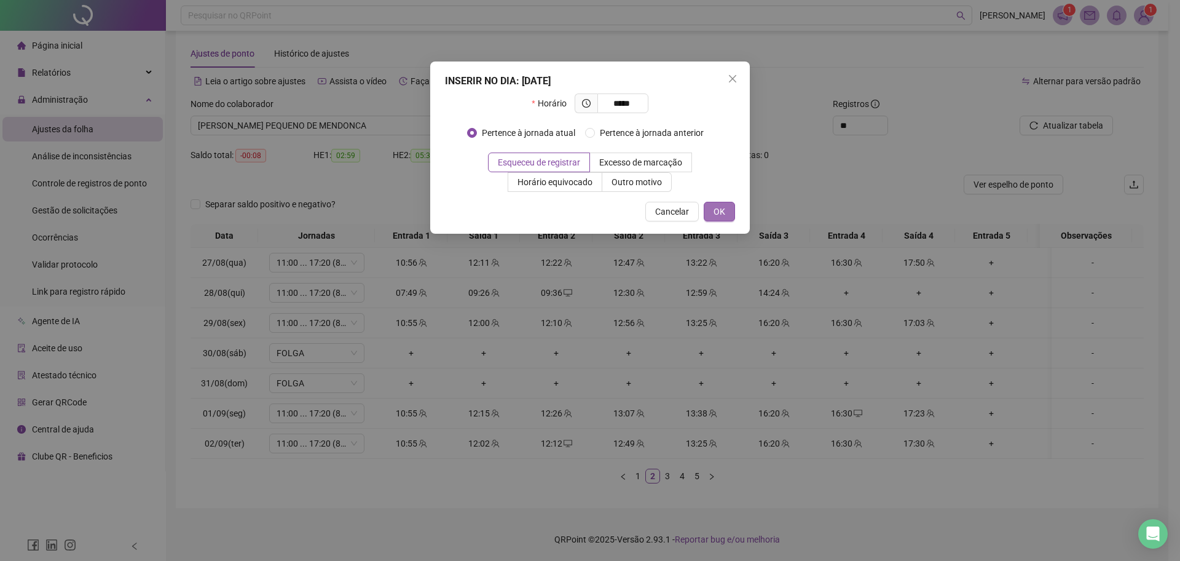
type input "*****"
click at [721, 220] on button "OK" at bounding box center [719, 212] width 31 height 20
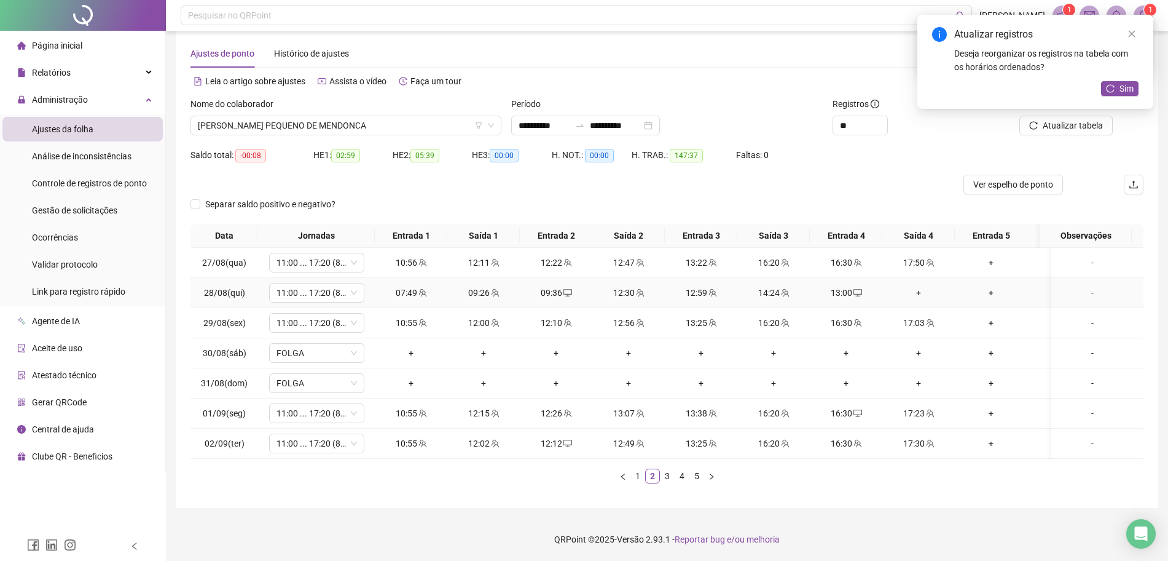
click at [901, 286] on div "+" at bounding box center [918, 293] width 63 height 14
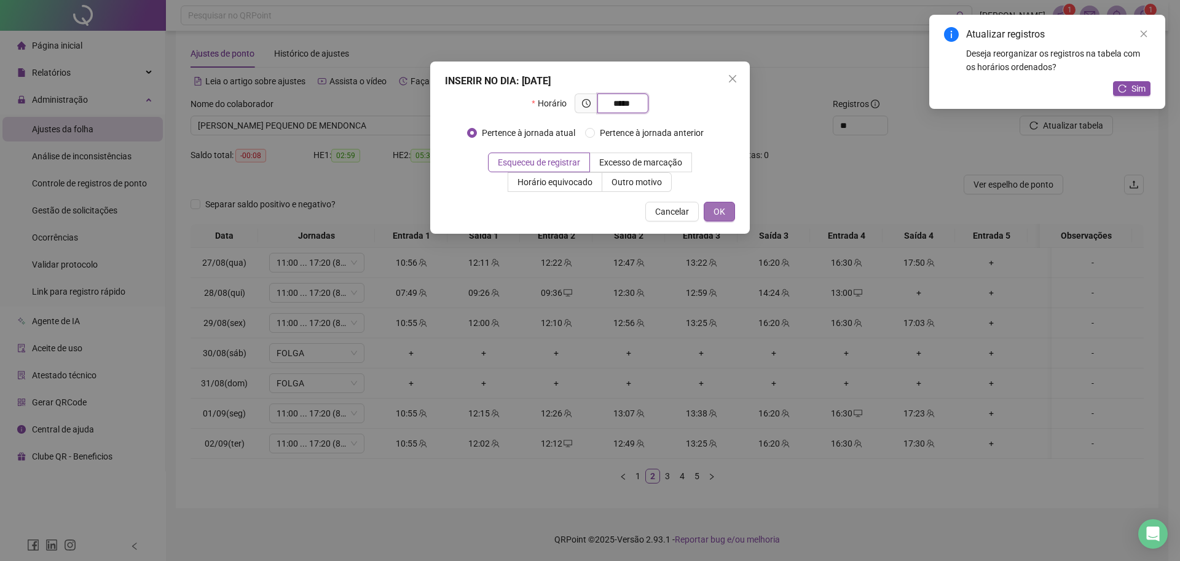
type input "*****"
click at [723, 218] on button "OK" at bounding box center [719, 212] width 31 height 20
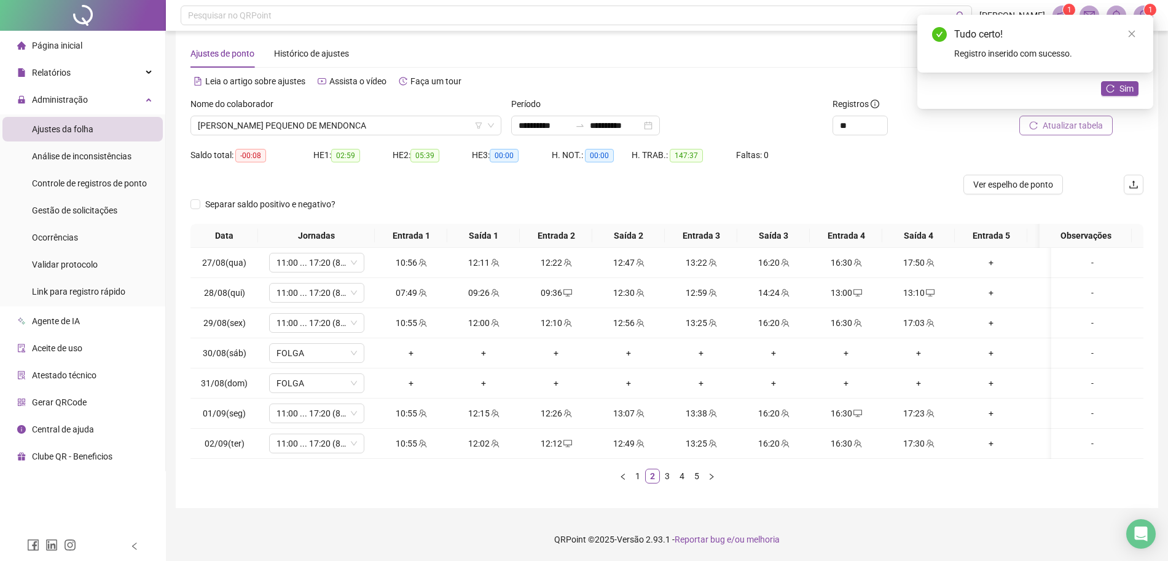
click at [1093, 121] on button "Atualizar tabela" at bounding box center [1066, 126] width 93 height 20
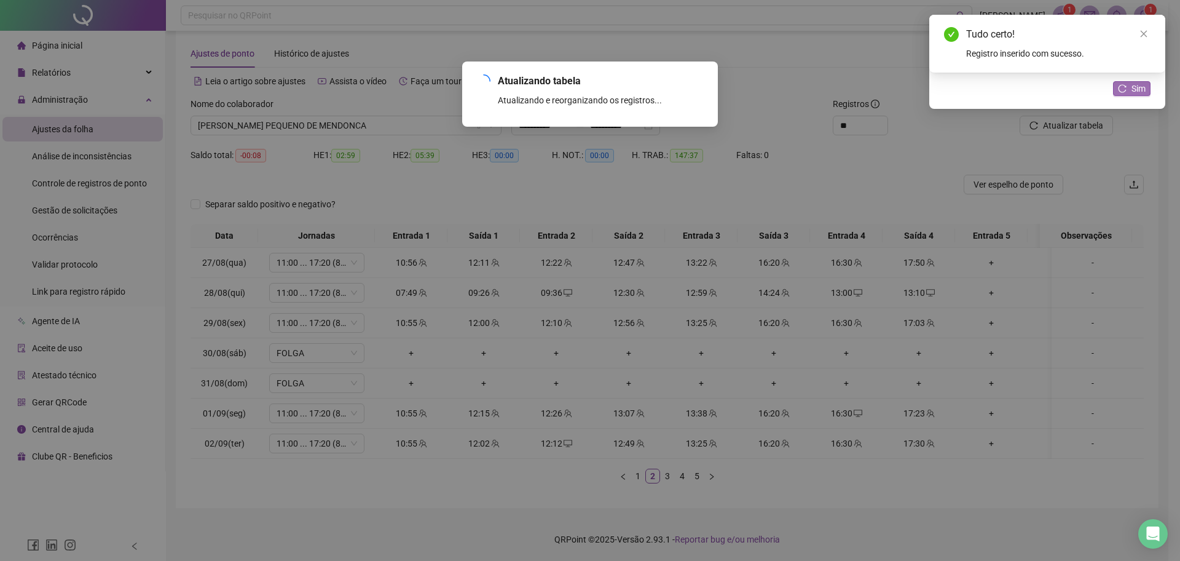
click at [1131, 92] on button "Sim" at bounding box center [1131, 88] width 37 height 15
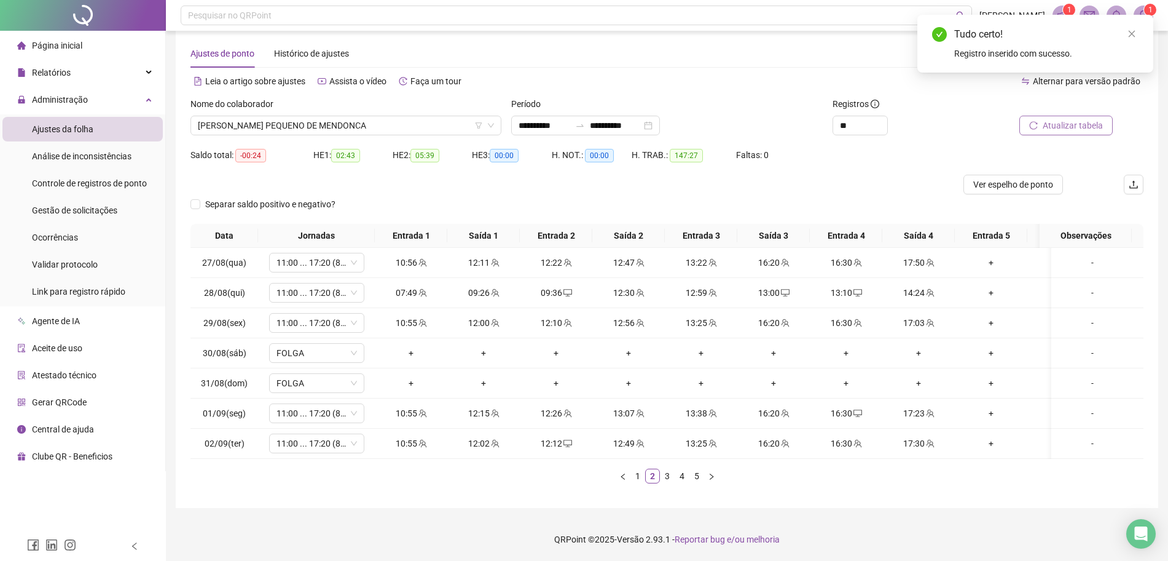
click at [1096, 119] on span "Atualizar tabela" at bounding box center [1073, 126] width 60 height 14
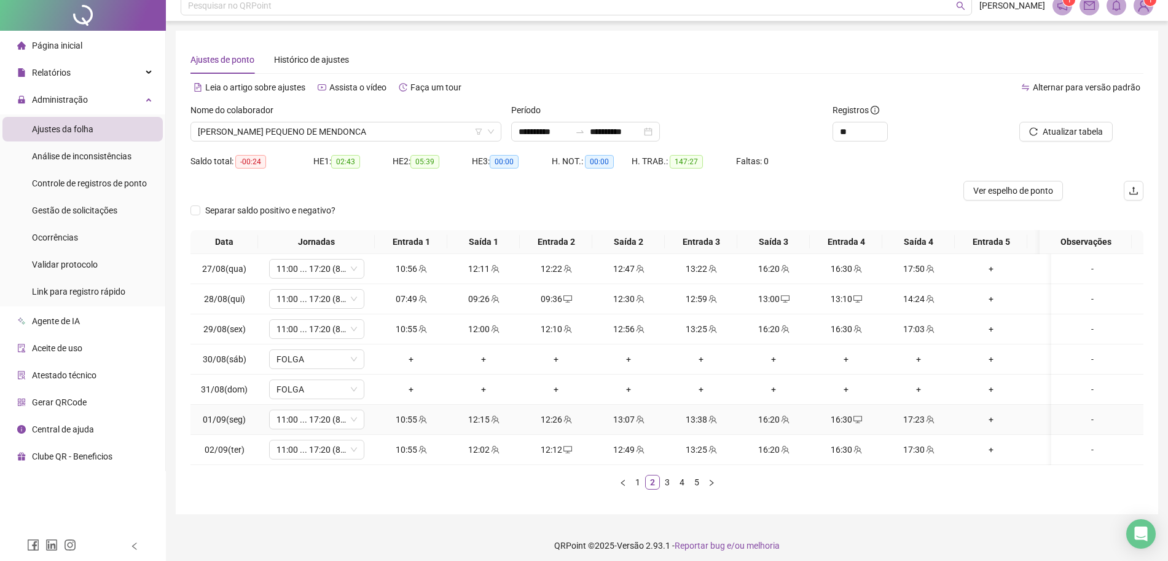
scroll to position [0, 0]
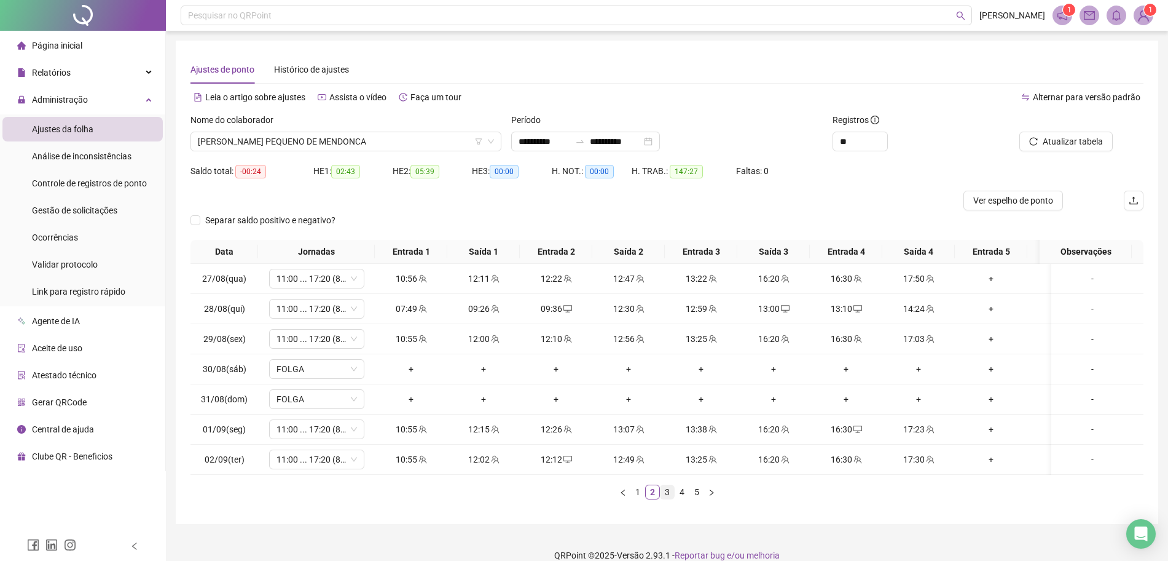
click at [674, 498] on link "3" at bounding box center [668, 492] width 14 height 14
click at [683, 498] on link "4" at bounding box center [682, 492] width 14 height 14
click at [446, 144] on span "[PERSON_NAME] PEQUENO DE MENDONCA" at bounding box center [346, 141] width 296 height 18
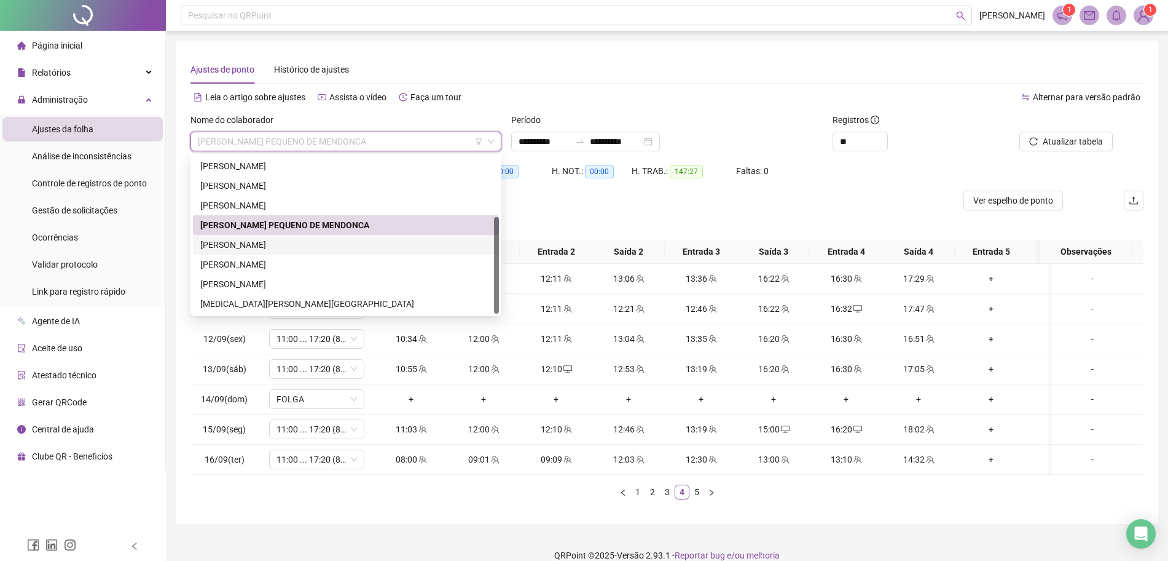
click at [322, 237] on div "[PERSON_NAME]" at bounding box center [346, 245] width 306 height 20
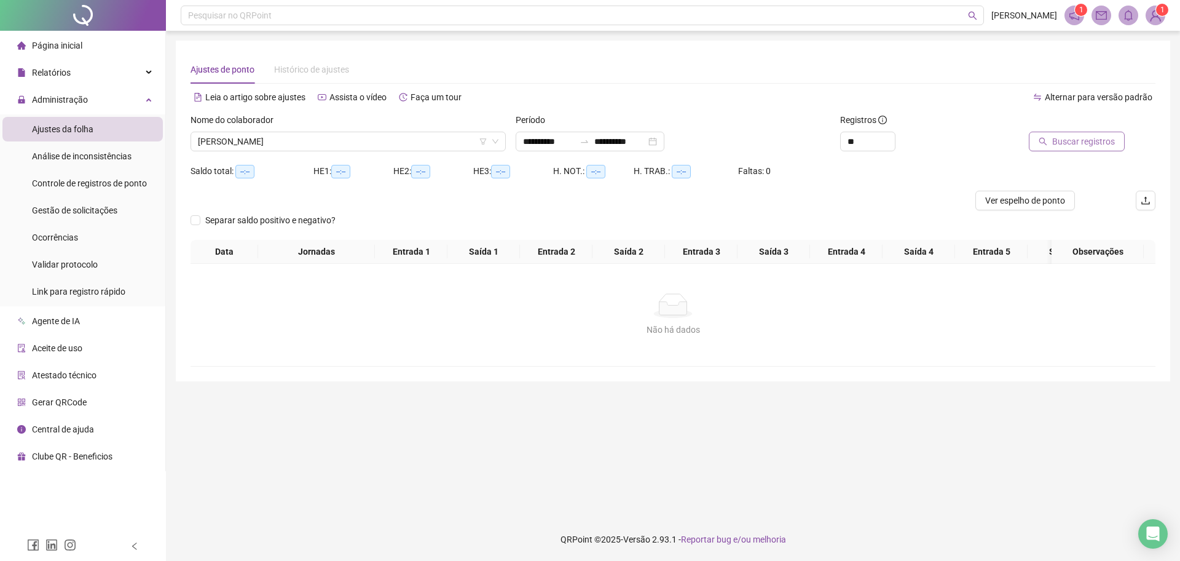
click at [1069, 136] on span "Buscar registros" at bounding box center [1083, 142] width 63 height 14
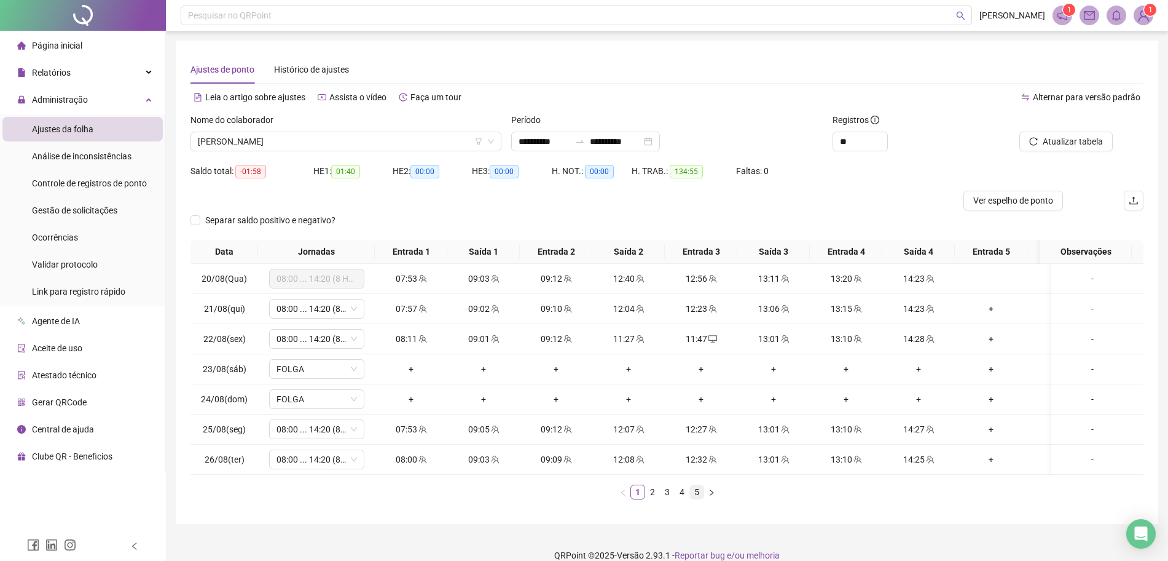
click at [698, 498] on link "5" at bounding box center [697, 492] width 14 height 14
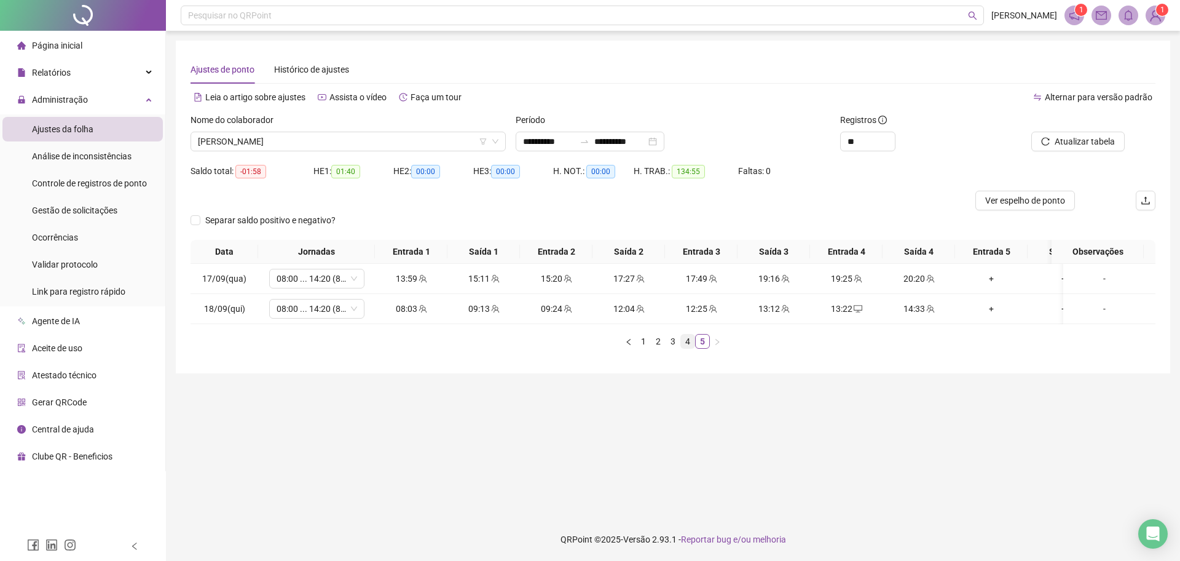
click at [683, 348] on link "4" at bounding box center [688, 341] width 14 height 14
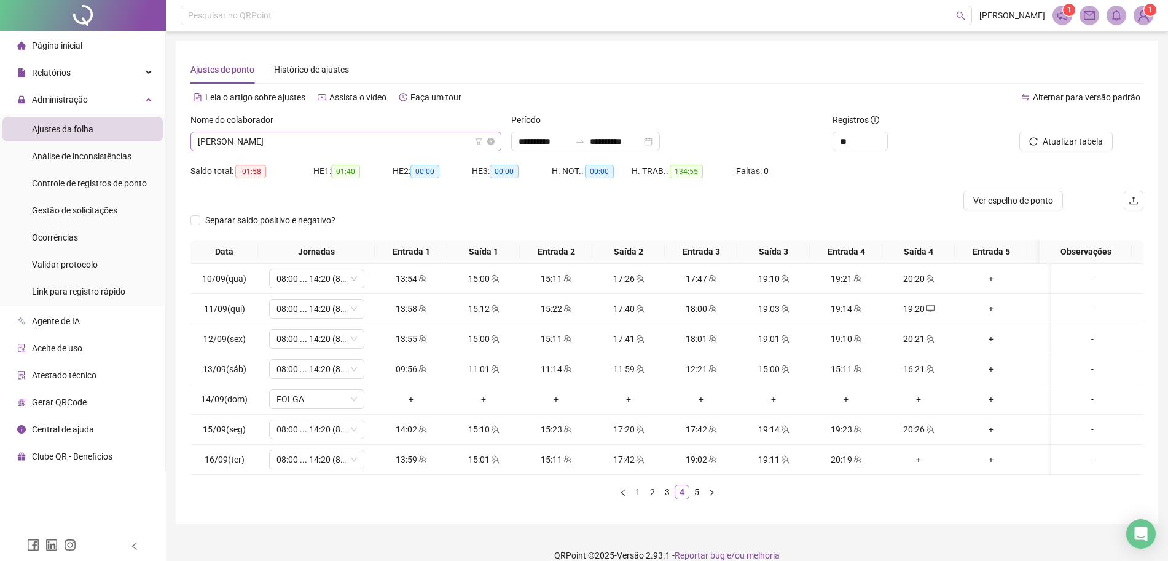
click at [332, 140] on span "[PERSON_NAME]" at bounding box center [346, 141] width 296 height 18
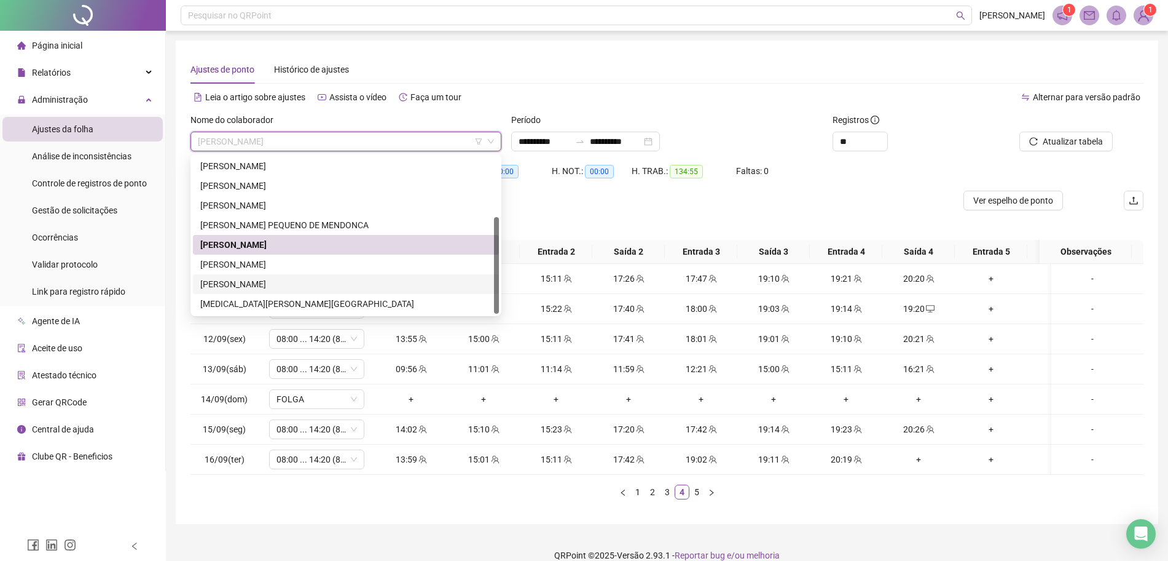
click at [826, 174] on div "Saldo total: -01:58 HE 1: 01:40 HE 2: 00:00 HE 3: 00:00 H. NOT.: 00:00 H. TRAB.…" at bounding box center [667, 176] width 953 height 30
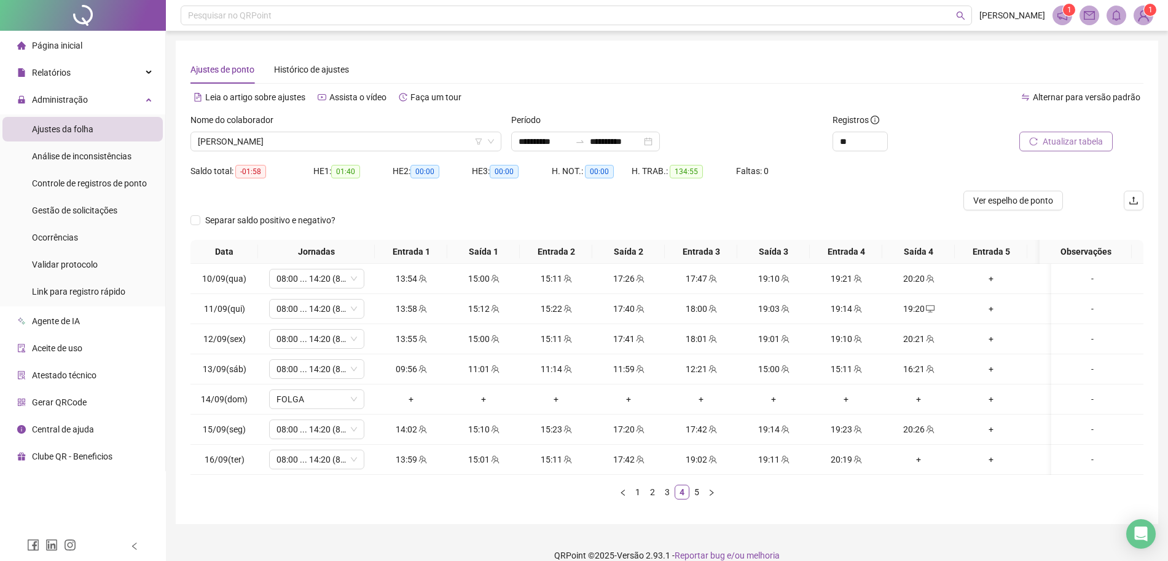
click at [1106, 144] on button "Atualizar tabela" at bounding box center [1066, 142] width 93 height 20
click at [352, 146] on span "[PERSON_NAME]" at bounding box center [346, 141] width 296 height 18
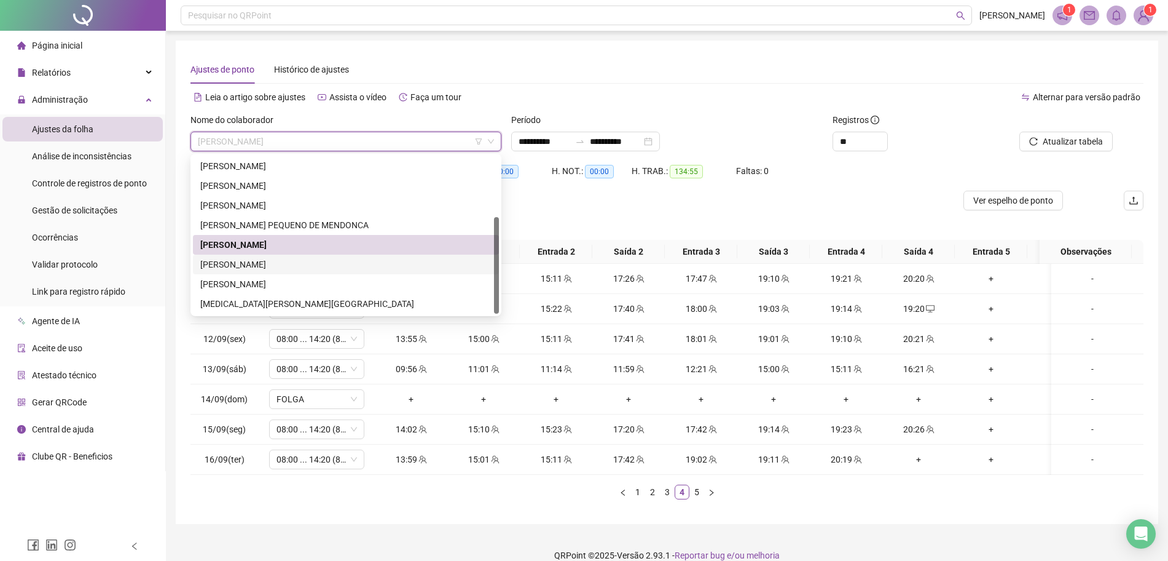
click at [290, 270] on div "[PERSON_NAME]" at bounding box center [345, 265] width 291 height 14
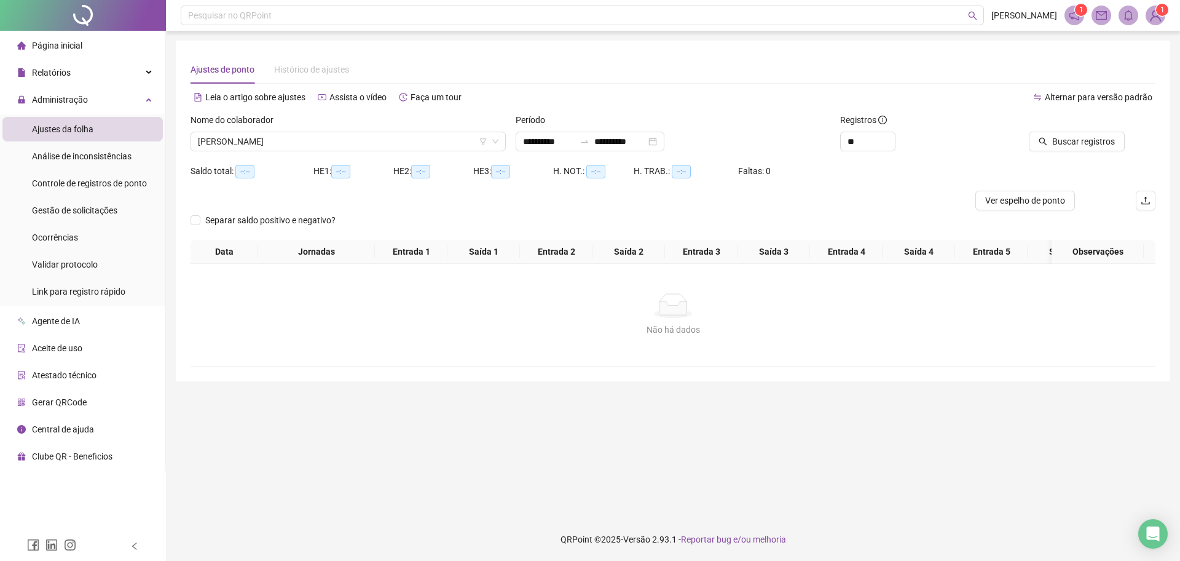
click at [1080, 152] on div "Buscar registros" at bounding box center [1079, 137] width 162 height 48
click at [1099, 142] on span "Buscar registros" at bounding box center [1083, 142] width 63 height 14
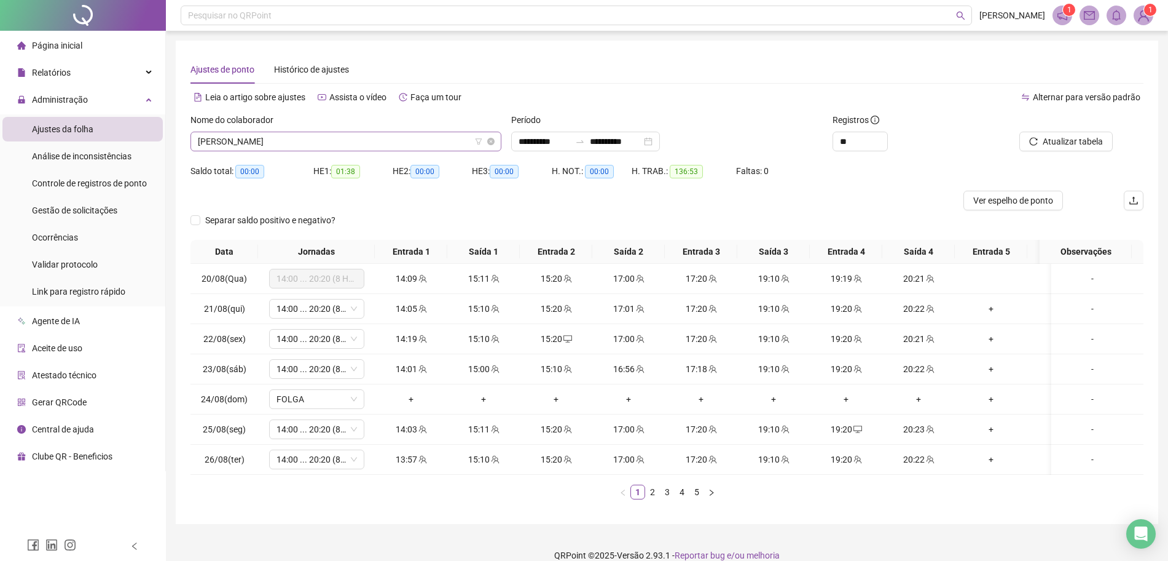
click at [436, 146] on span "[PERSON_NAME]" at bounding box center [346, 141] width 296 height 18
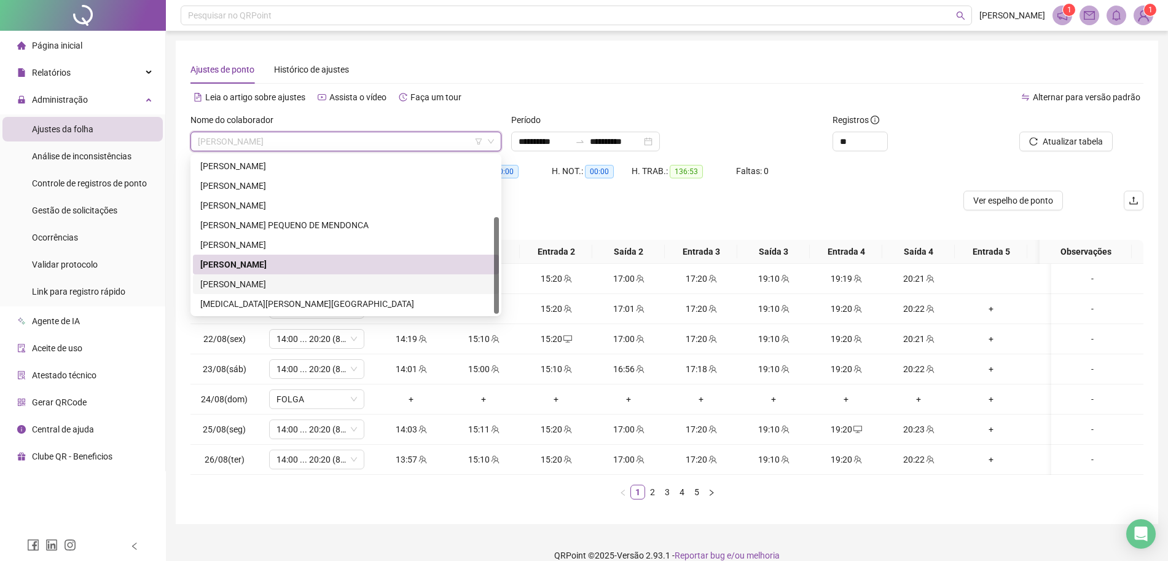
click at [315, 277] on div "[PERSON_NAME]" at bounding box center [345, 284] width 291 height 14
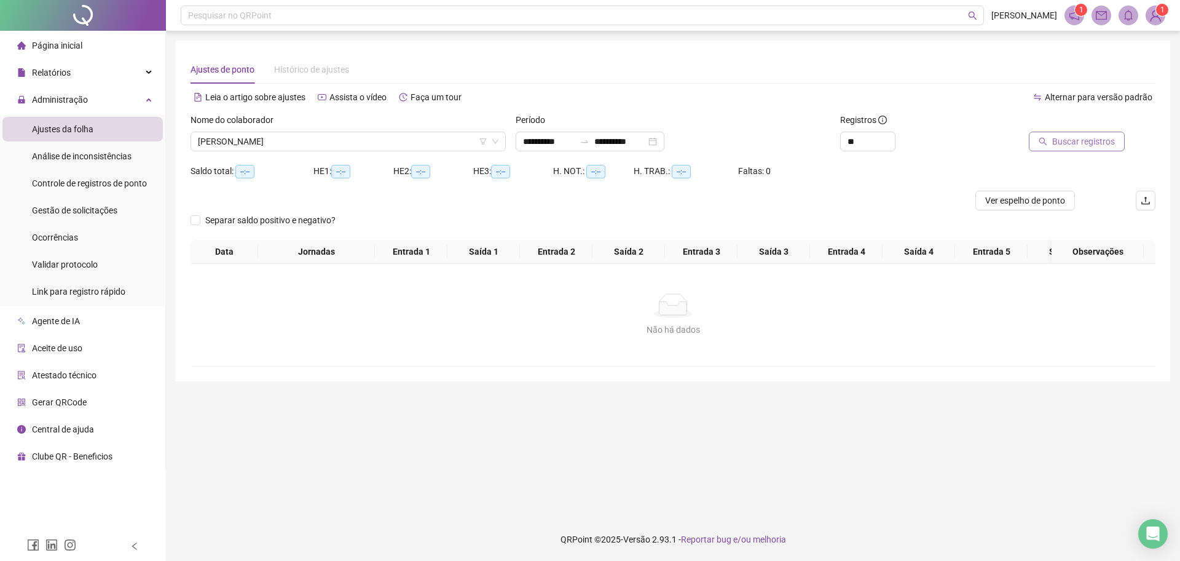
click at [1082, 143] on span "Buscar registros" at bounding box center [1083, 142] width 63 height 14
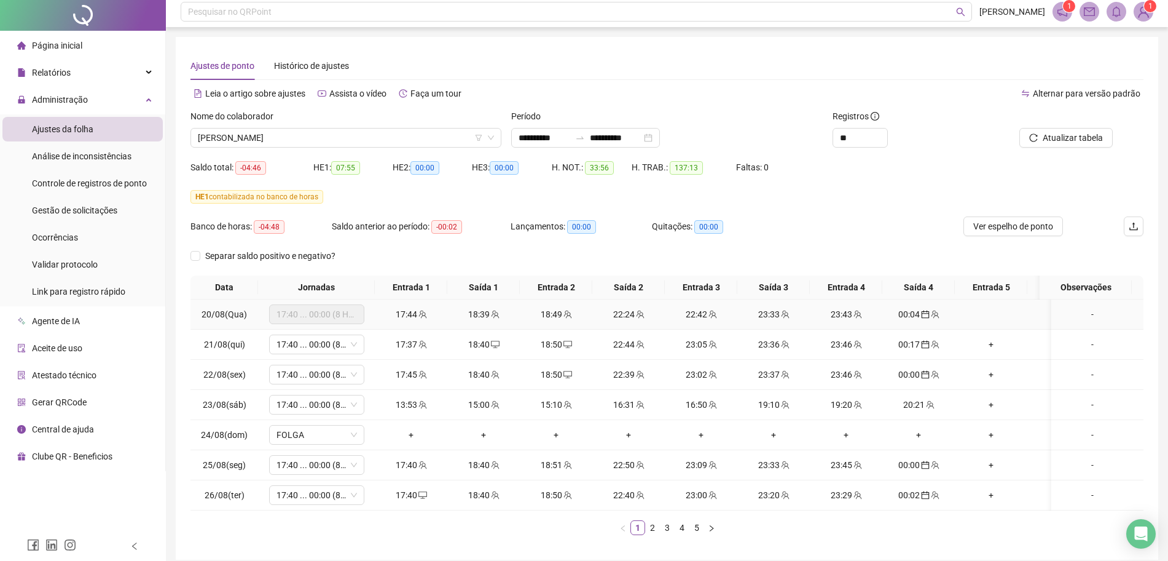
scroll to position [67, 0]
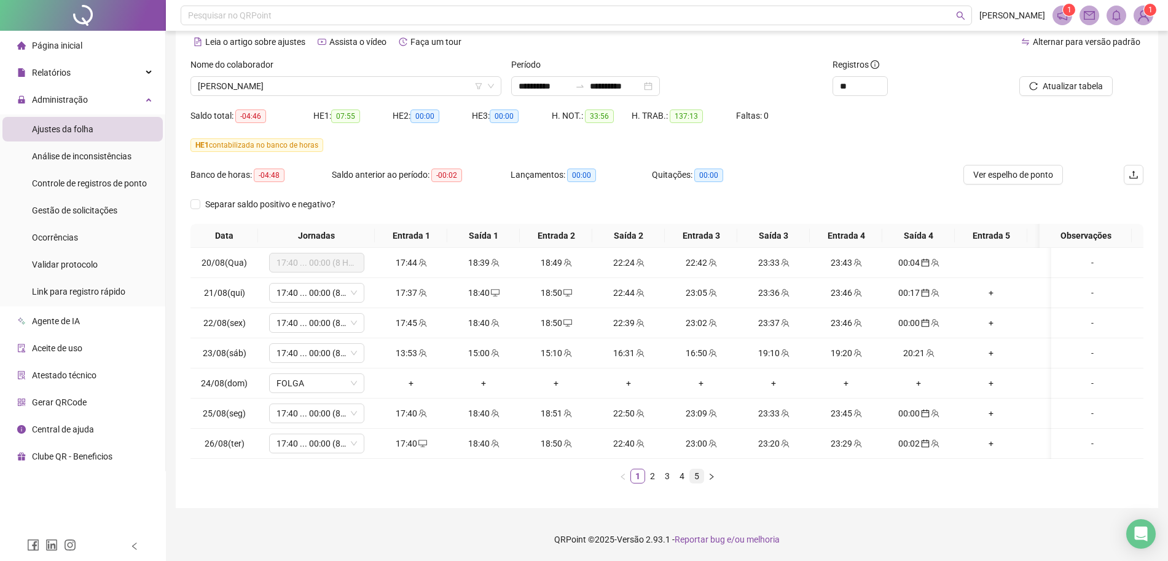
click at [697, 476] on link "5" at bounding box center [697, 476] width 14 height 14
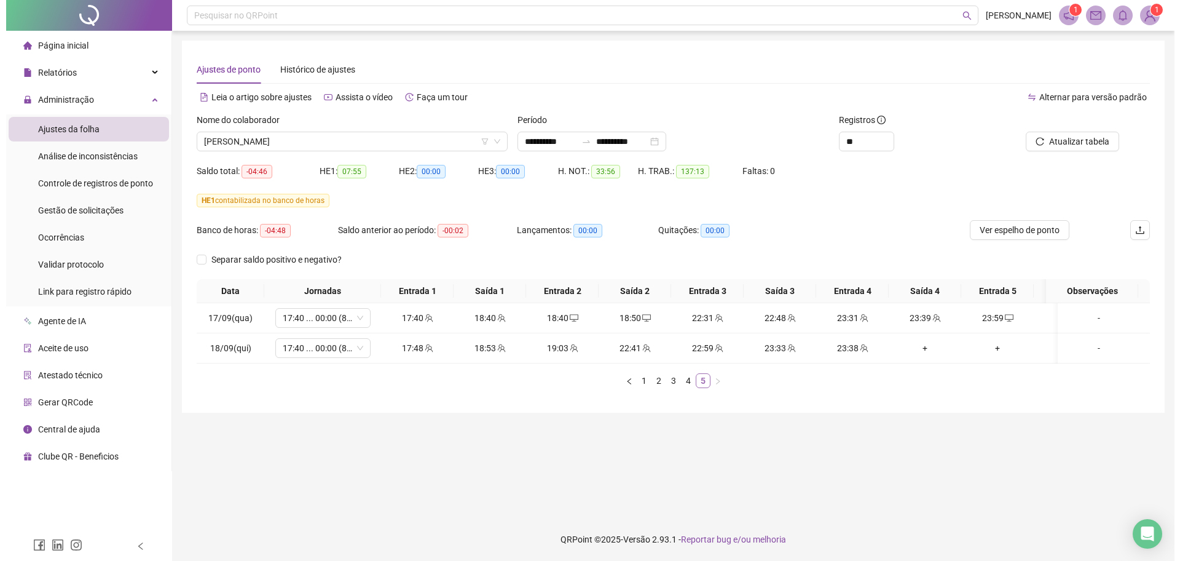
scroll to position [0, 0]
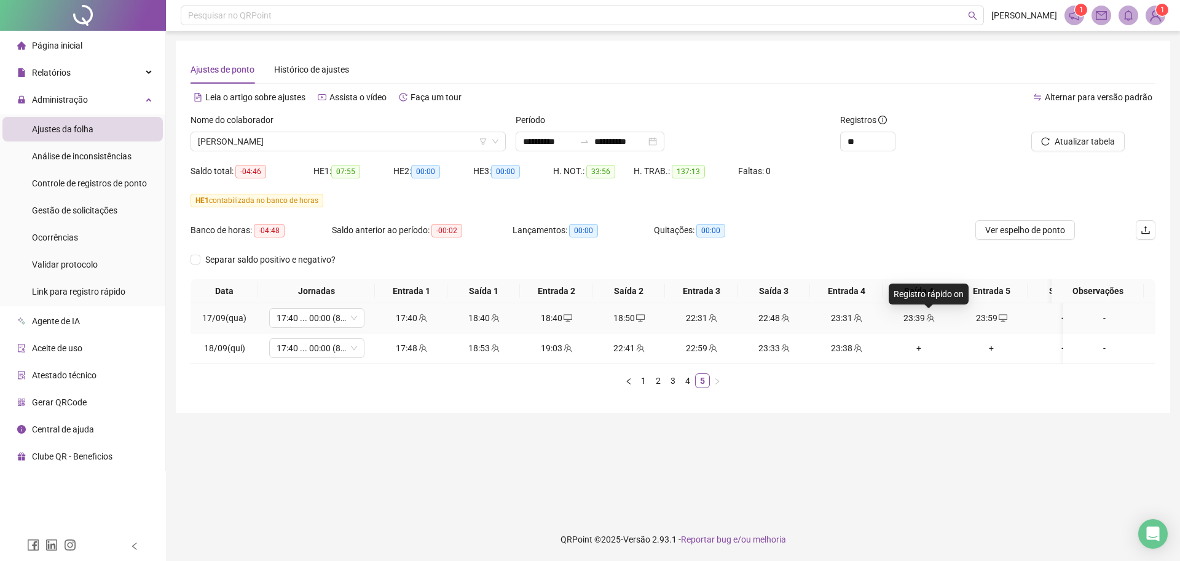
click at [925, 317] on span "team" at bounding box center [930, 317] width 10 height 9
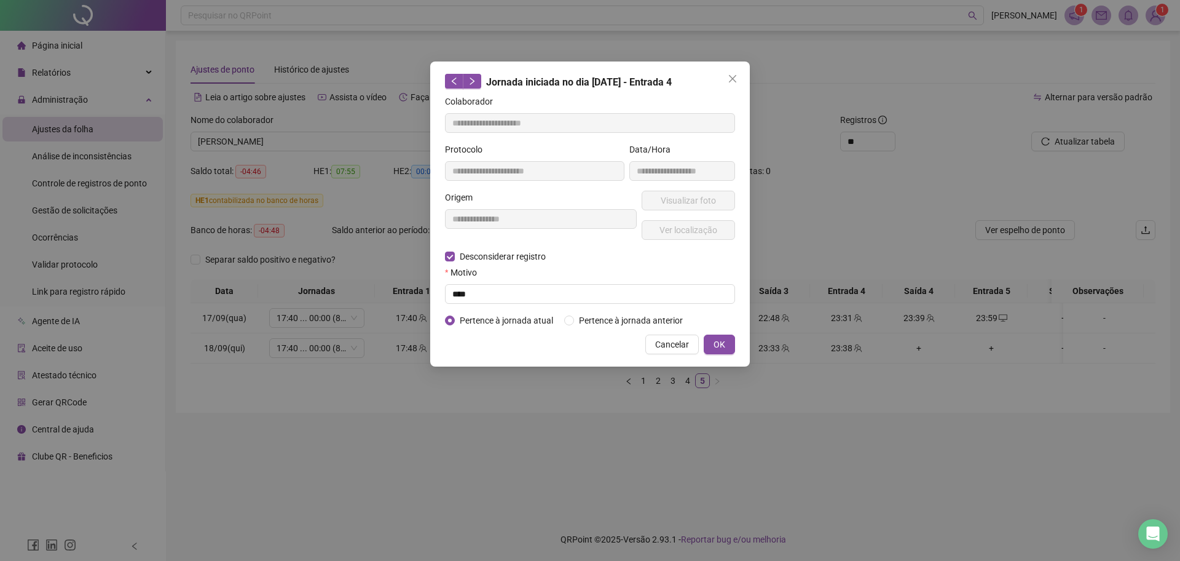
type input "**********"
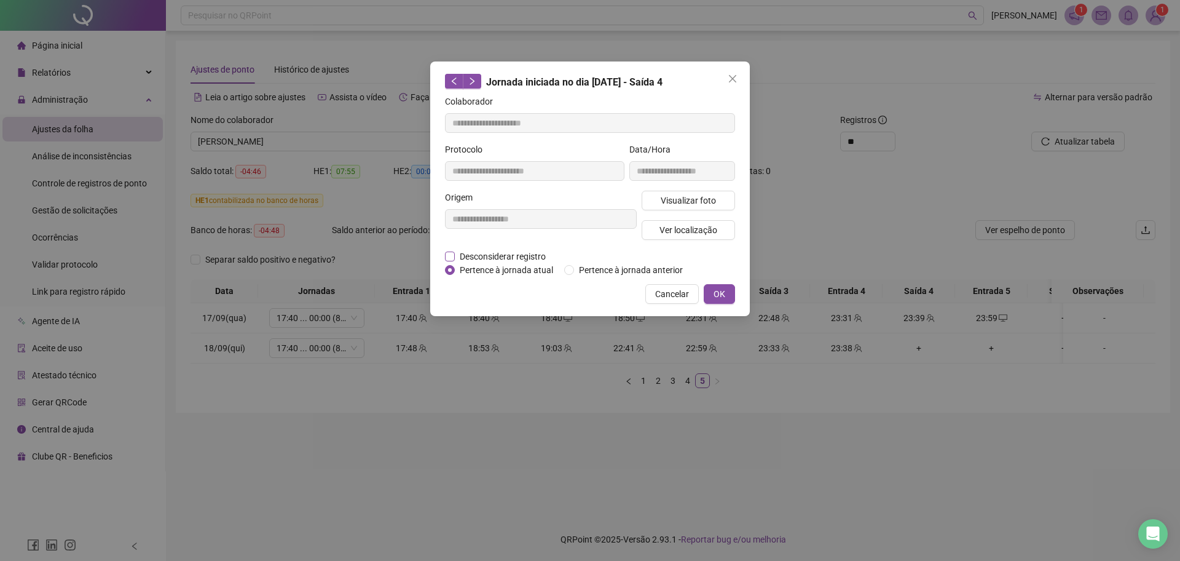
click at [497, 253] on span "Desconsiderar registro" at bounding box center [503, 257] width 96 height 14
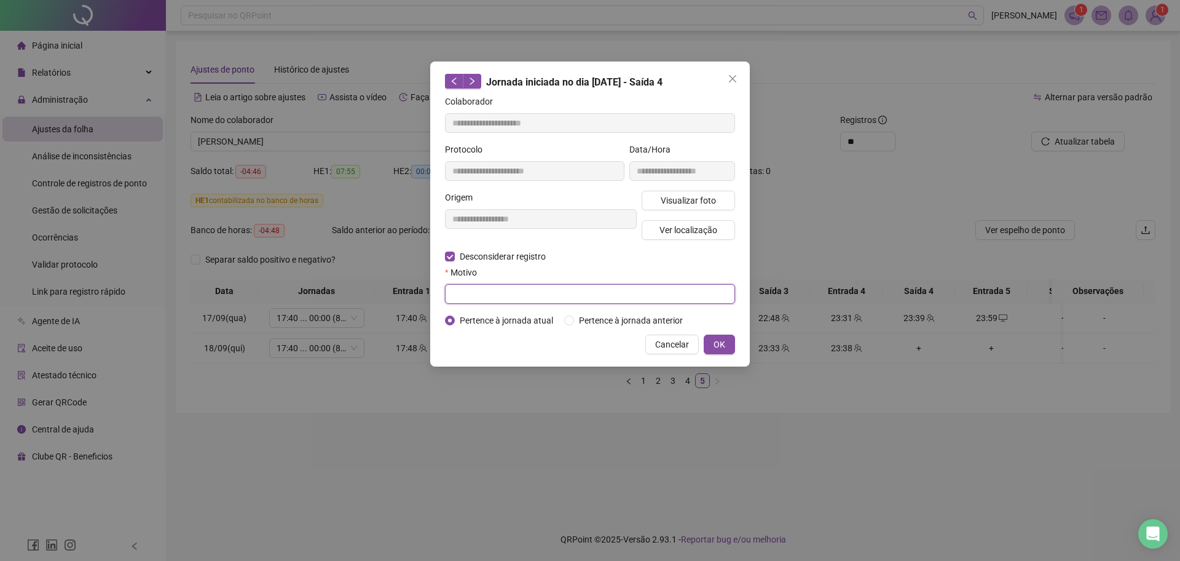
click at [502, 296] on input "text" at bounding box center [590, 294] width 290 height 20
type input "******"
click at [720, 349] on span "OK" at bounding box center [720, 344] width 12 height 14
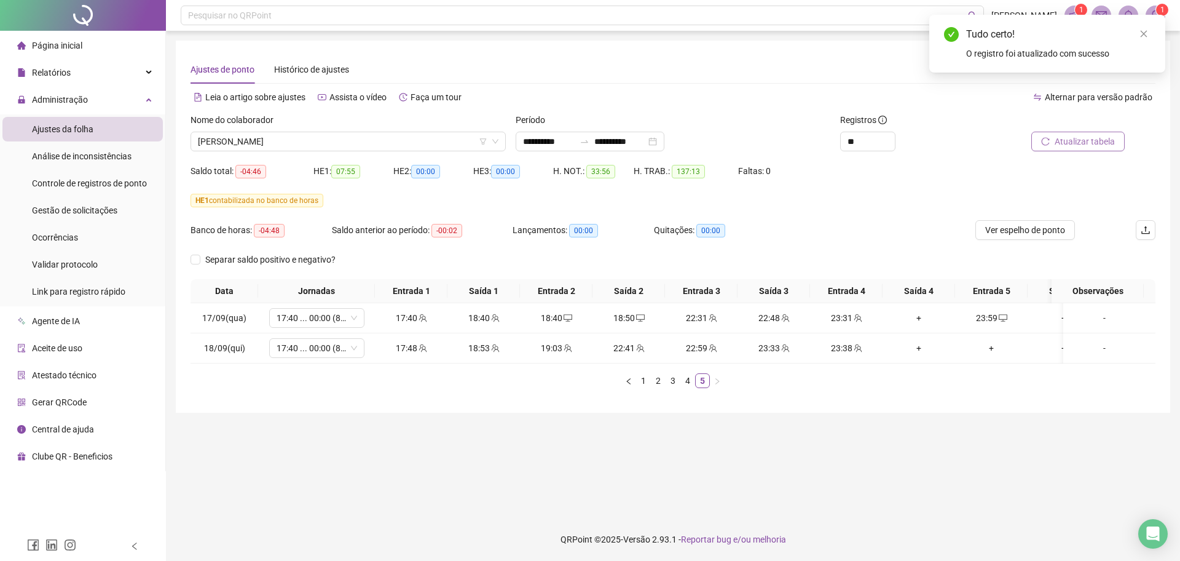
click at [1068, 139] on span "Atualizar tabela" at bounding box center [1085, 142] width 60 height 14
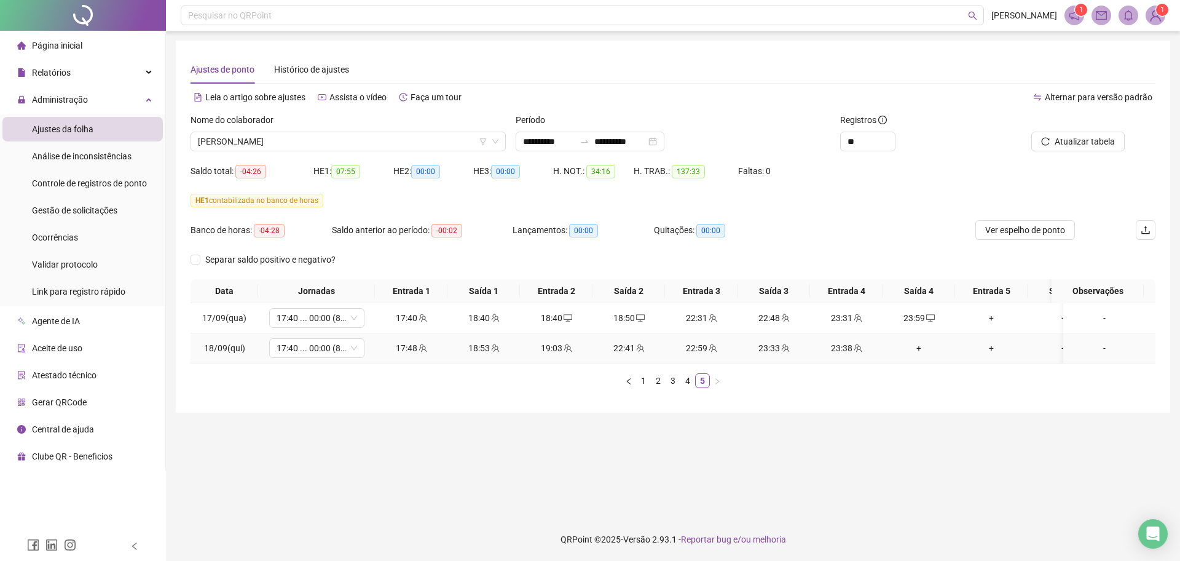
click at [919, 341] on div "+" at bounding box center [918, 348] width 63 height 14
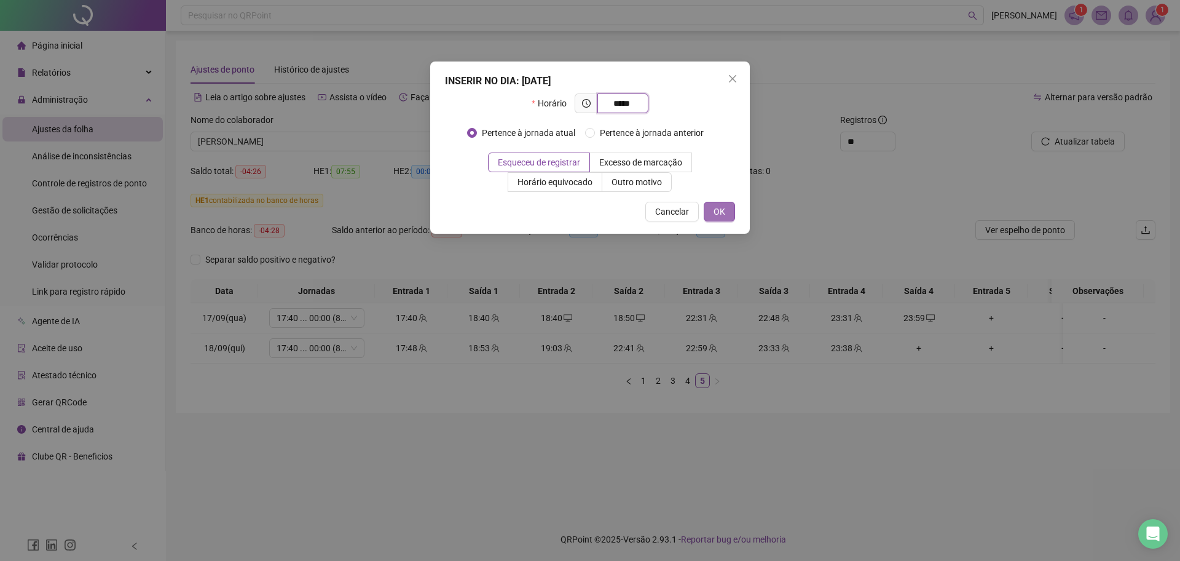
type input "*****"
click at [726, 213] on button "OK" at bounding box center [719, 212] width 31 height 20
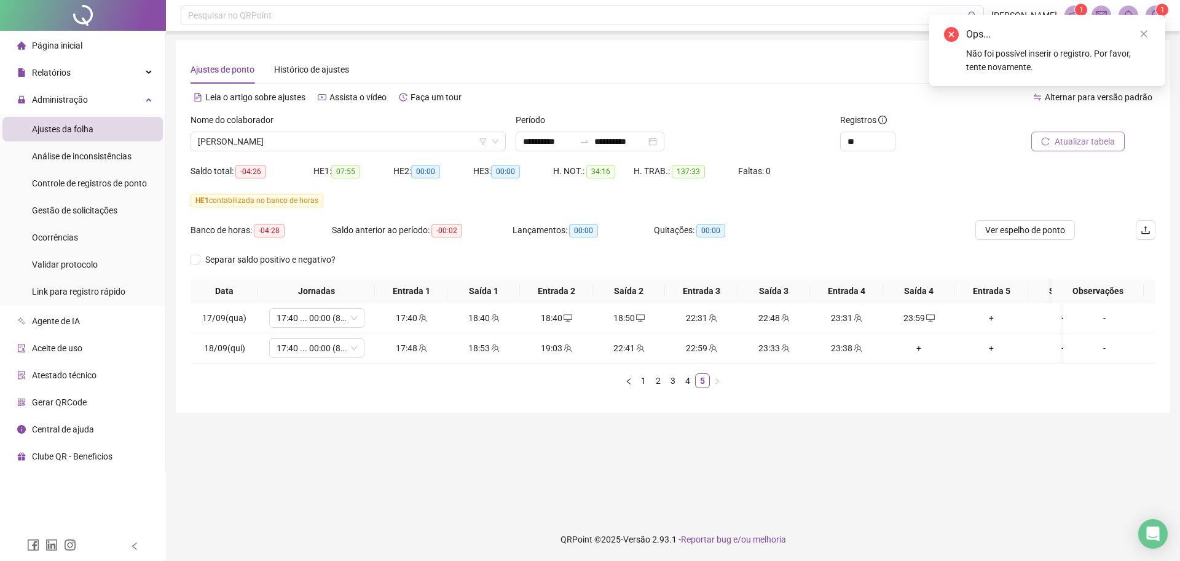
click at [1078, 137] on span "Atualizar tabela" at bounding box center [1085, 142] width 60 height 14
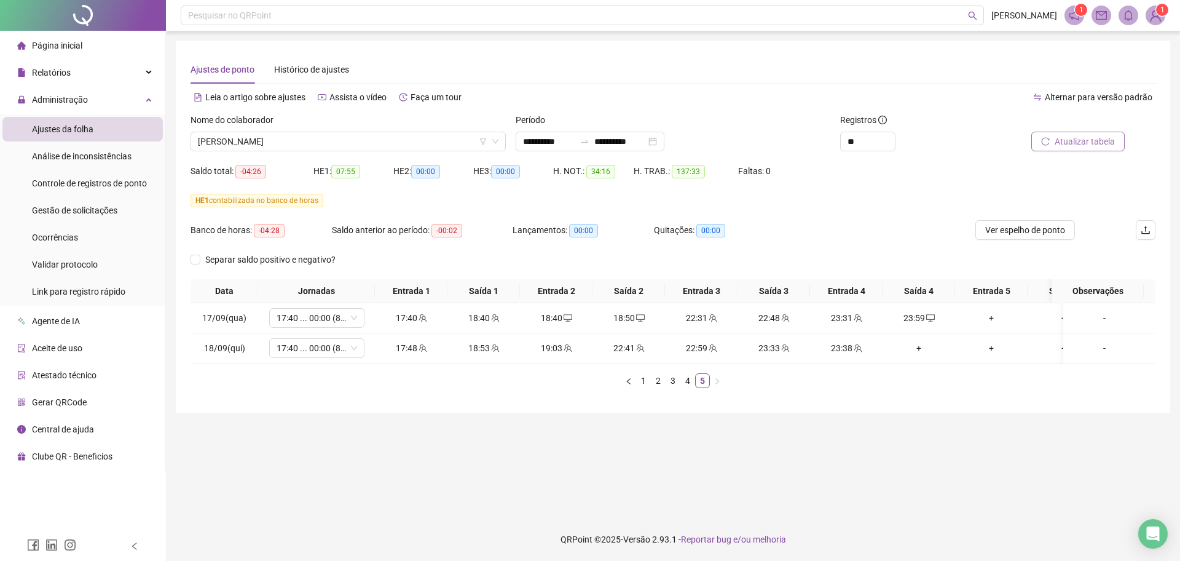
click at [1080, 143] on span "Atualizar tabela" at bounding box center [1085, 142] width 60 height 14
click at [923, 353] on div "+" at bounding box center [918, 348] width 63 height 14
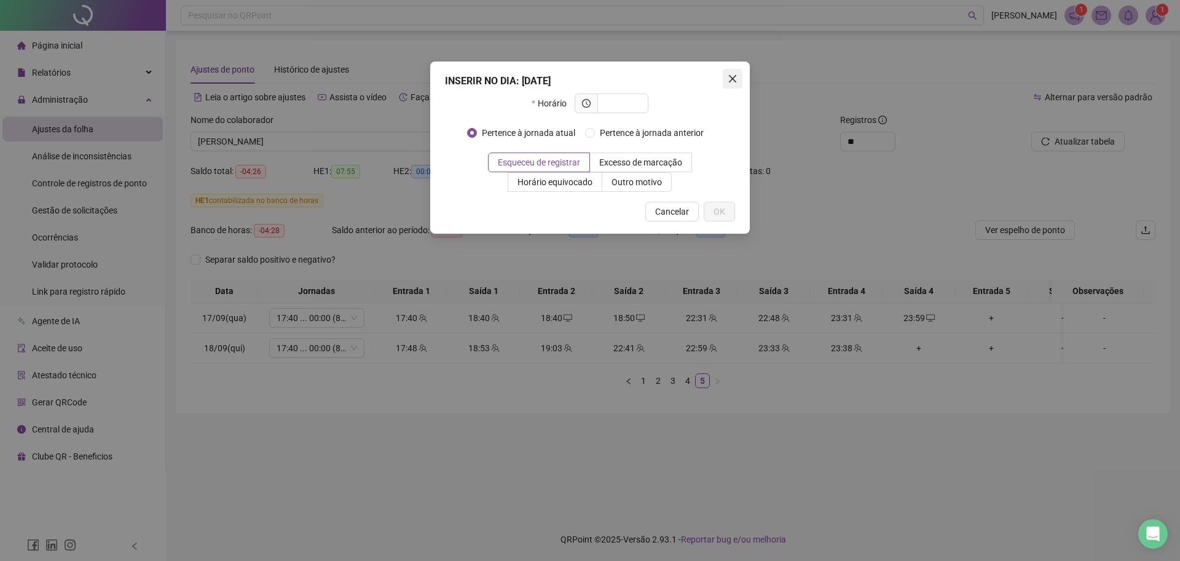
click at [730, 82] on icon "close" at bounding box center [733, 79] width 10 height 10
